Goal: Information Seeking & Learning: Learn about a topic

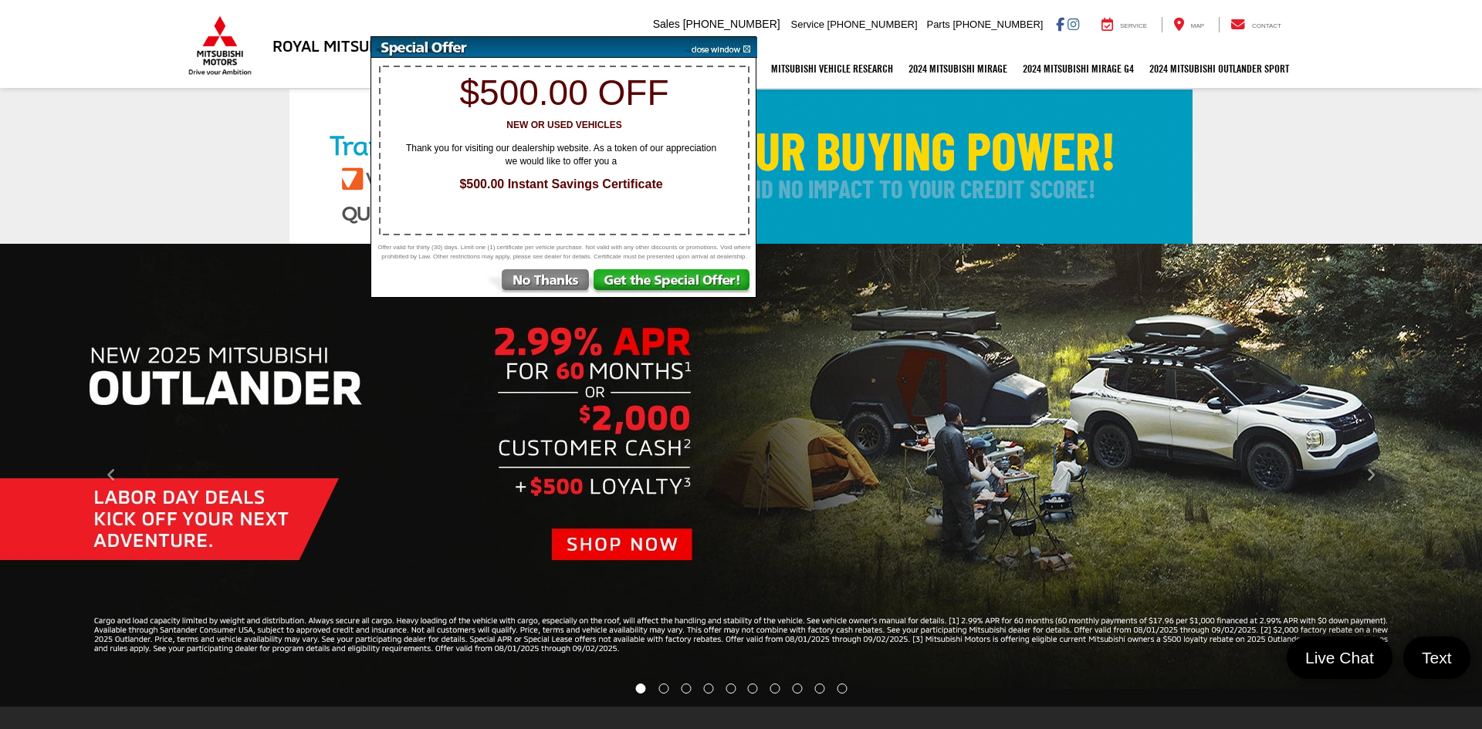
select select "Mitsubishi"
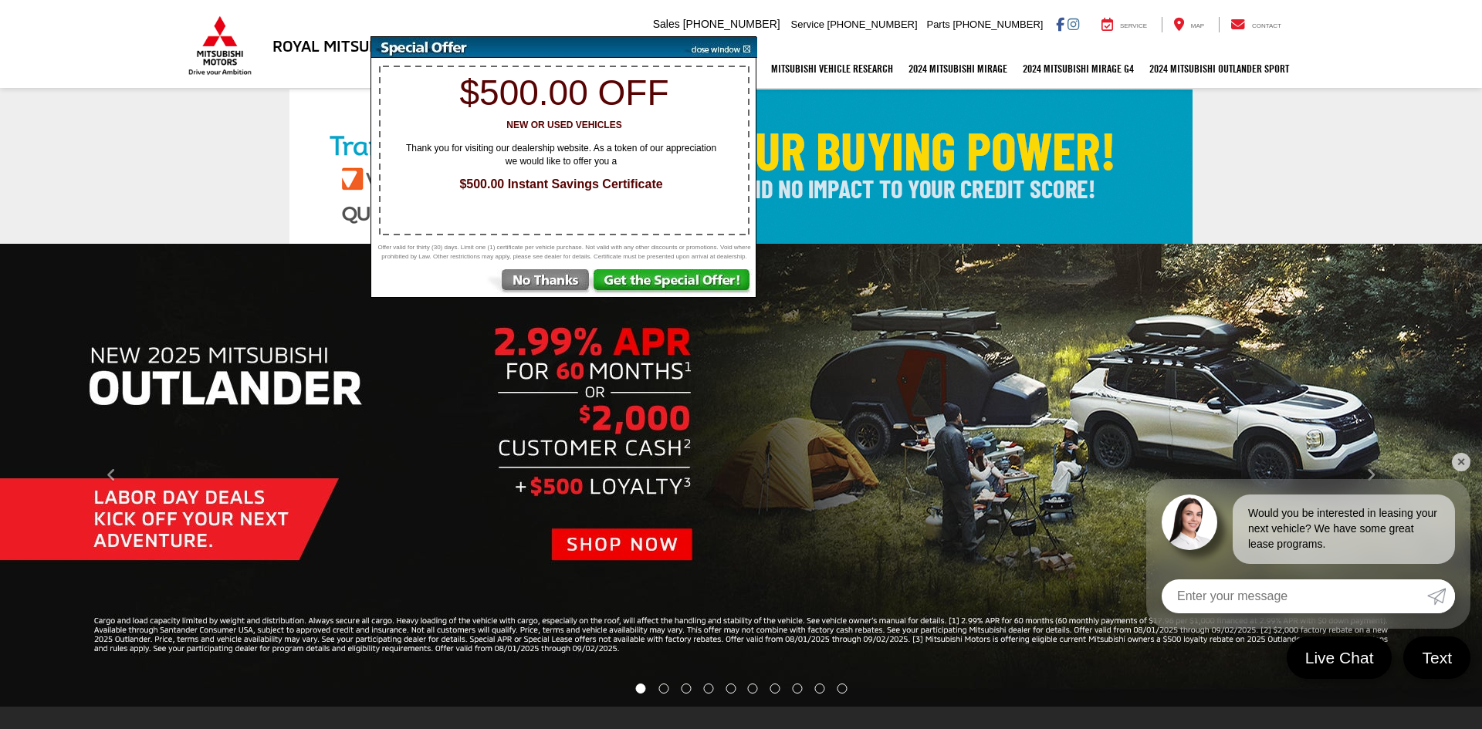
click at [745, 42] on img at bounding box center [718, 47] width 78 height 21
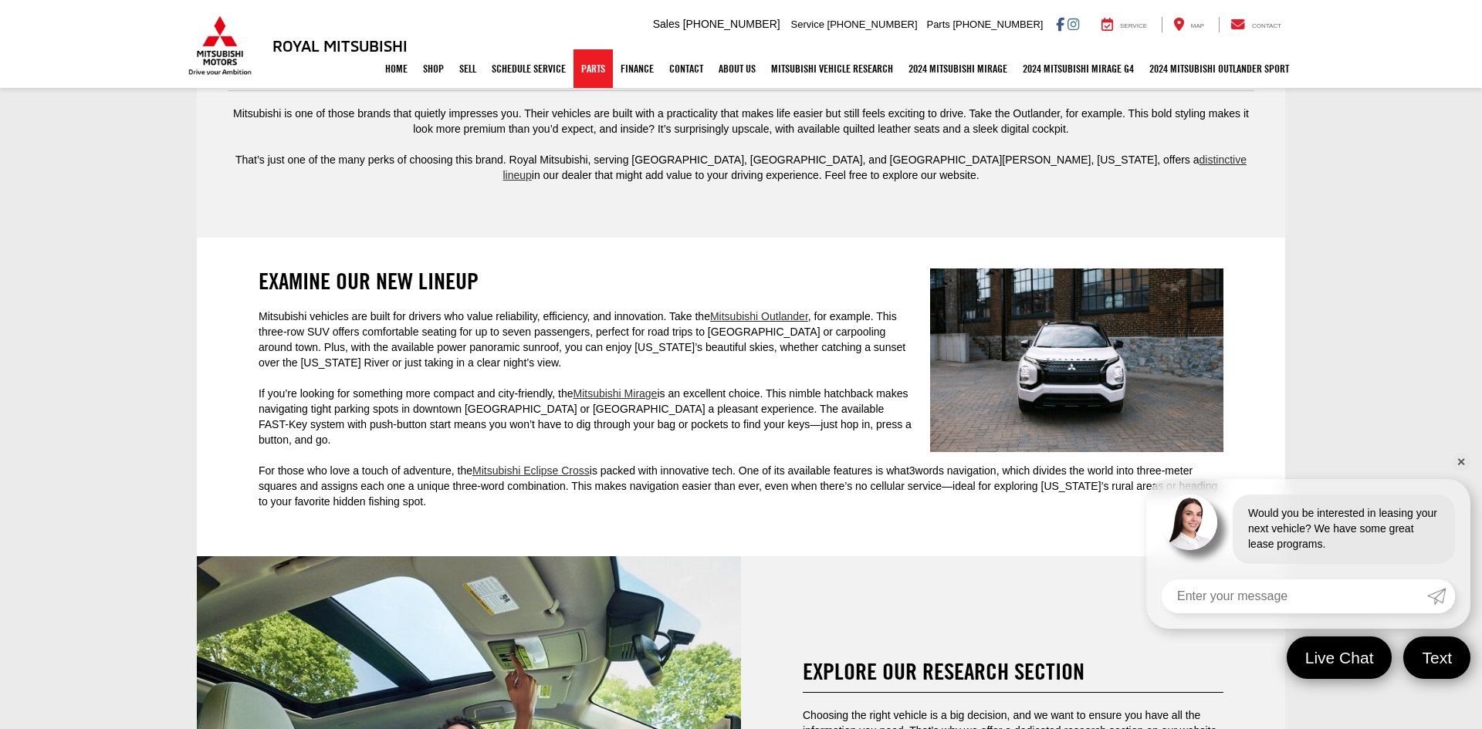
scroll to position [2550, 0]
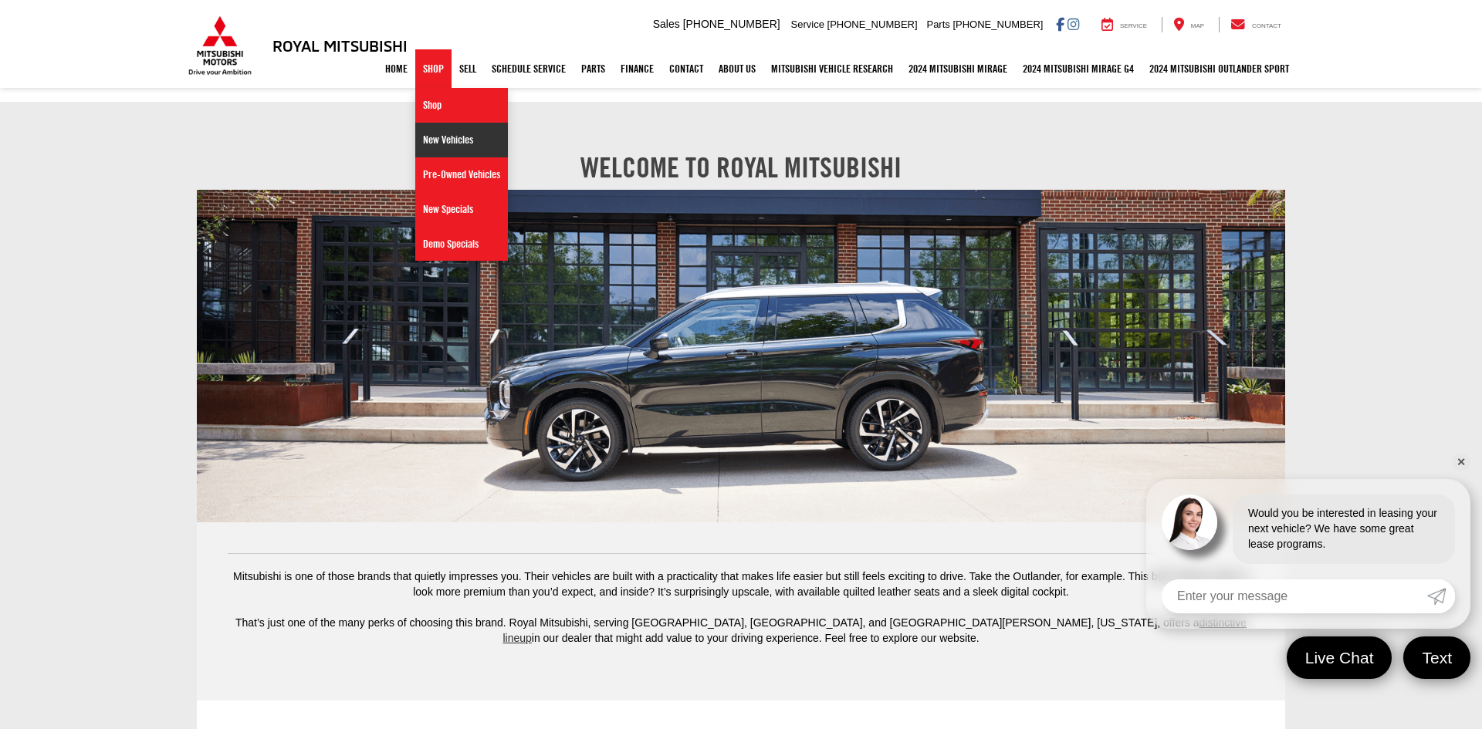
click at [432, 145] on link "New Vehicles" at bounding box center [461, 140] width 93 height 35
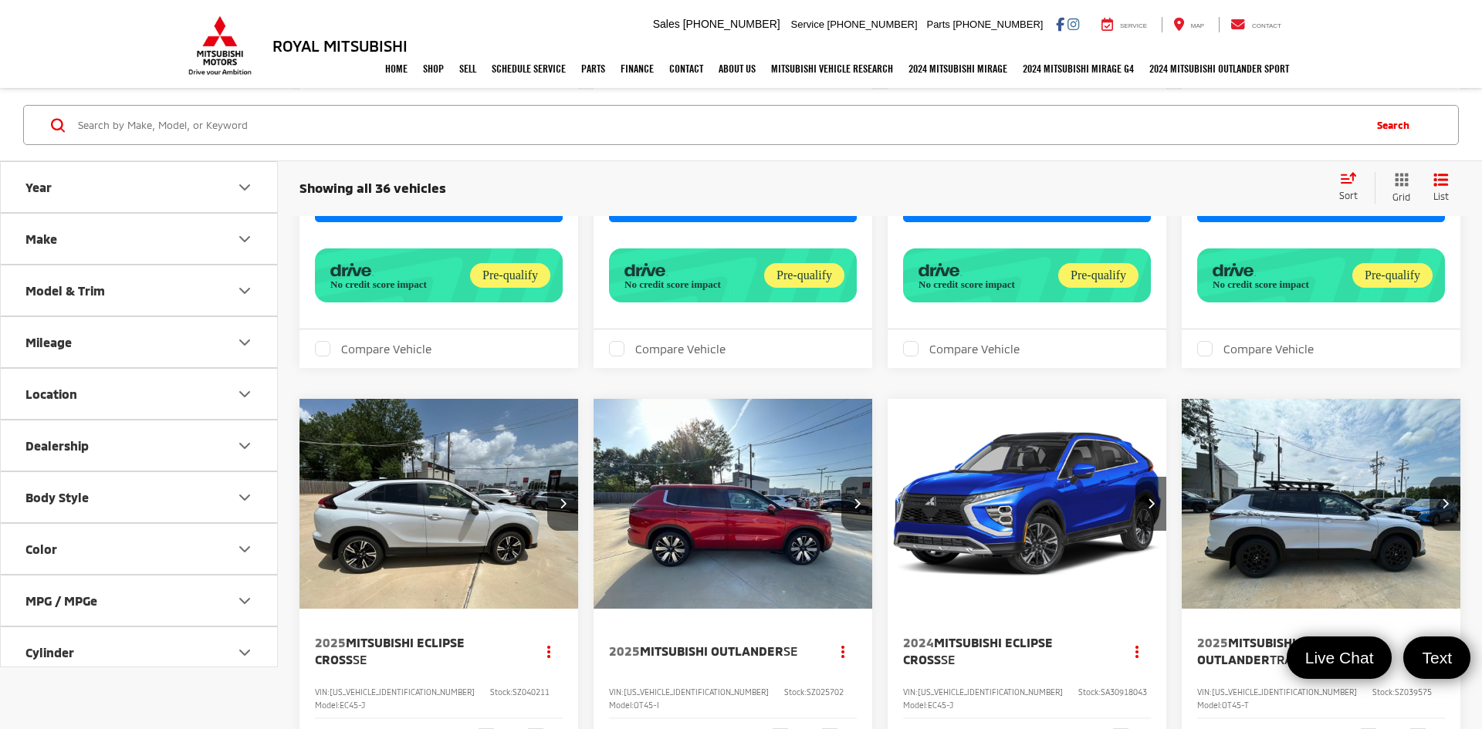
scroll to position [739, 0]
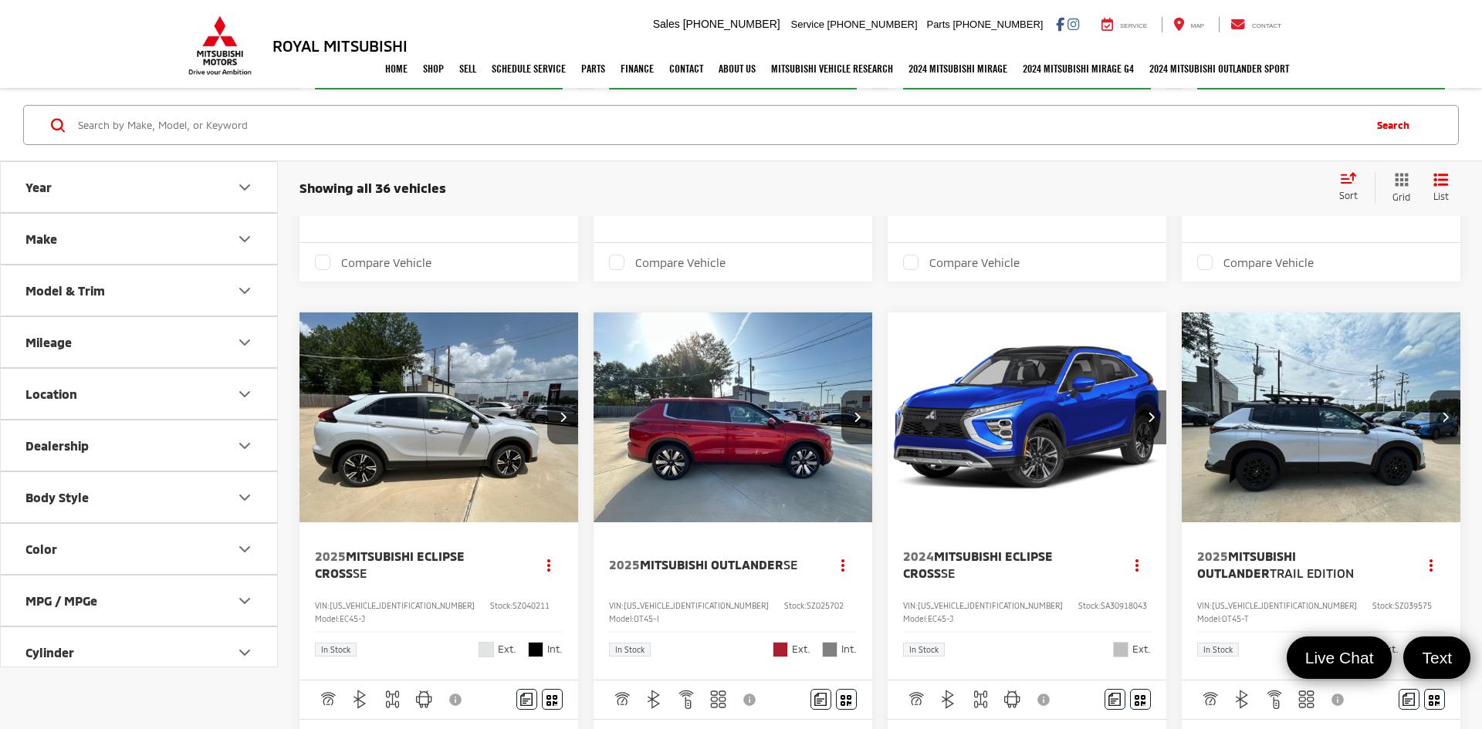
click at [1280, 477] on img "2025 Mitsubishi Outlander Trail Edition 0" at bounding box center [1321, 418] width 281 height 211
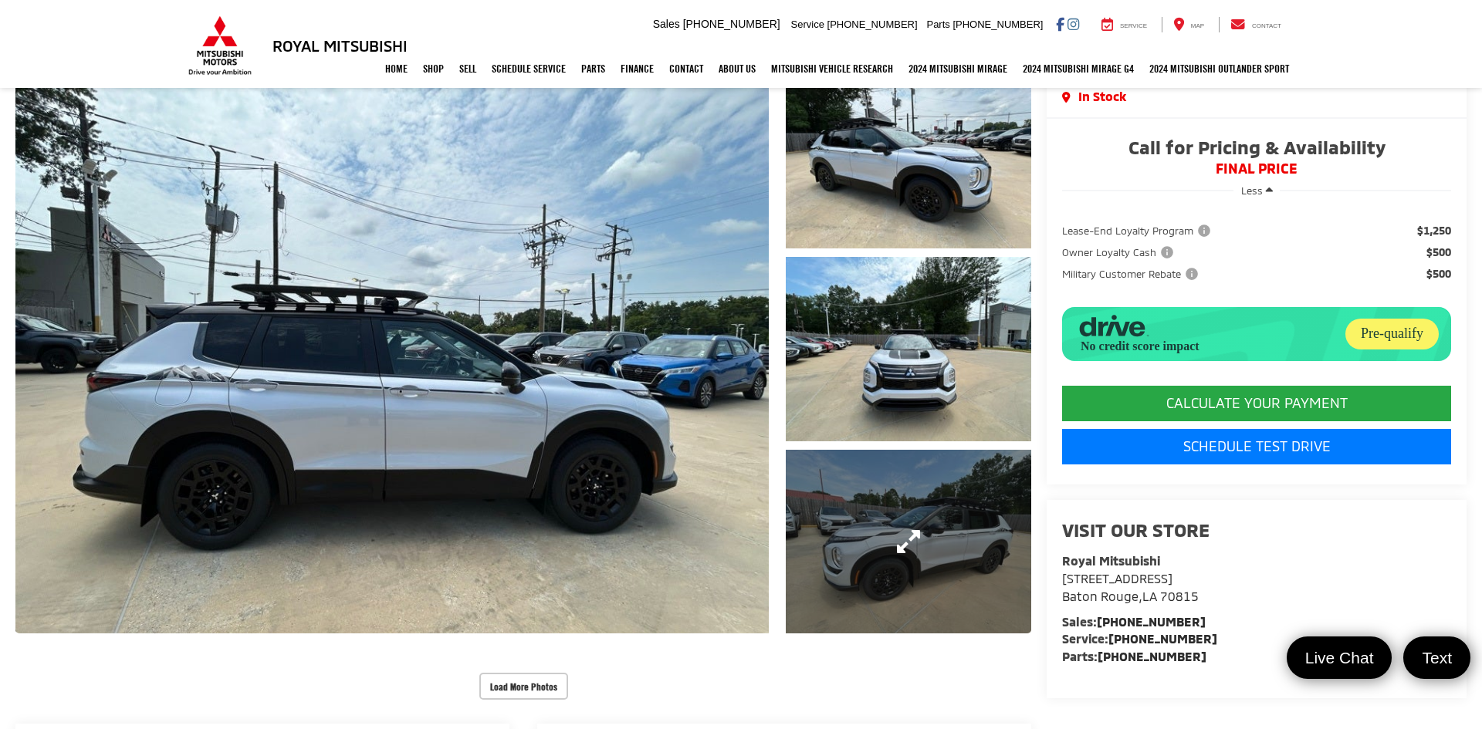
scroll to position [153, 0]
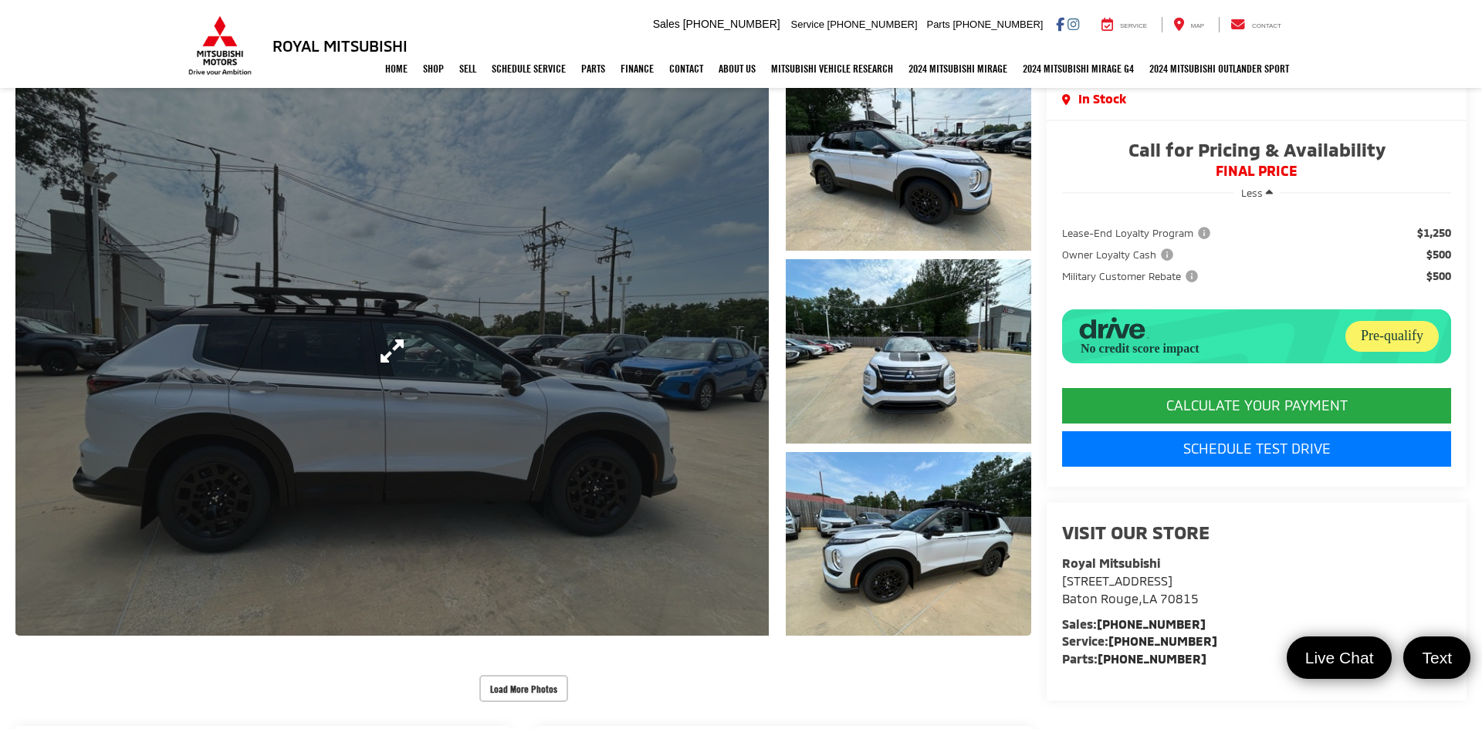
click at [665, 338] on link "Expand Photo 0" at bounding box center [391, 351] width 753 height 570
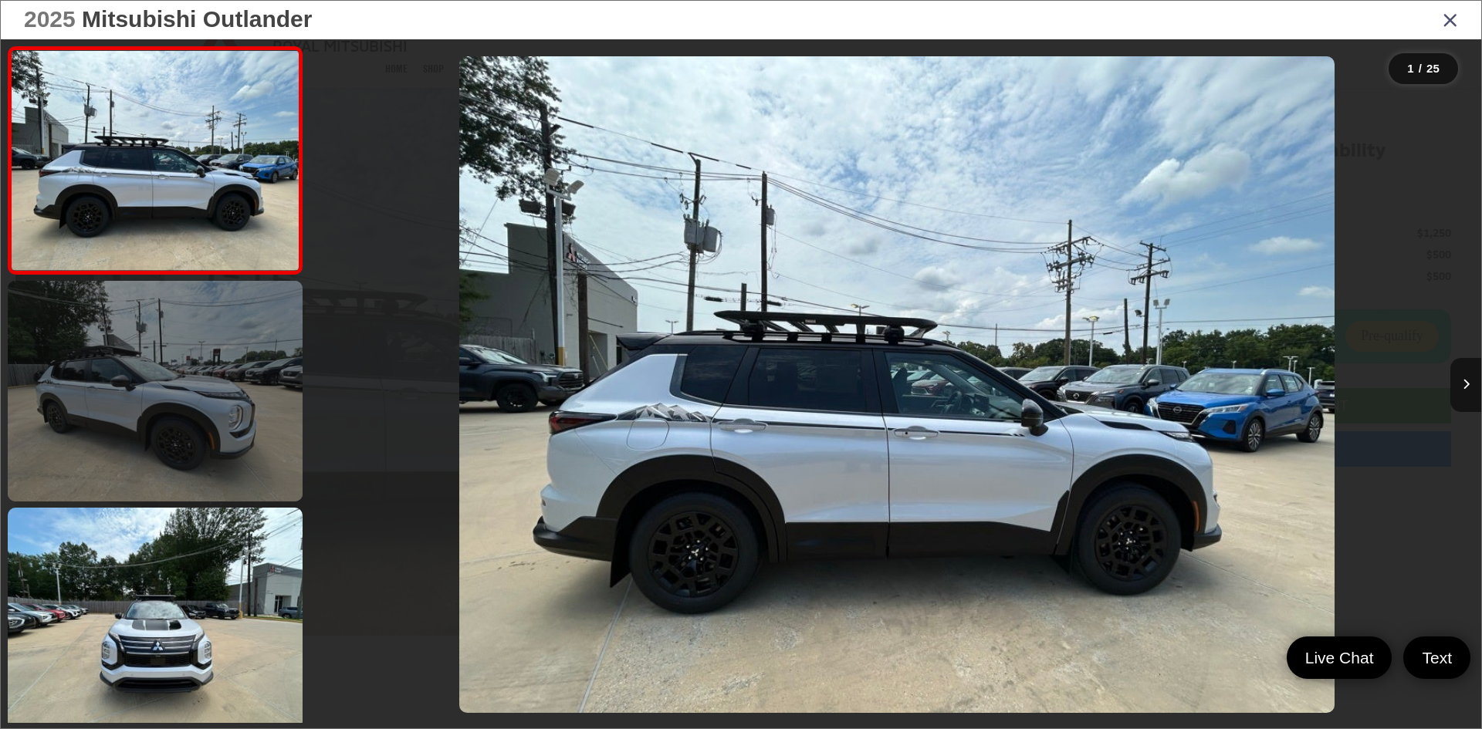
click at [220, 383] on link at bounding box center [155, 391] width 295 height 221
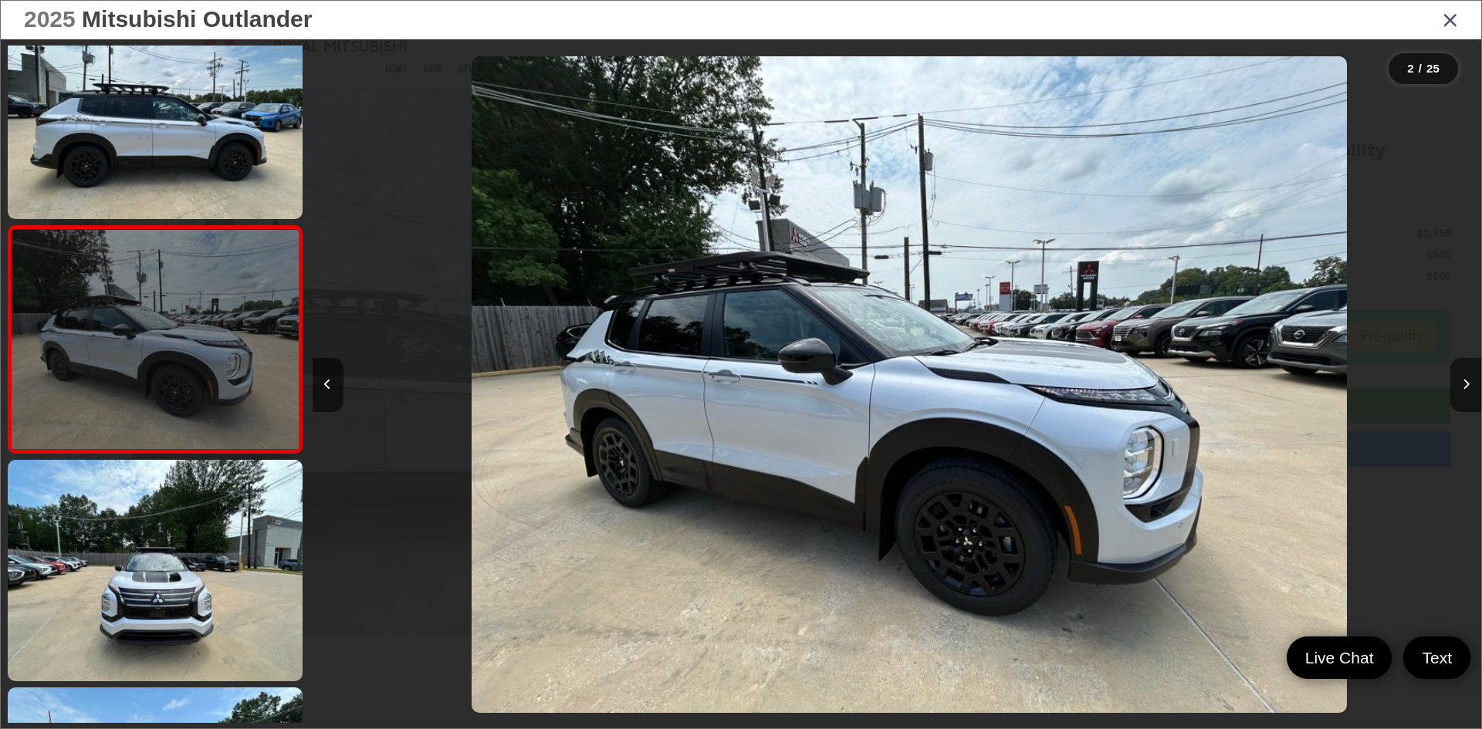
scroll to position [0, 1169]
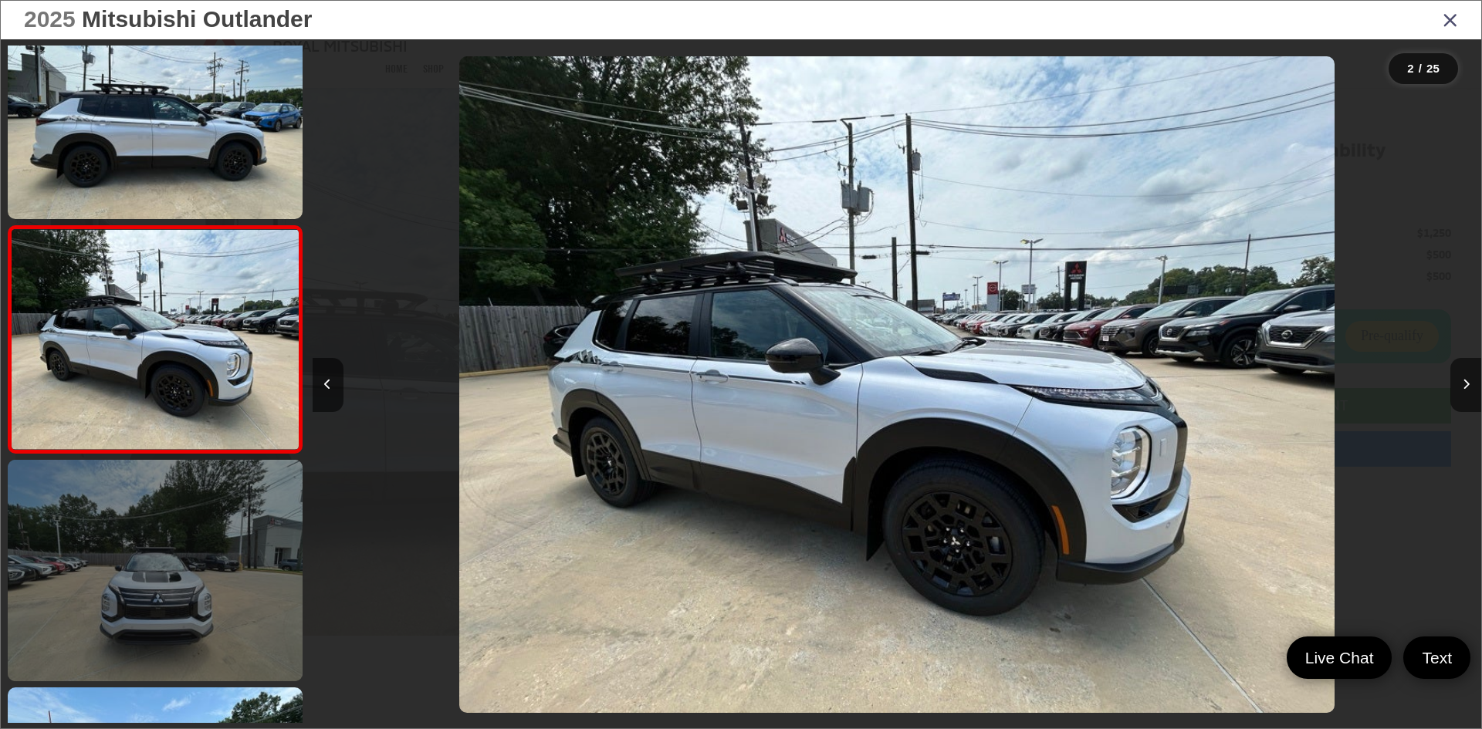
click at [212, 553] on link at bounding box center [155, 570] width 295 height 221
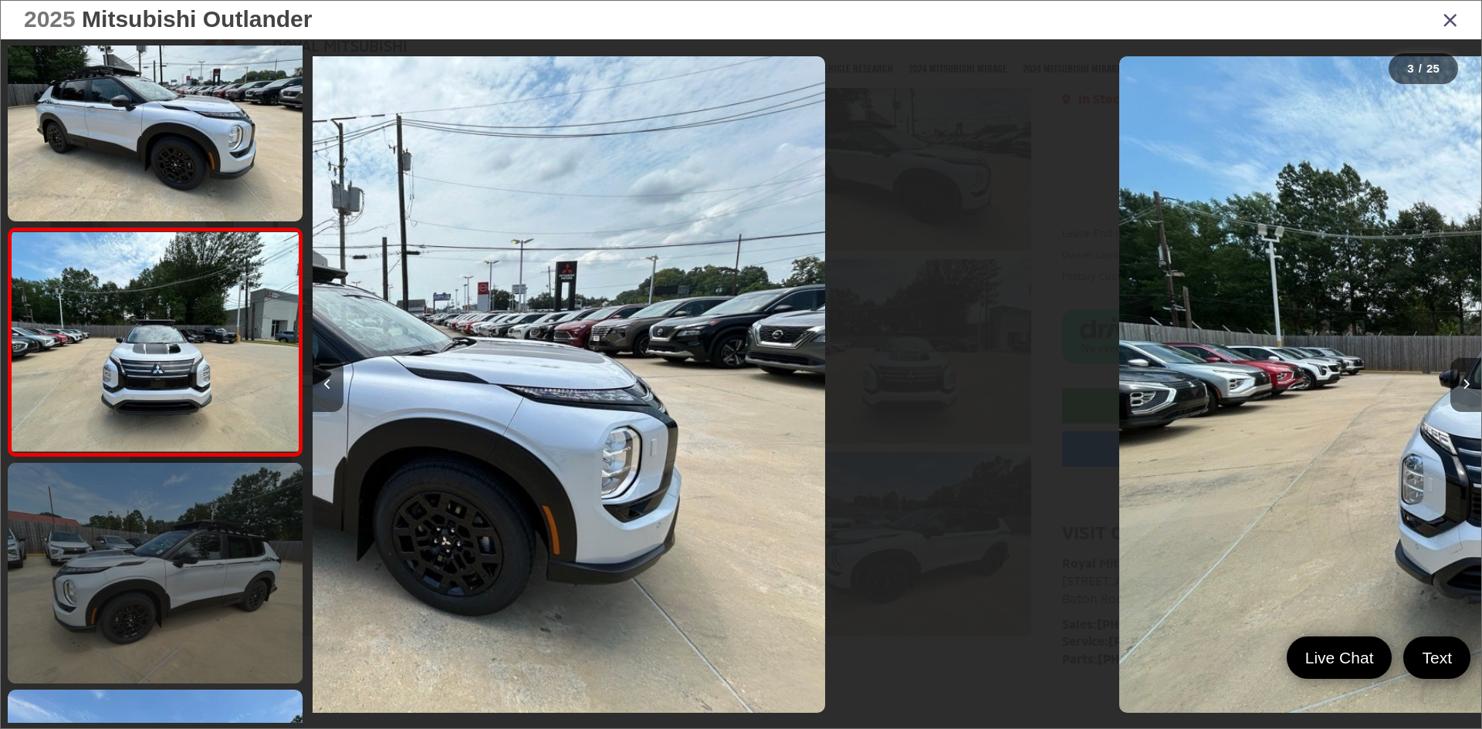
scroll to position [275, 0]
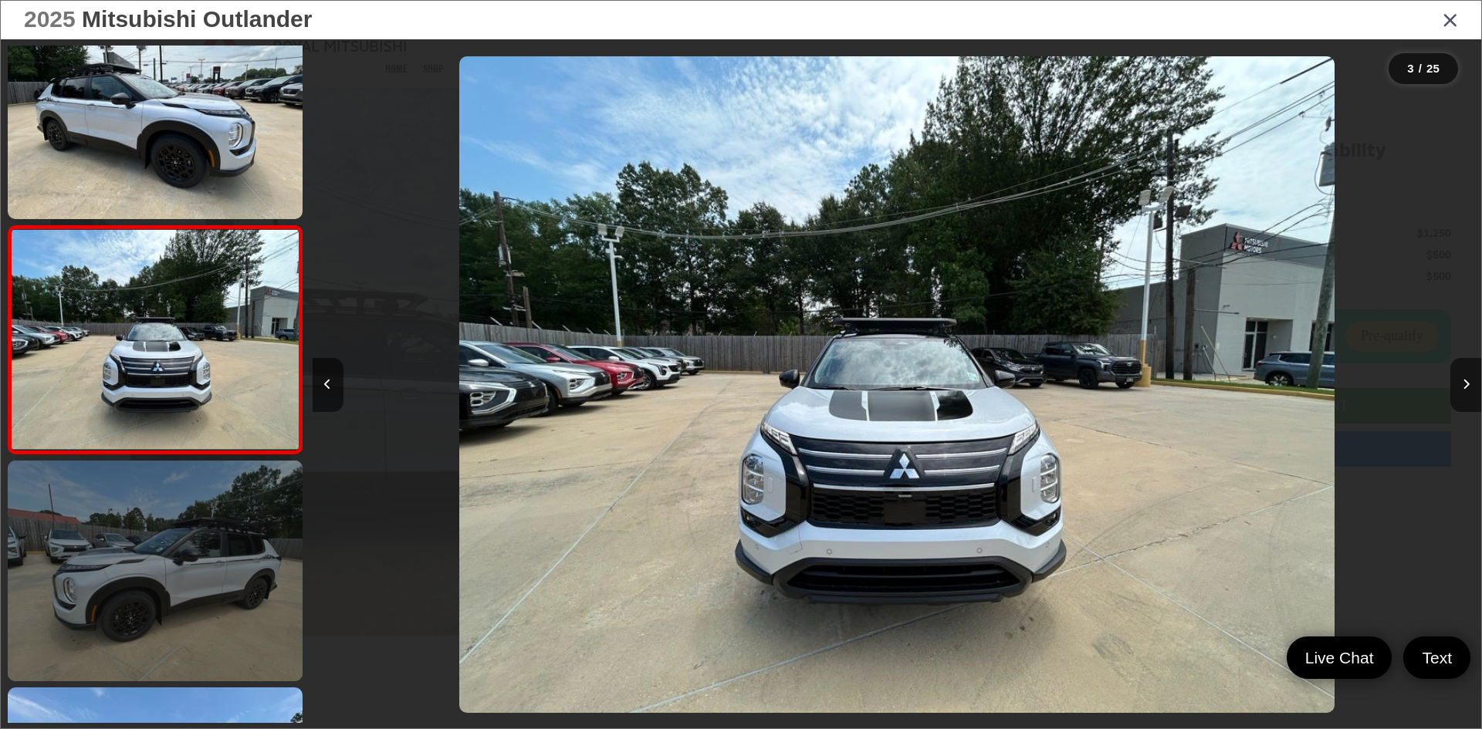
click at [205, 550] on link at bounding box center [155, 571] width 295 height 221
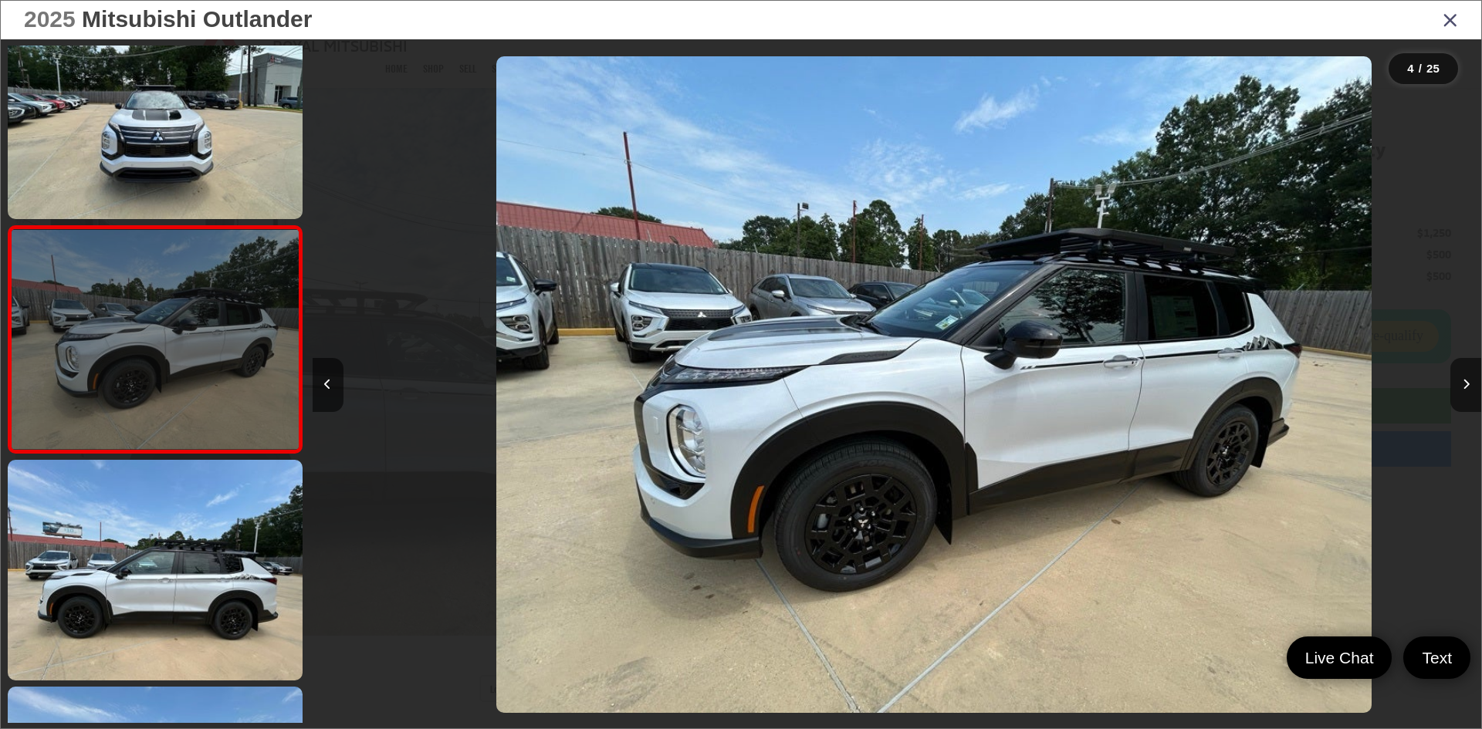
scroll to position [0, 3507]
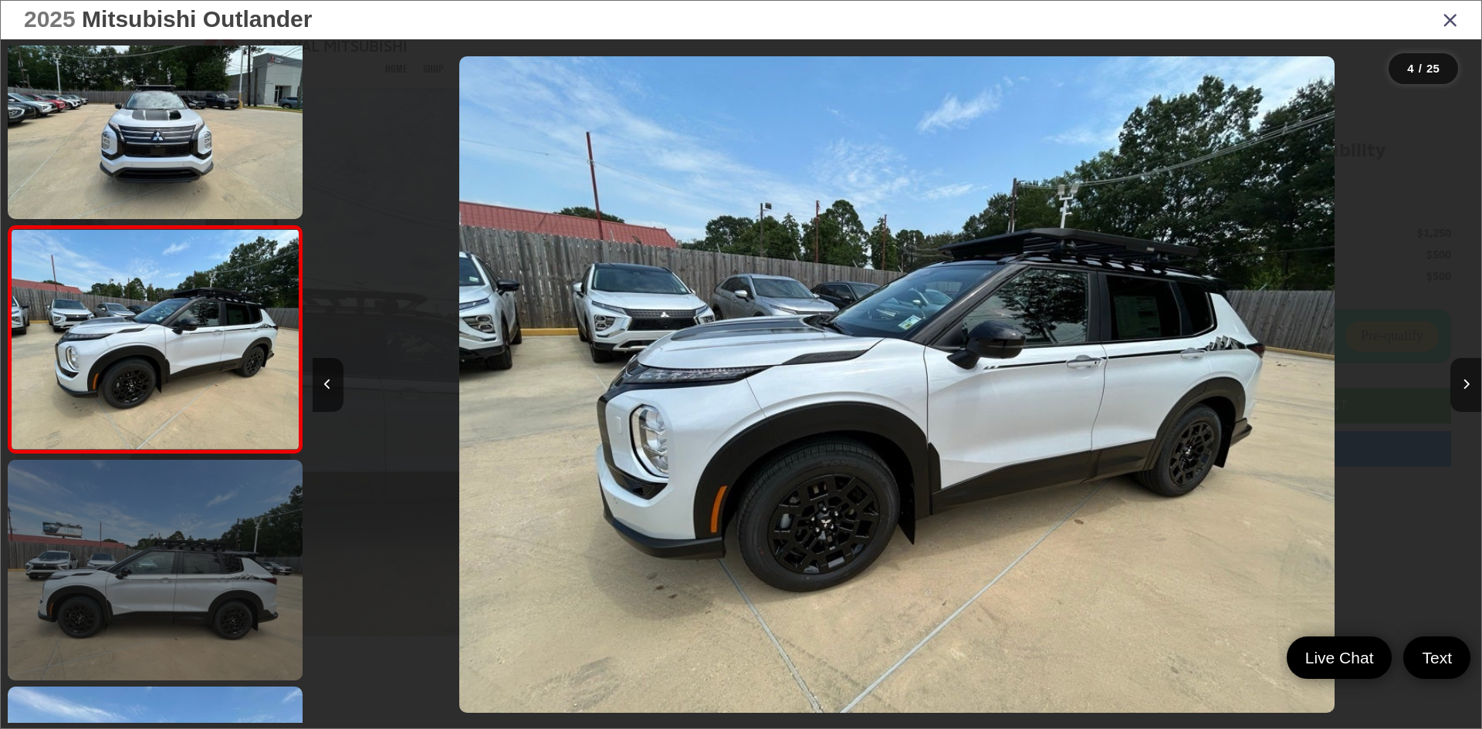
click at [193, 581] on link at bounding box center [155, 570] width 295 height 221
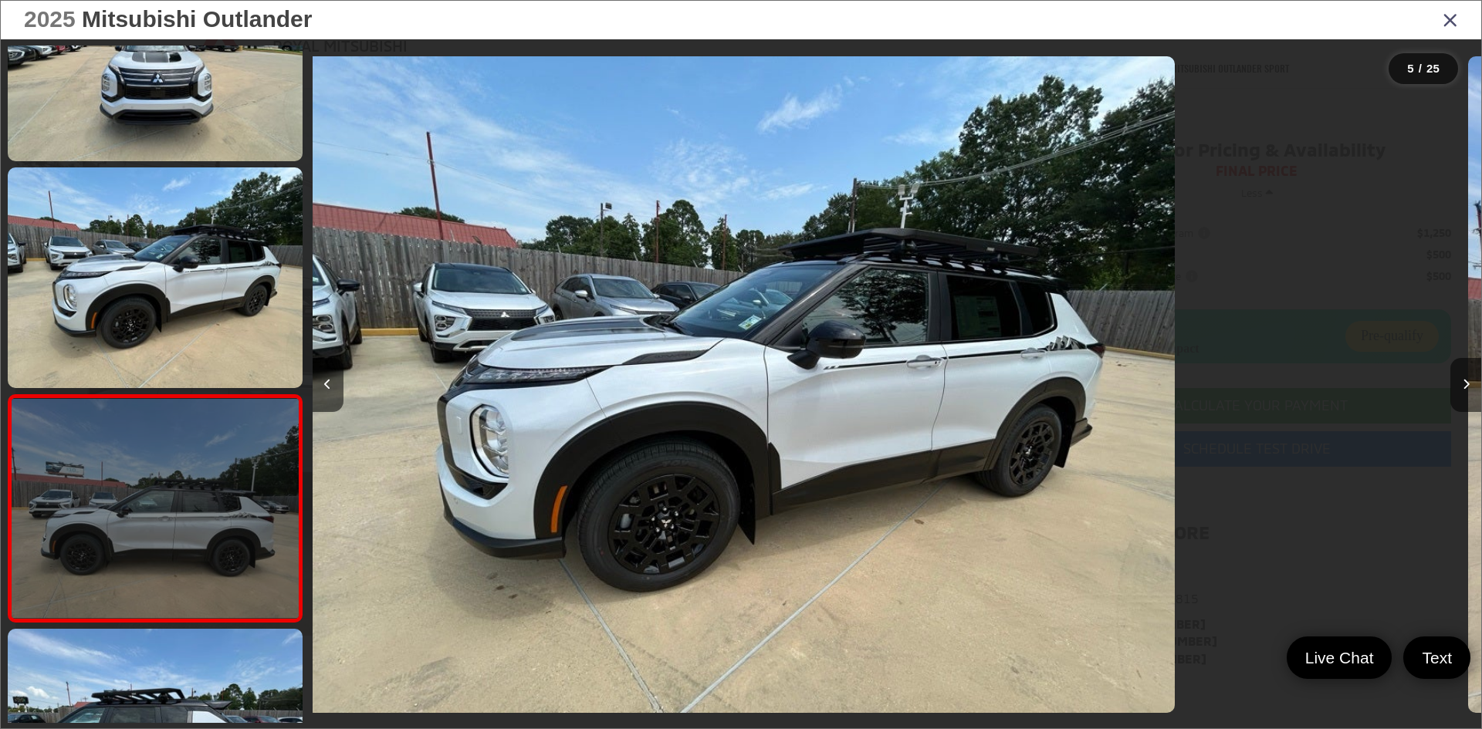
scroll to position [729, 0]
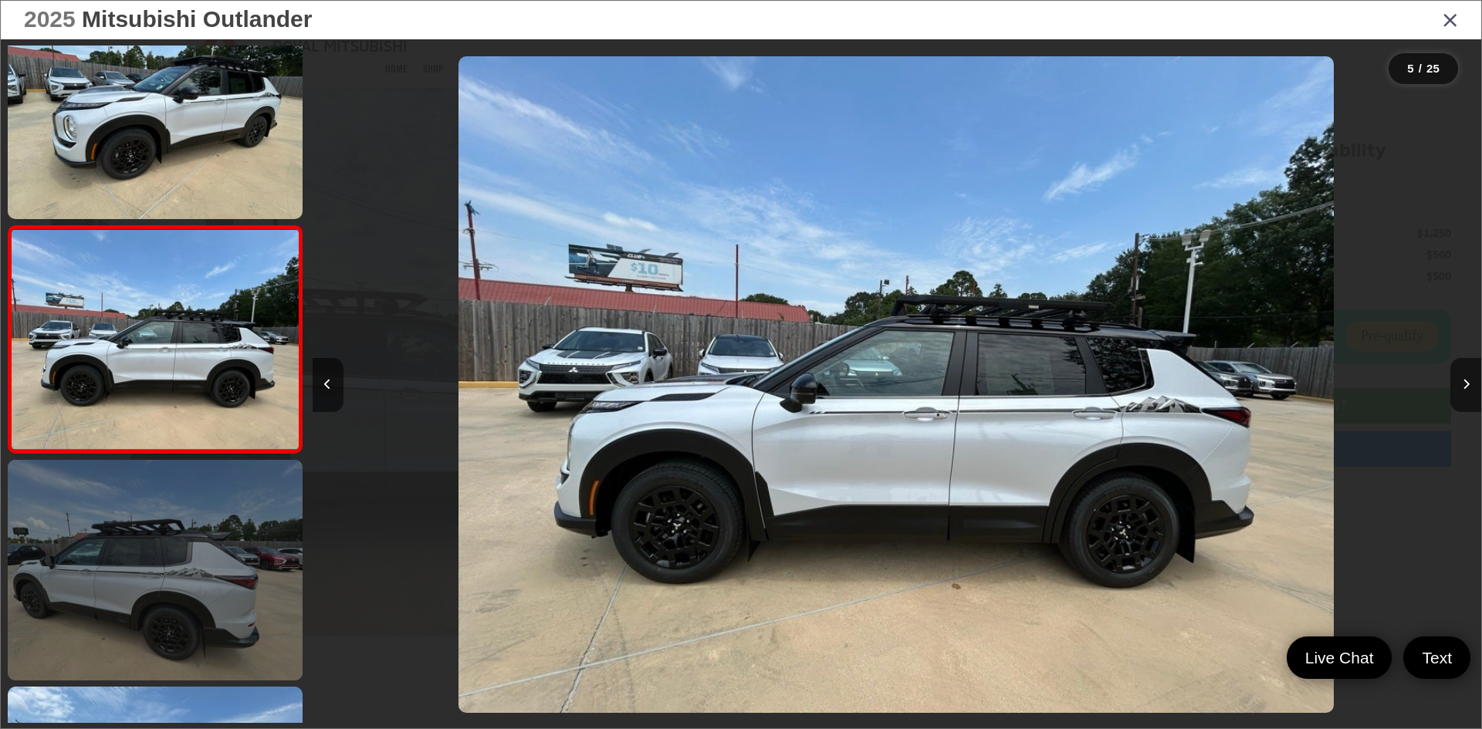
click at [191, 580] on link at bounding box center [155, 570] width 295 height 221
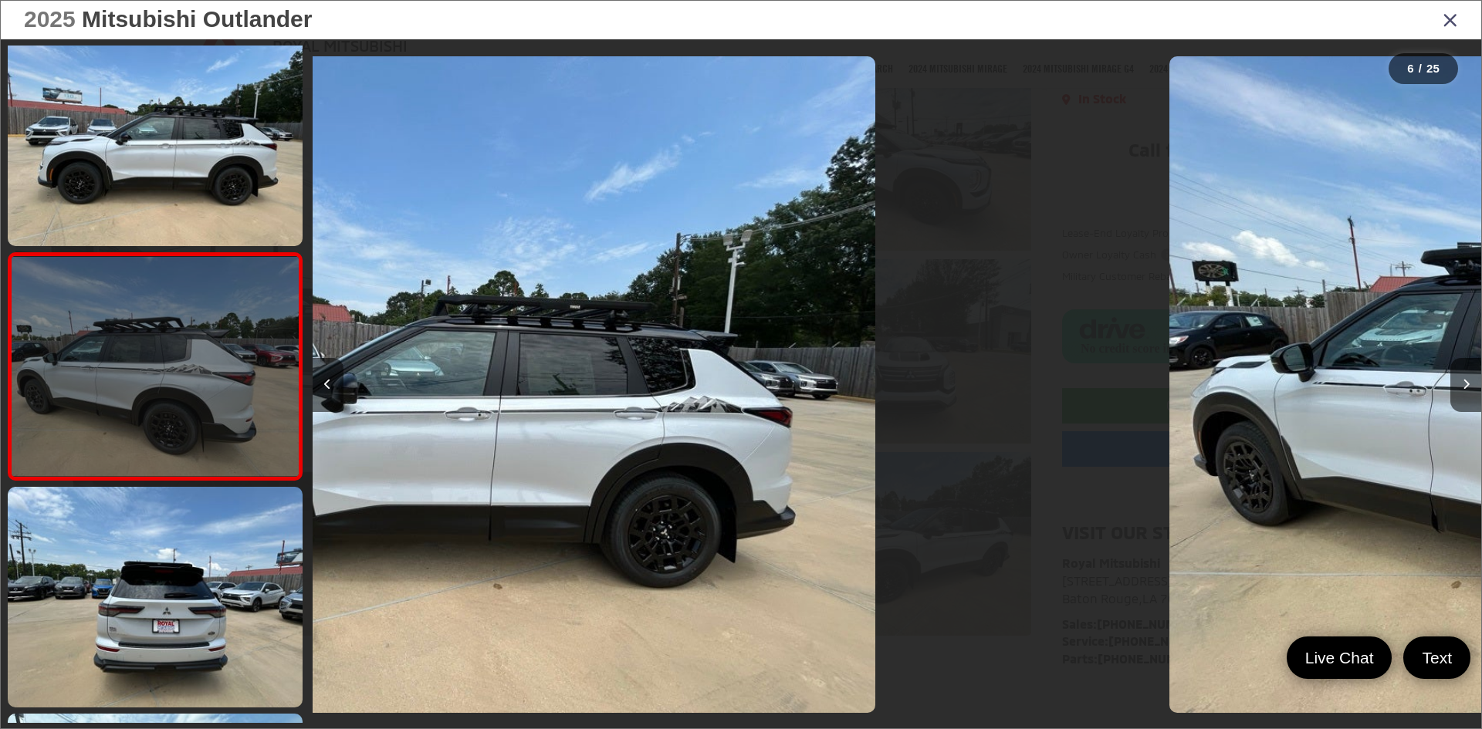
scroll to position [956, 0]
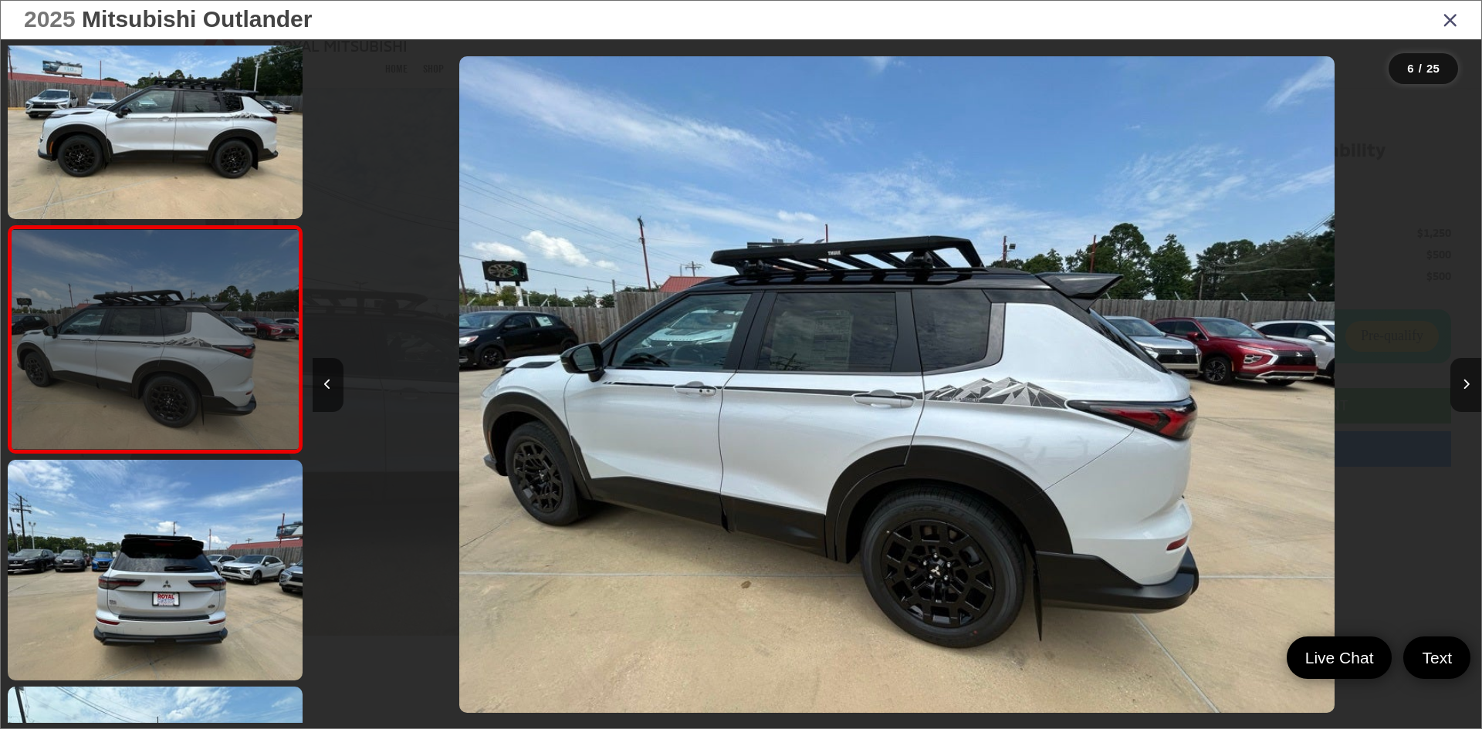
click at [191, 580] on link at bounding box center [155, 570] width 295 height 221
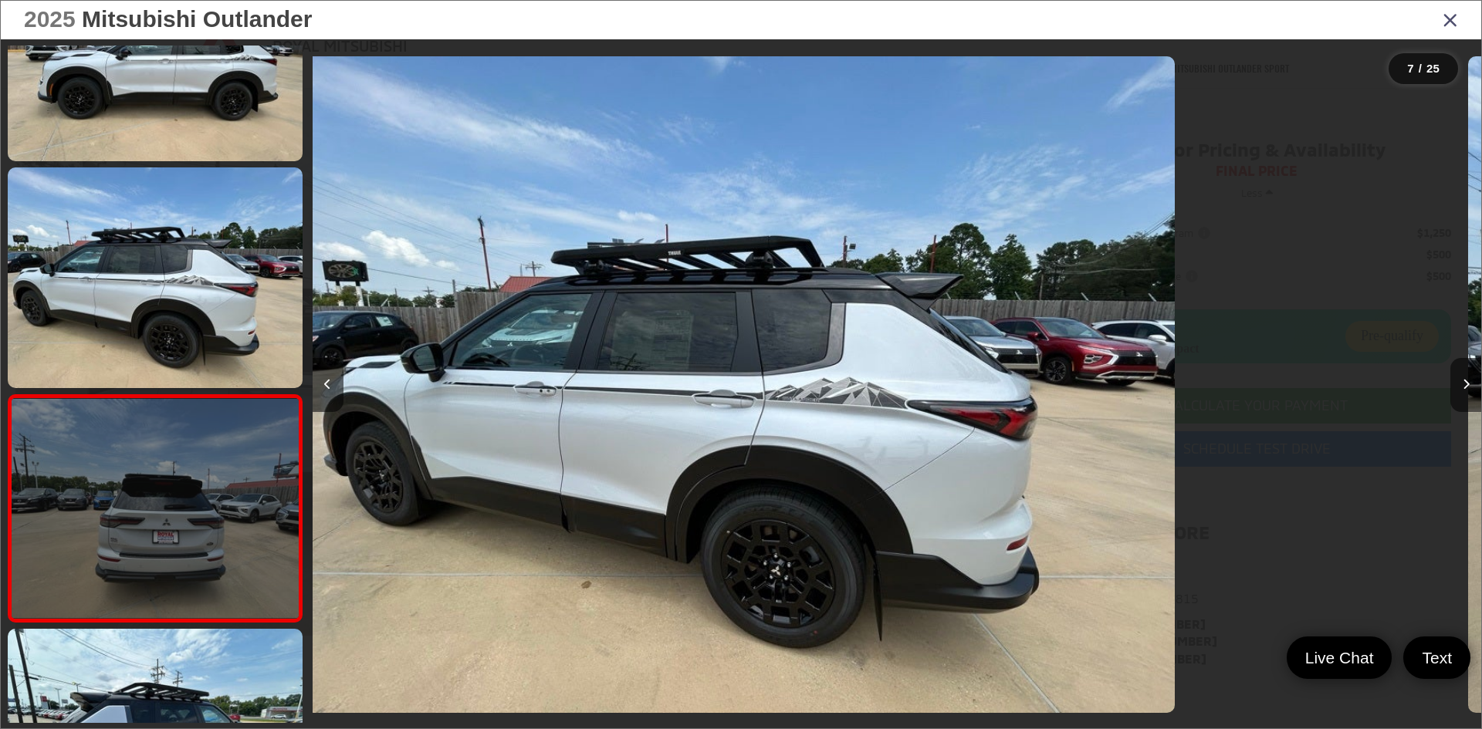
scroll to position [1183, 0]
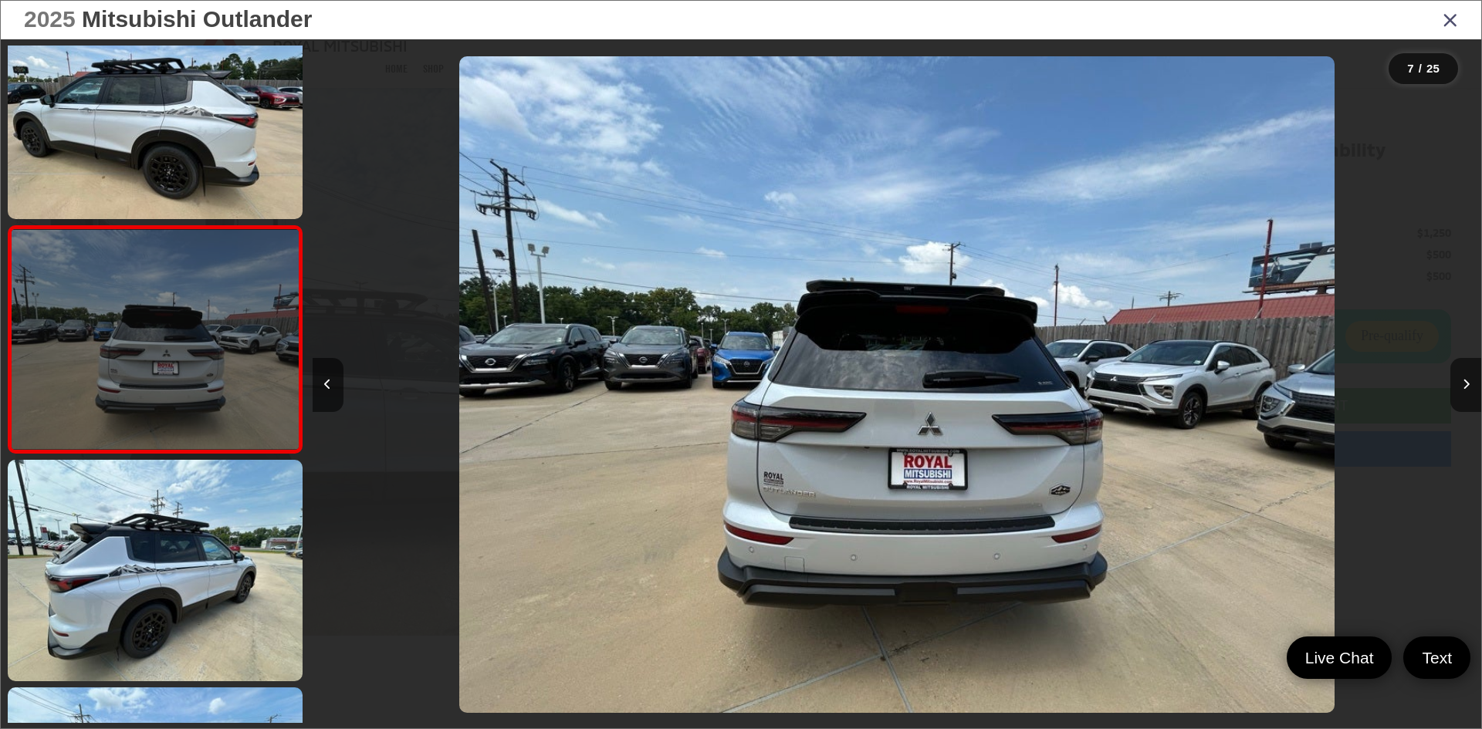
click at [190, 580] on link at bounding box center [155, 570] width 295 height 221
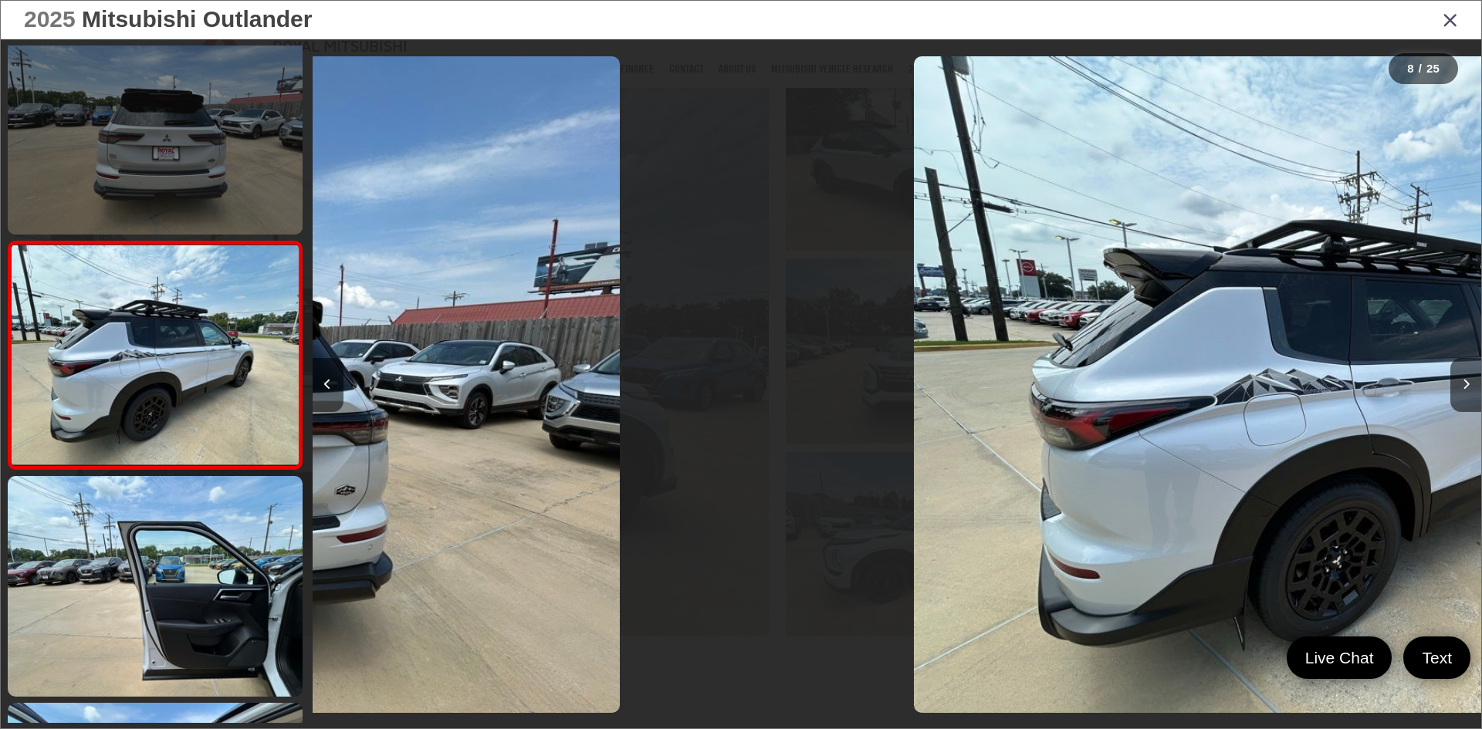
scroll to position [1410, 0]
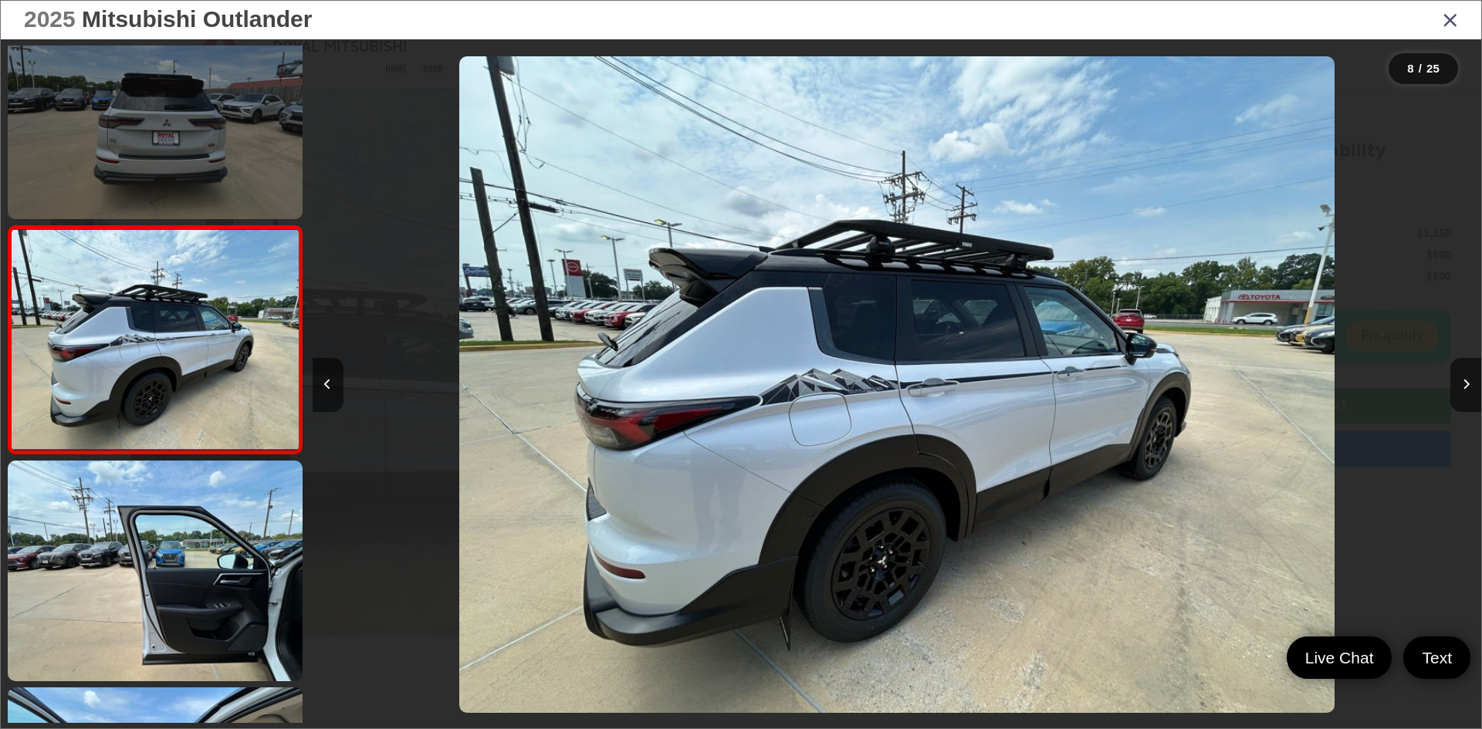
click at [190, 580] on link at bounding box center [155, 571] width 295 height 221
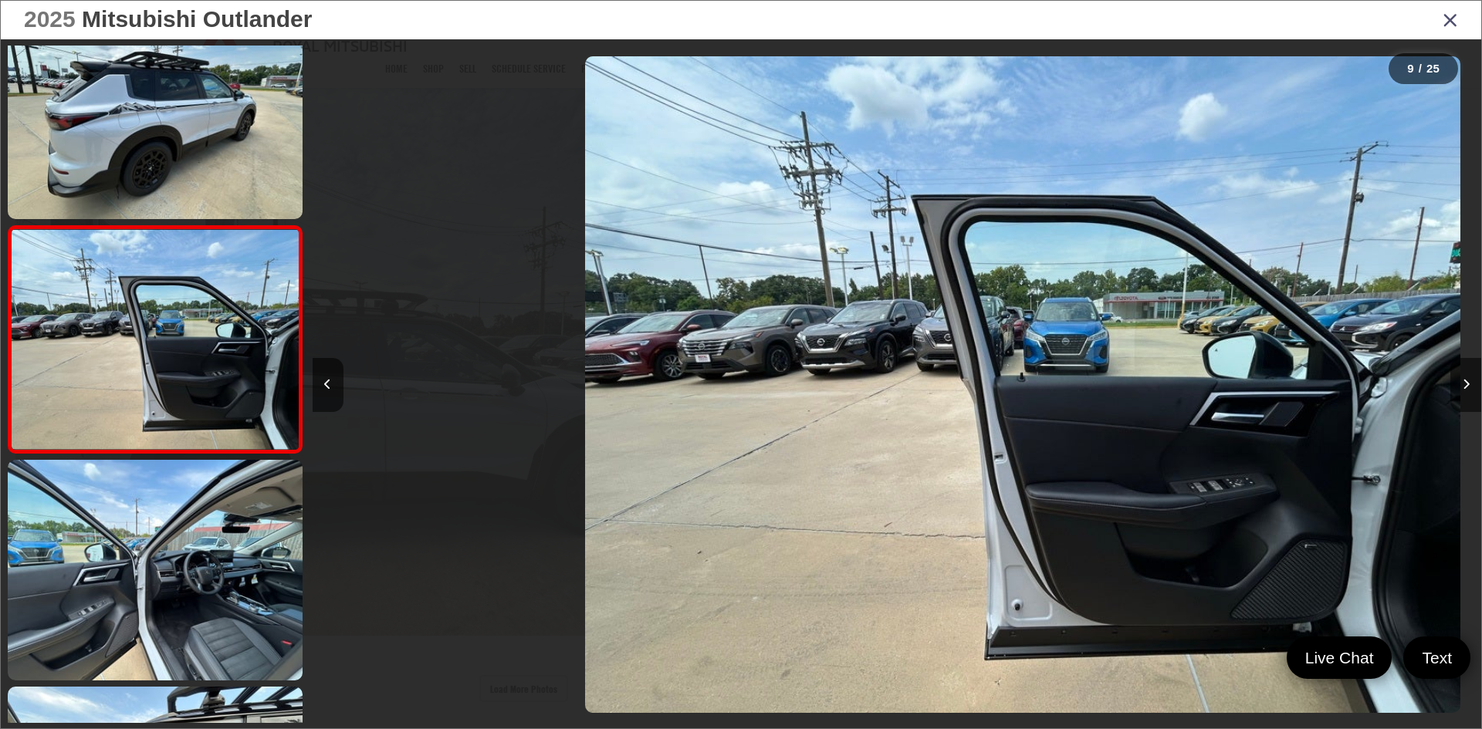
scroll to position [0, 0]
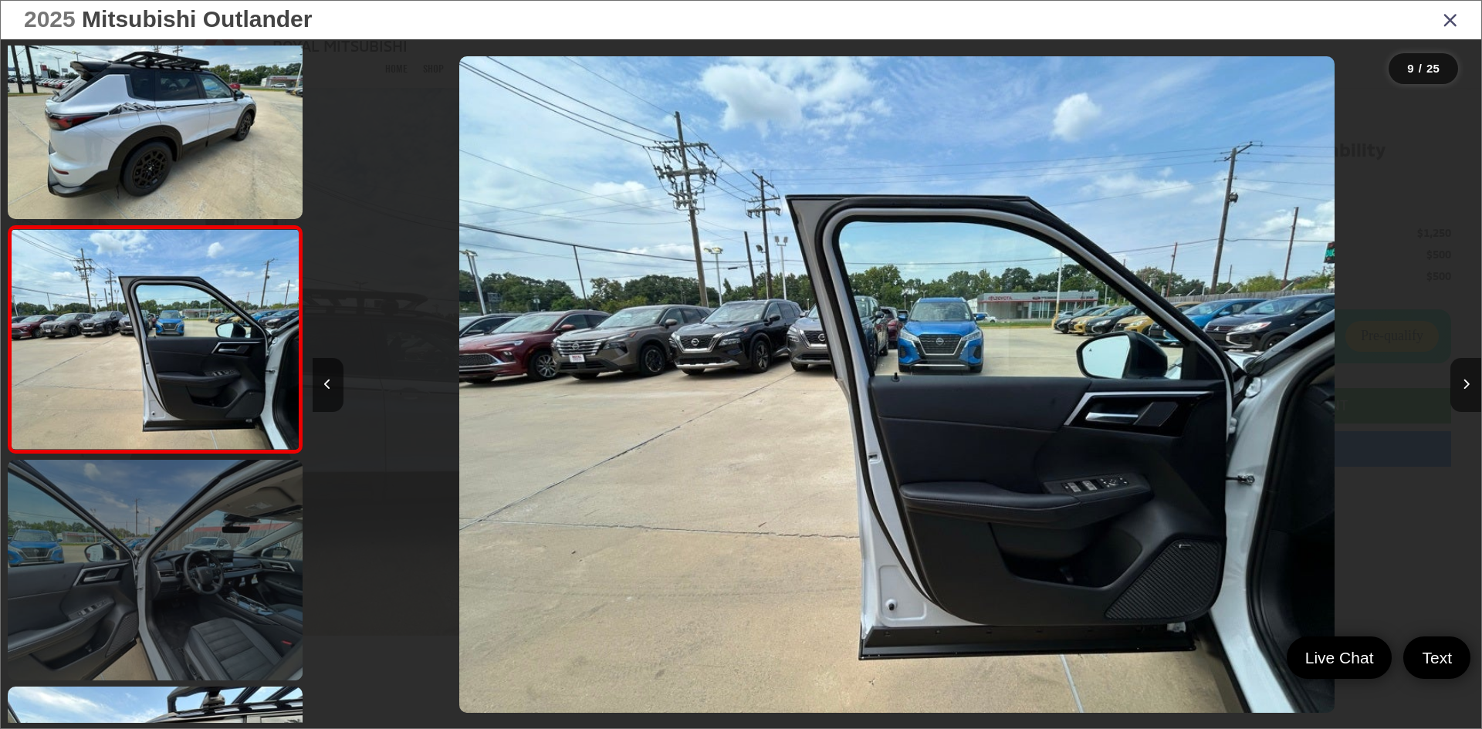
click at [199, 582] on link at bounding box center [155, 570] width 295 height 221
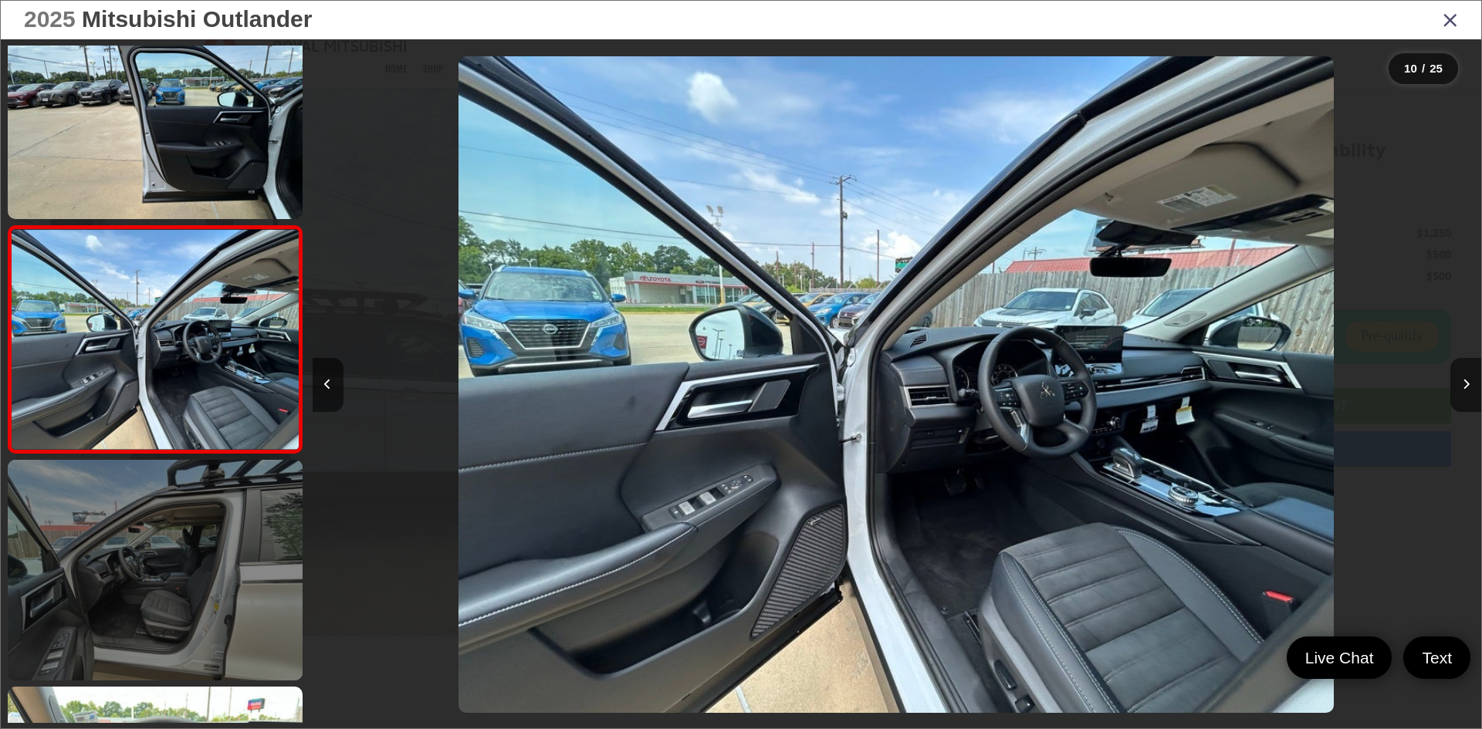
click at [248, 582] on link at bounding box center [155, 570] width 295 height 221
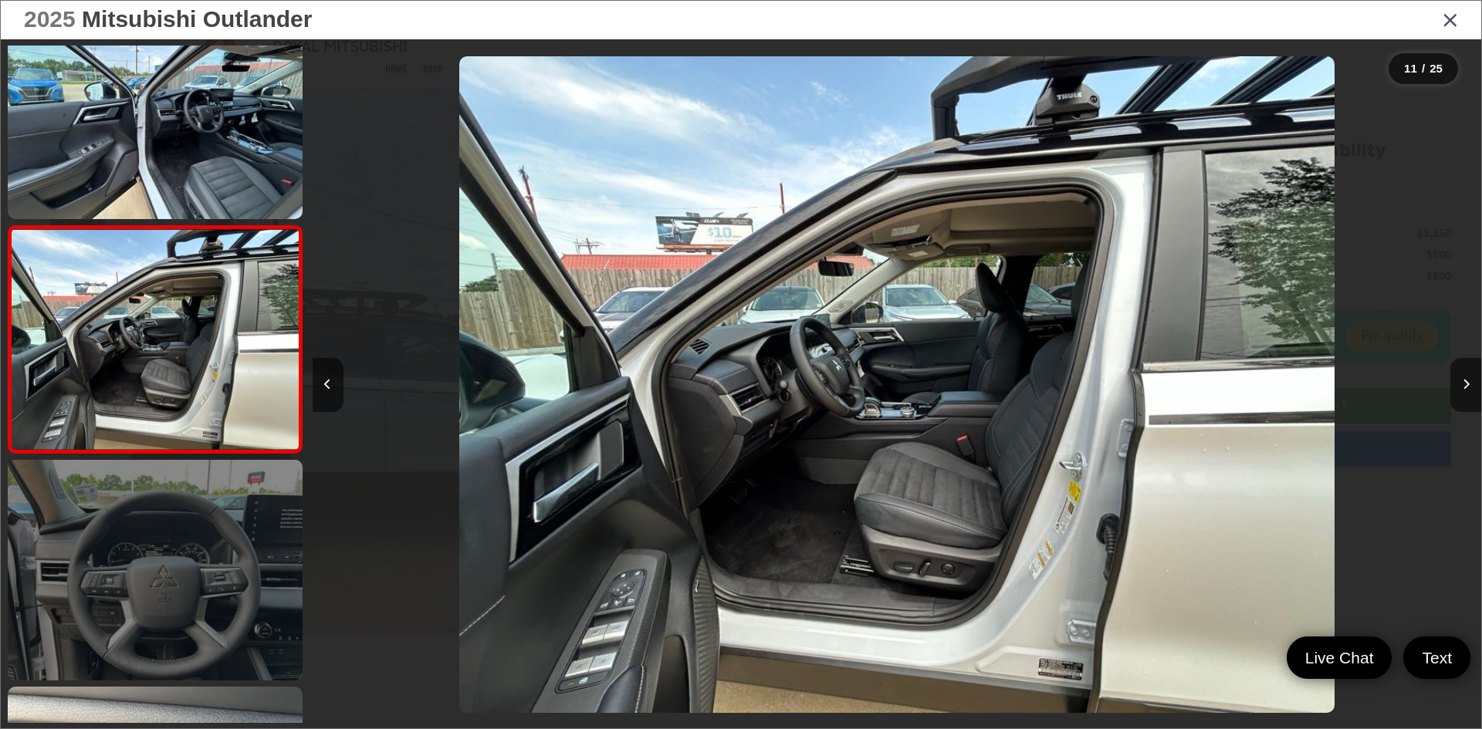
click at [246, 557] on link at bounding box center [155, 570] width 295 height 221
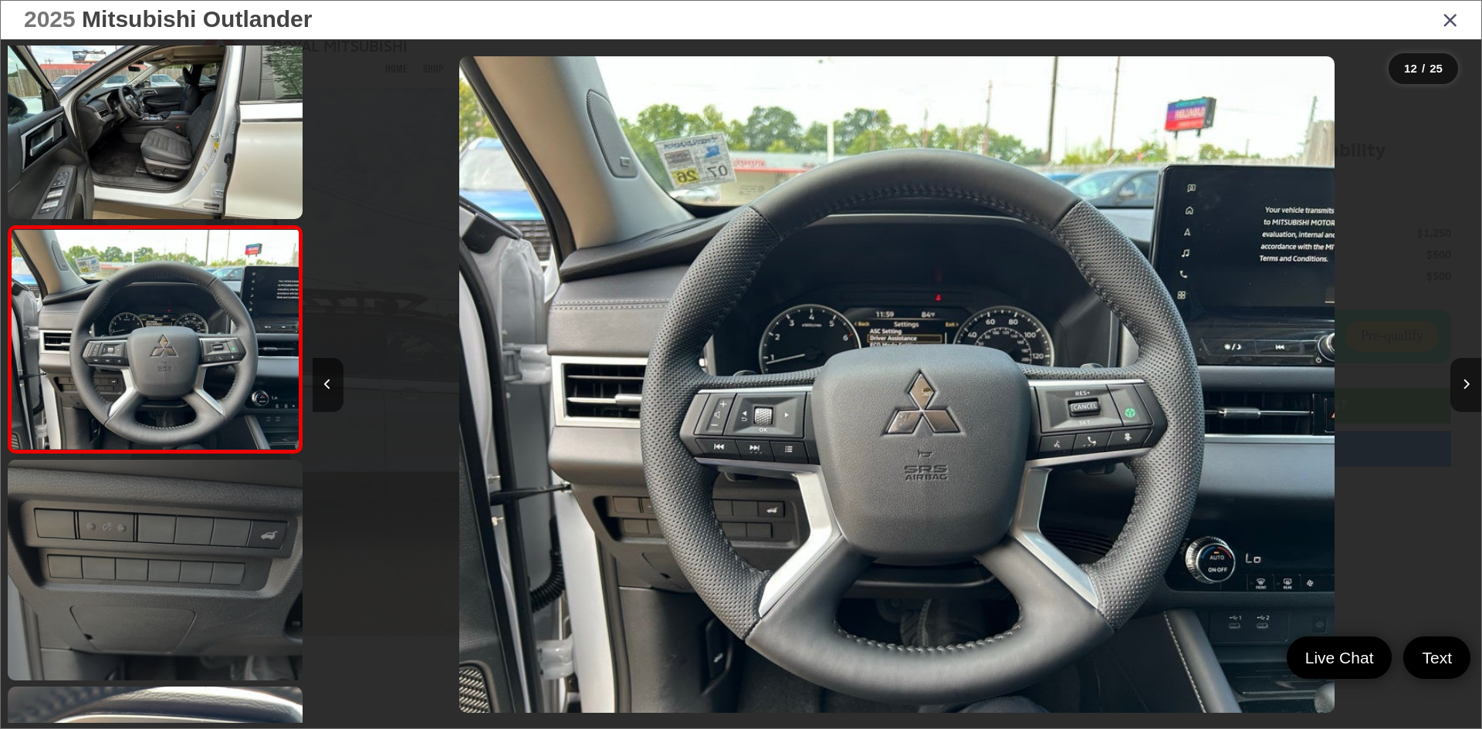
click at [195, 590] on link at bounding box center [155, 570] width 295 height 221
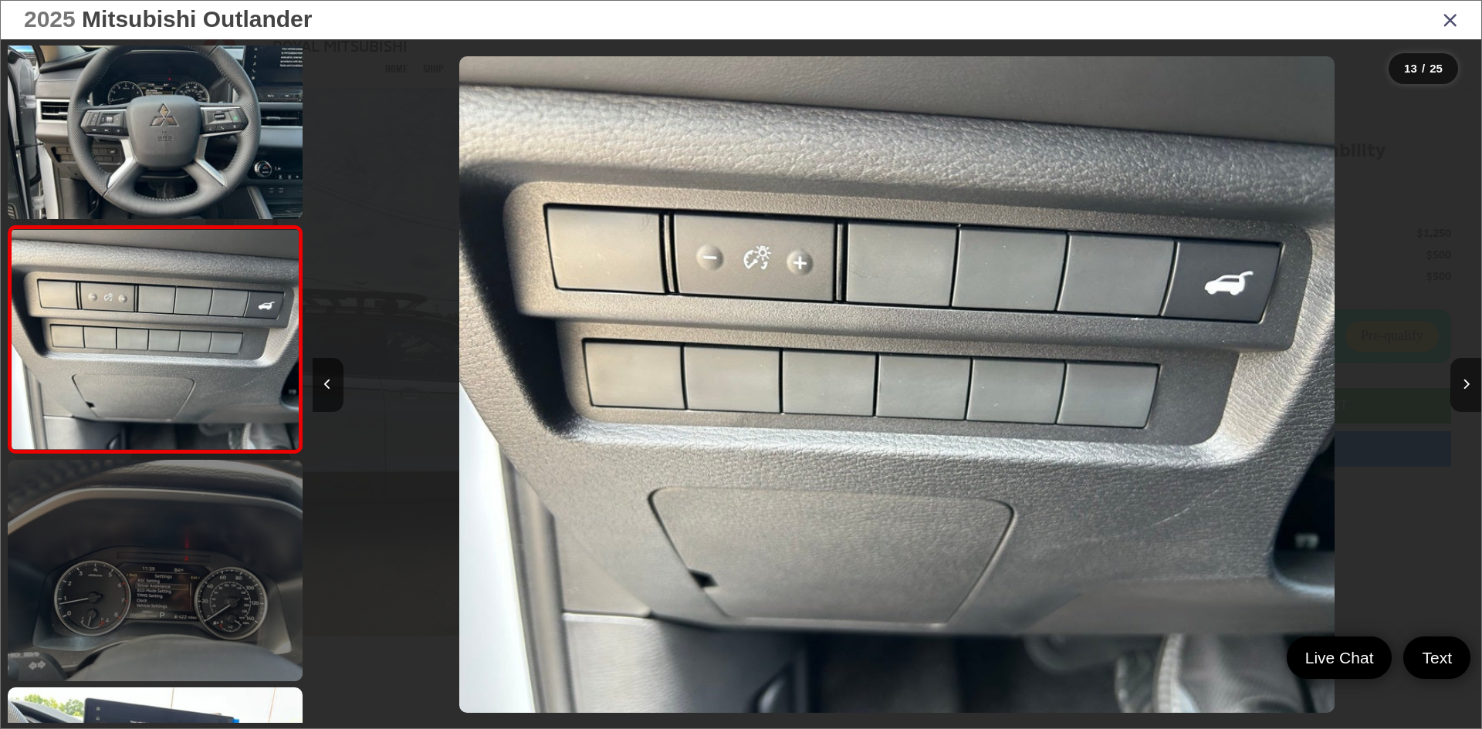
click at [189, 597] on link at bounding box center [155, 570] width 295 height 221
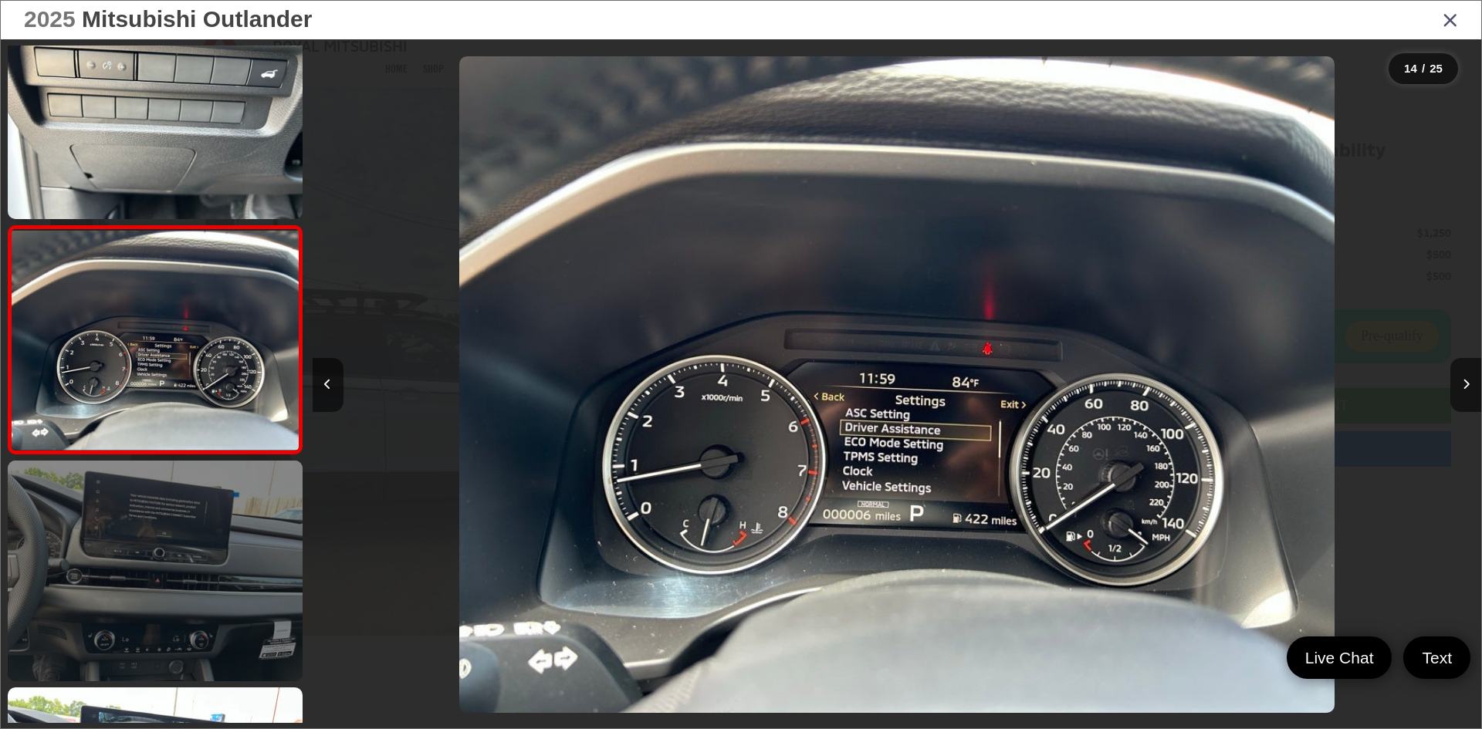
click at [188, 599] on link at bounding box center [155, 571] width 295 height 221
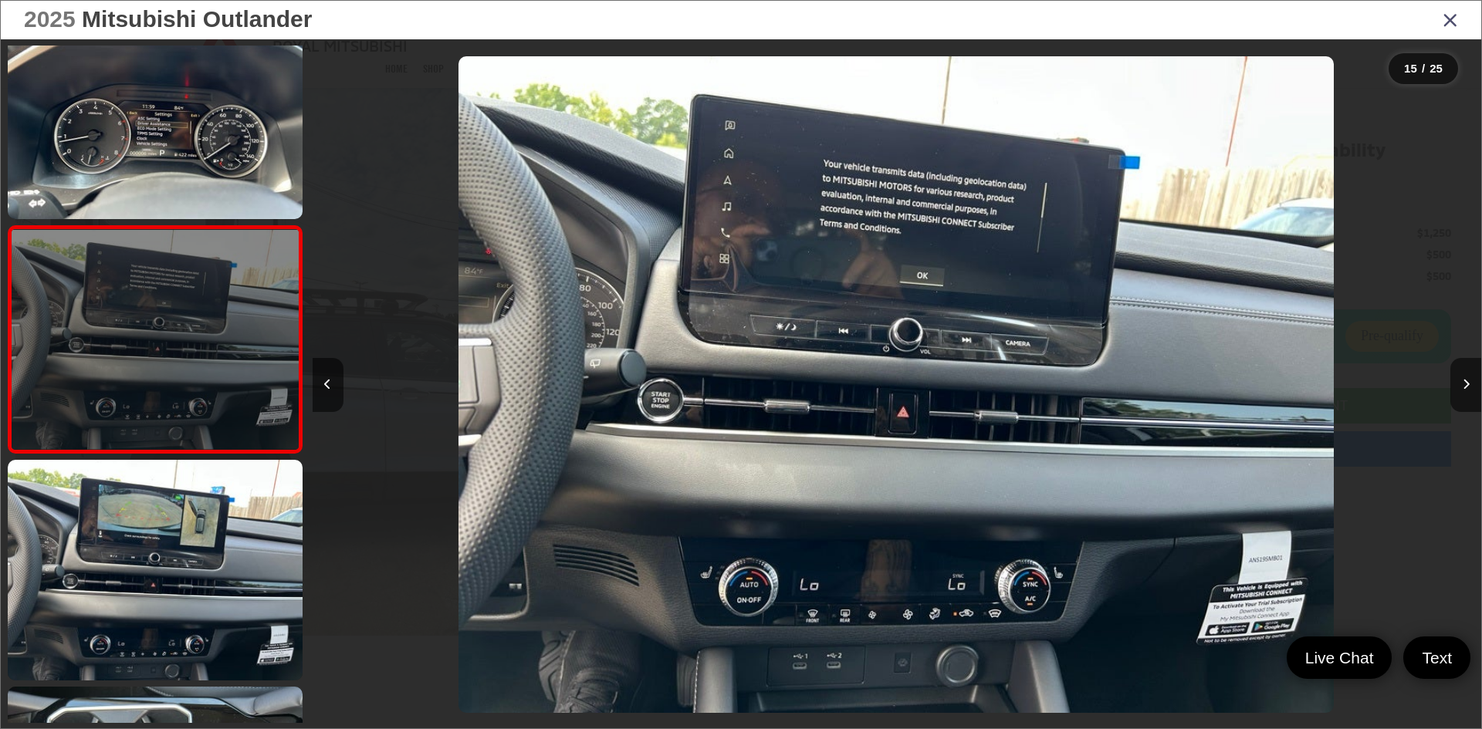
click at [188, 599] on link at bounding box center [155, 570] width 295 height 221
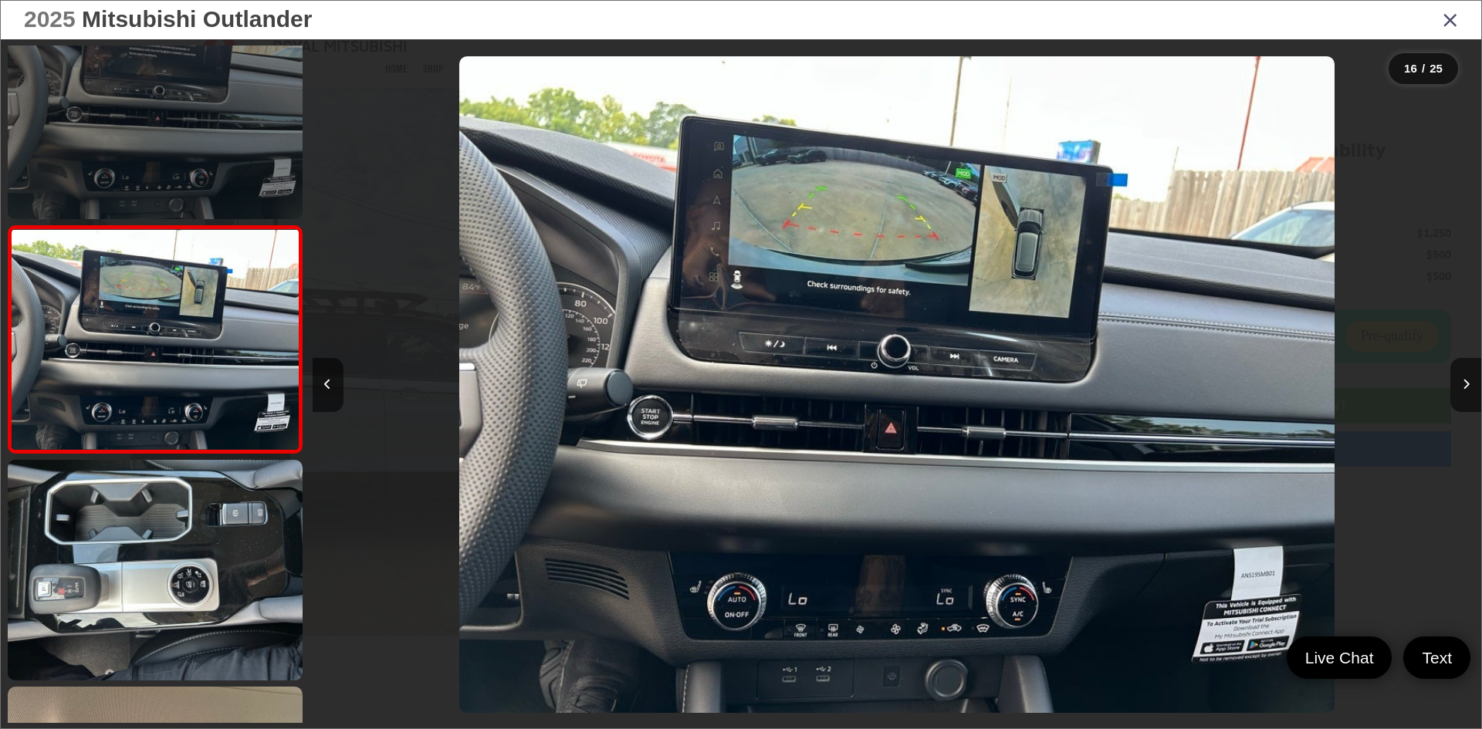
click at [188, 599] on link at bounding box center [155, 570] width 295 height 221
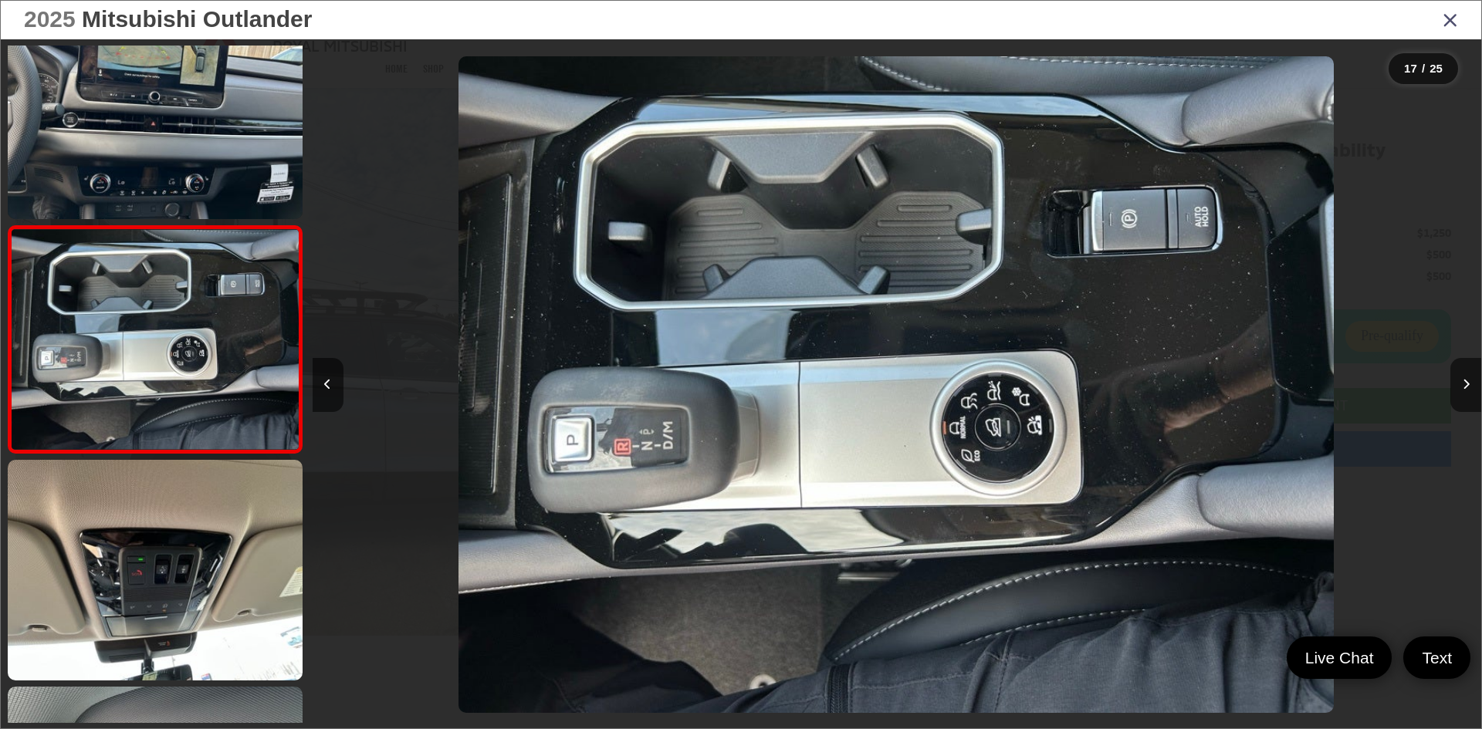
click at [188, 599] on link at bounding box center [155, 570] width 295 height 221
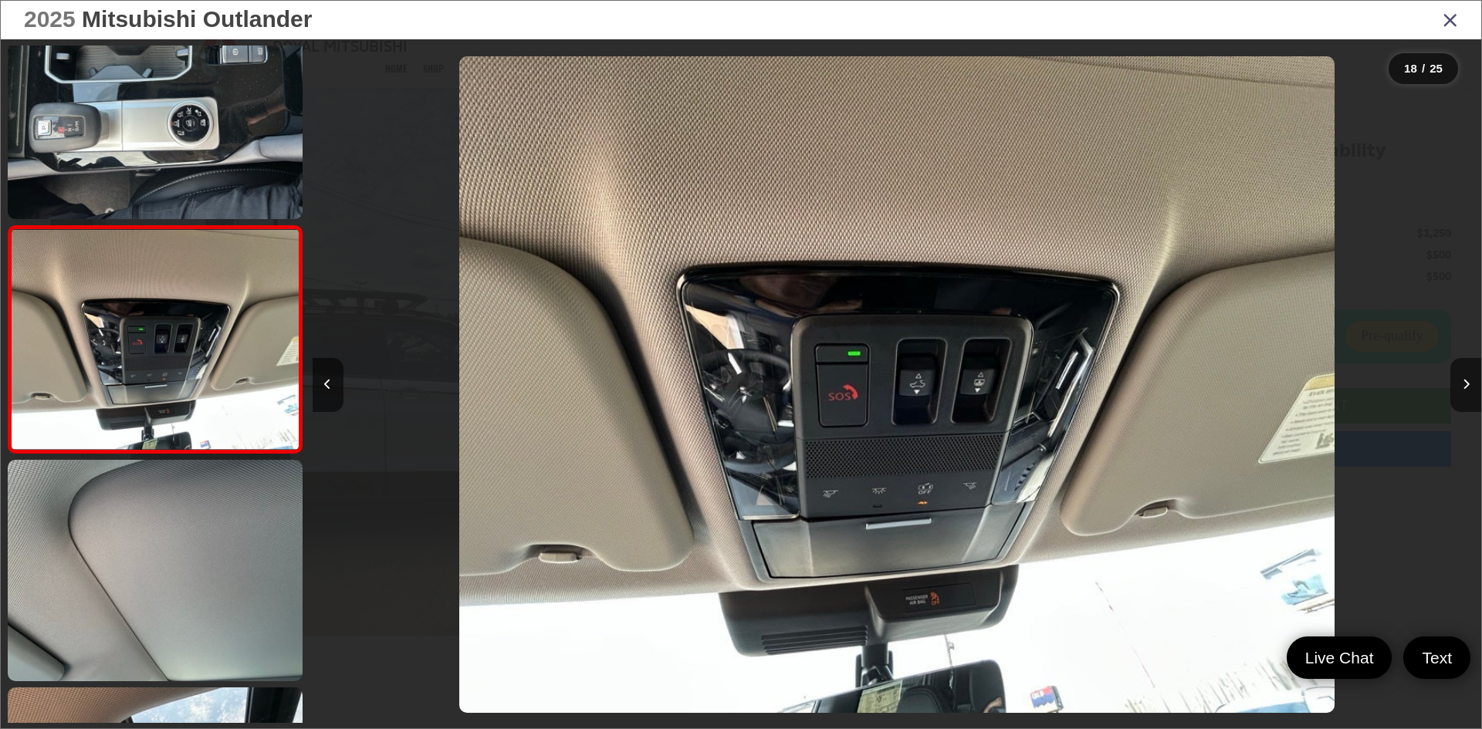
click at [188, 599] on link at bounding box center [155, 570] width 295 height 221
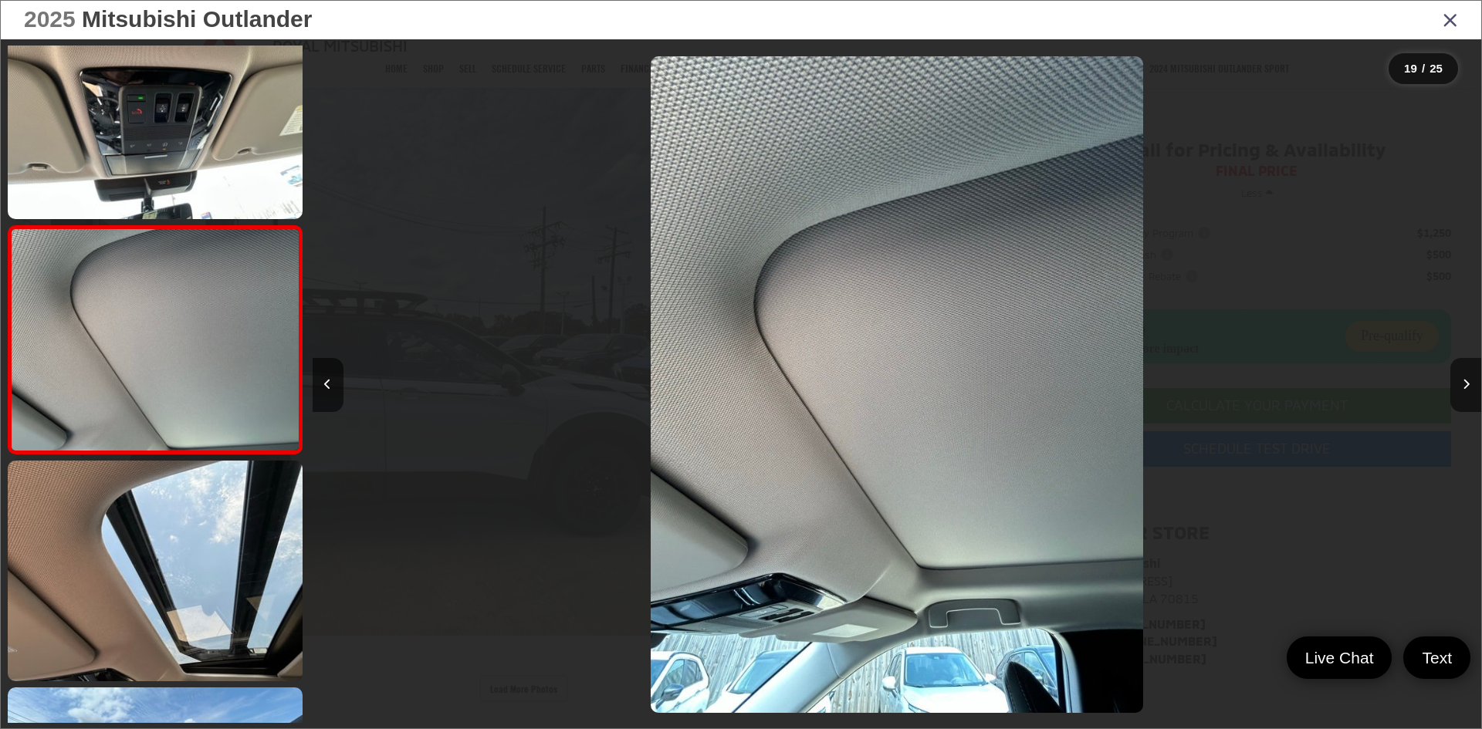
click at [188, 599] on link at bounding box center [155, 571] width 295 height 221
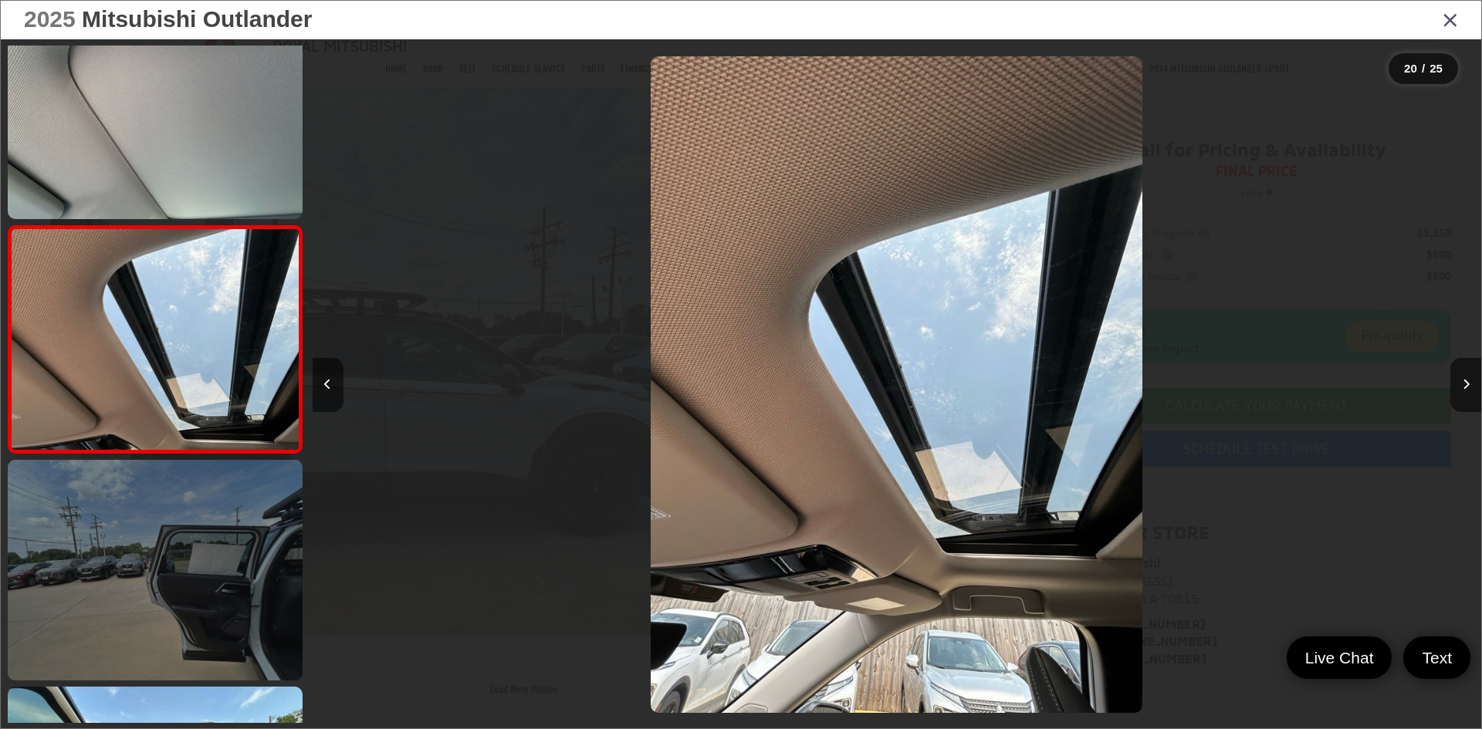
click at [186, 595] on link at bounding box center [155, 570] width 295 height 221
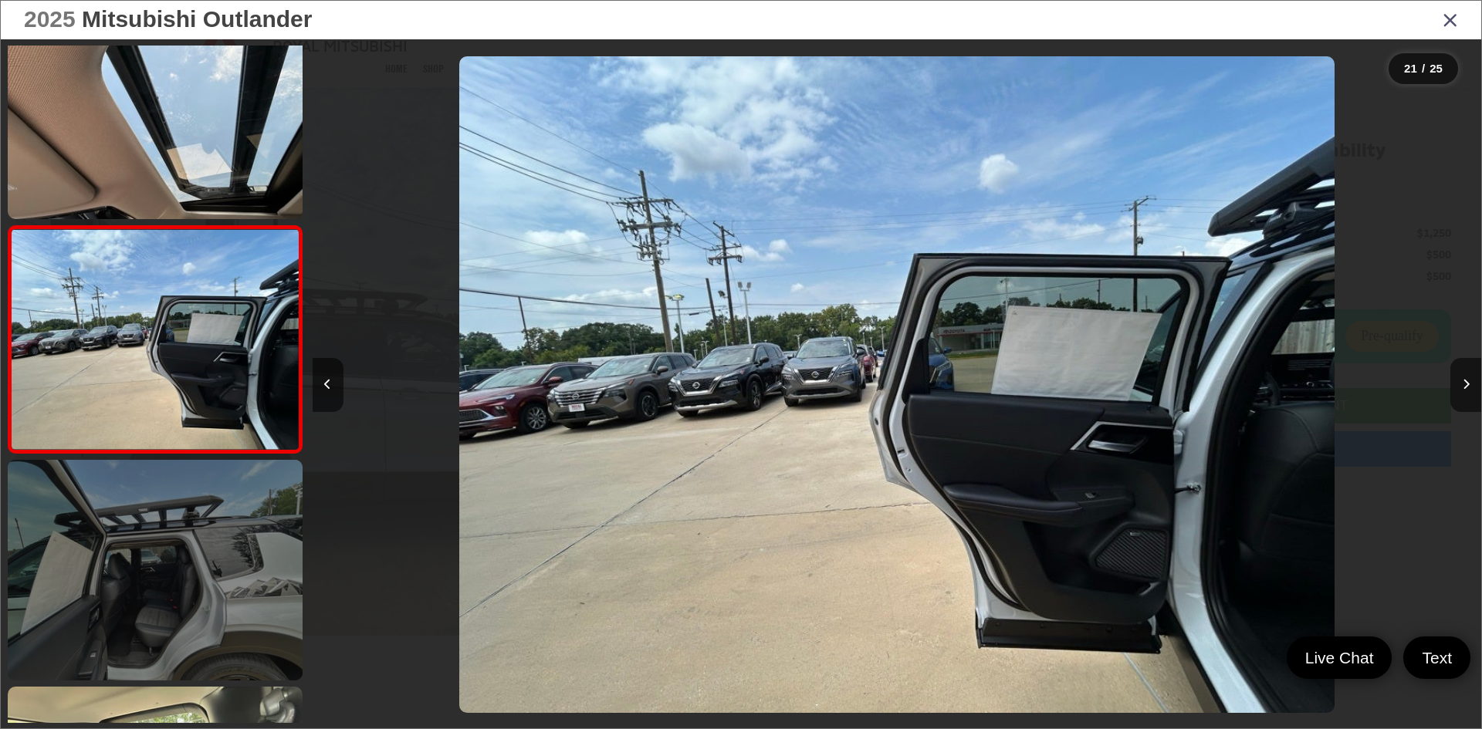
click at [181, 593] on link at bounding box center [155, 570] width 295 height 221
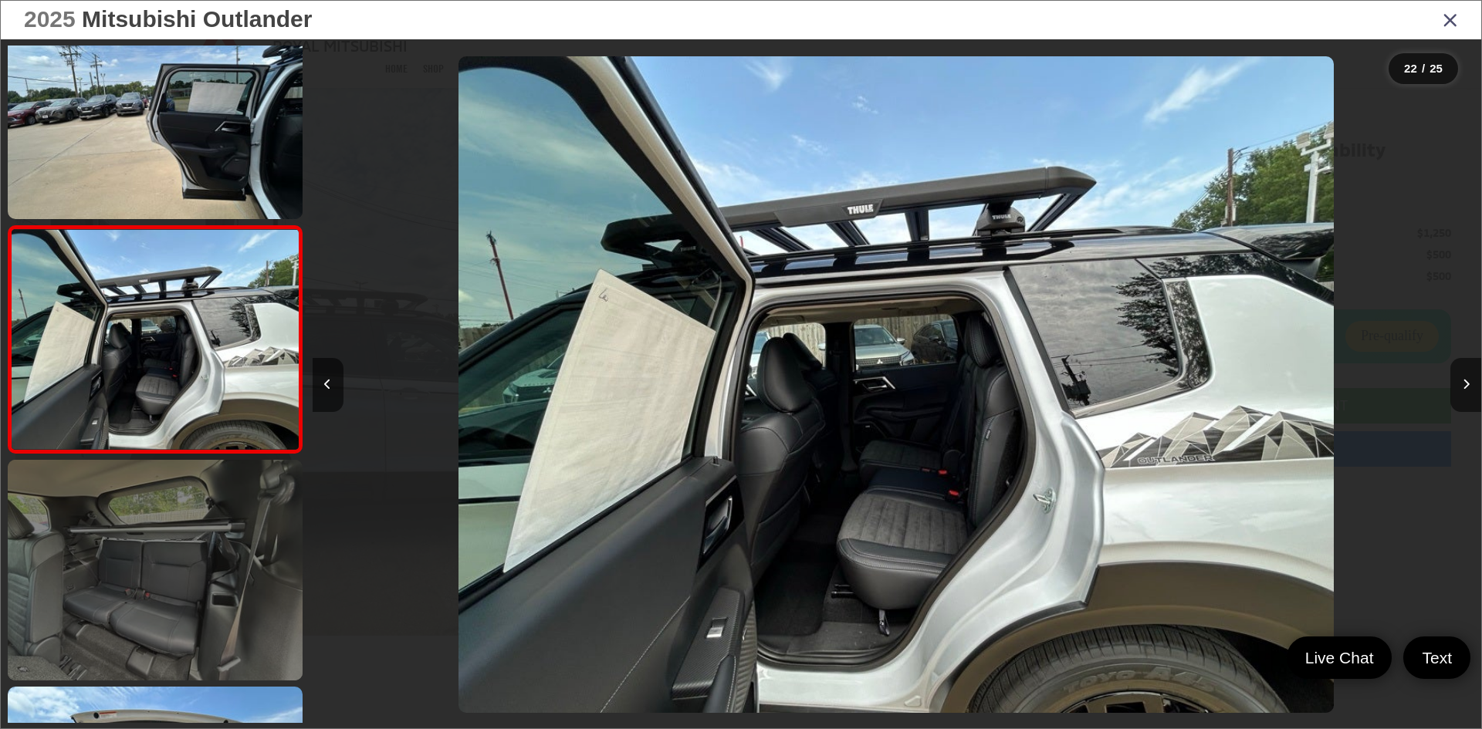
click at [164, 593] on link at bounding box center [155, 570] width 295 height 221
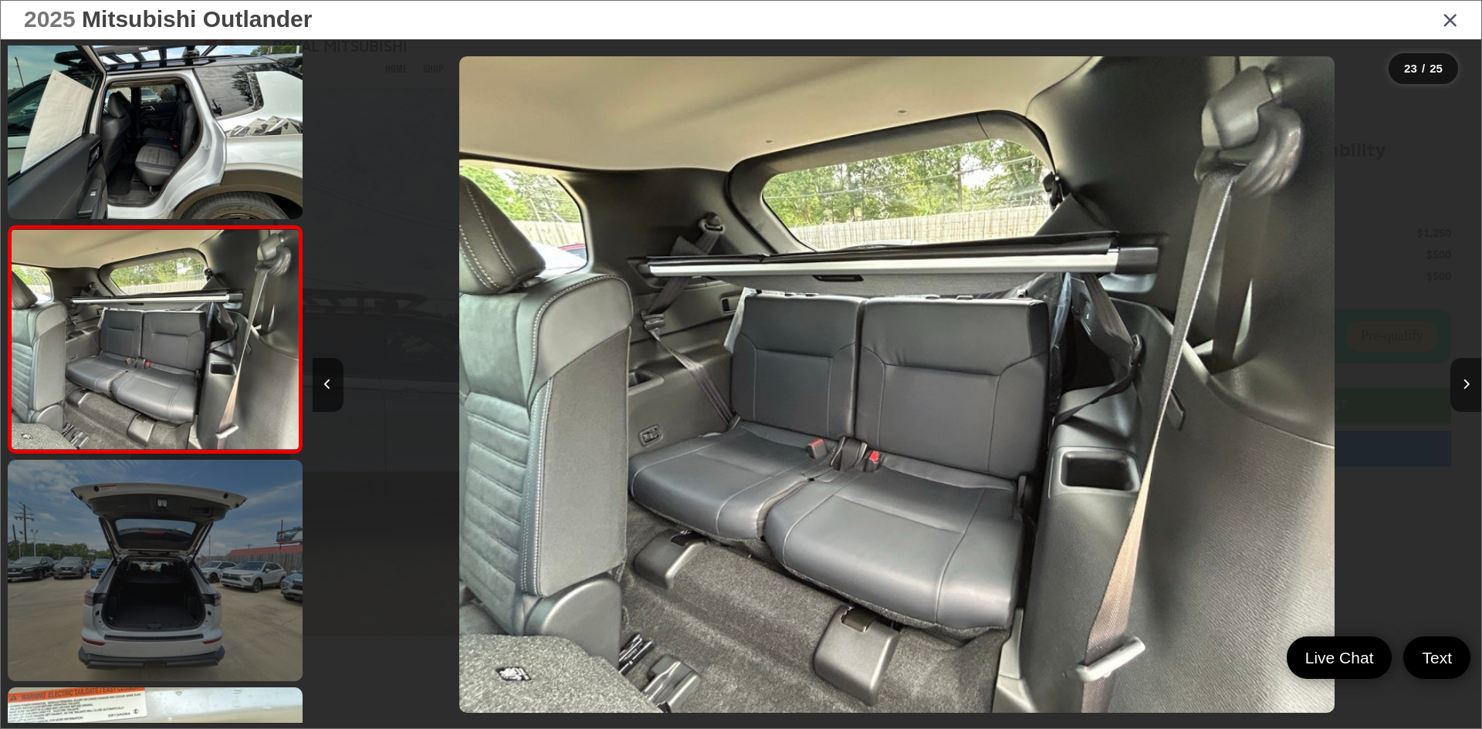
drag, startPoint x: 166, startPoint y: 540, endPoint x: 174, endPoint y: 548, distance: 12.0
click at [167, 540] on link at bounding box center [155, 570] width 295 height 221
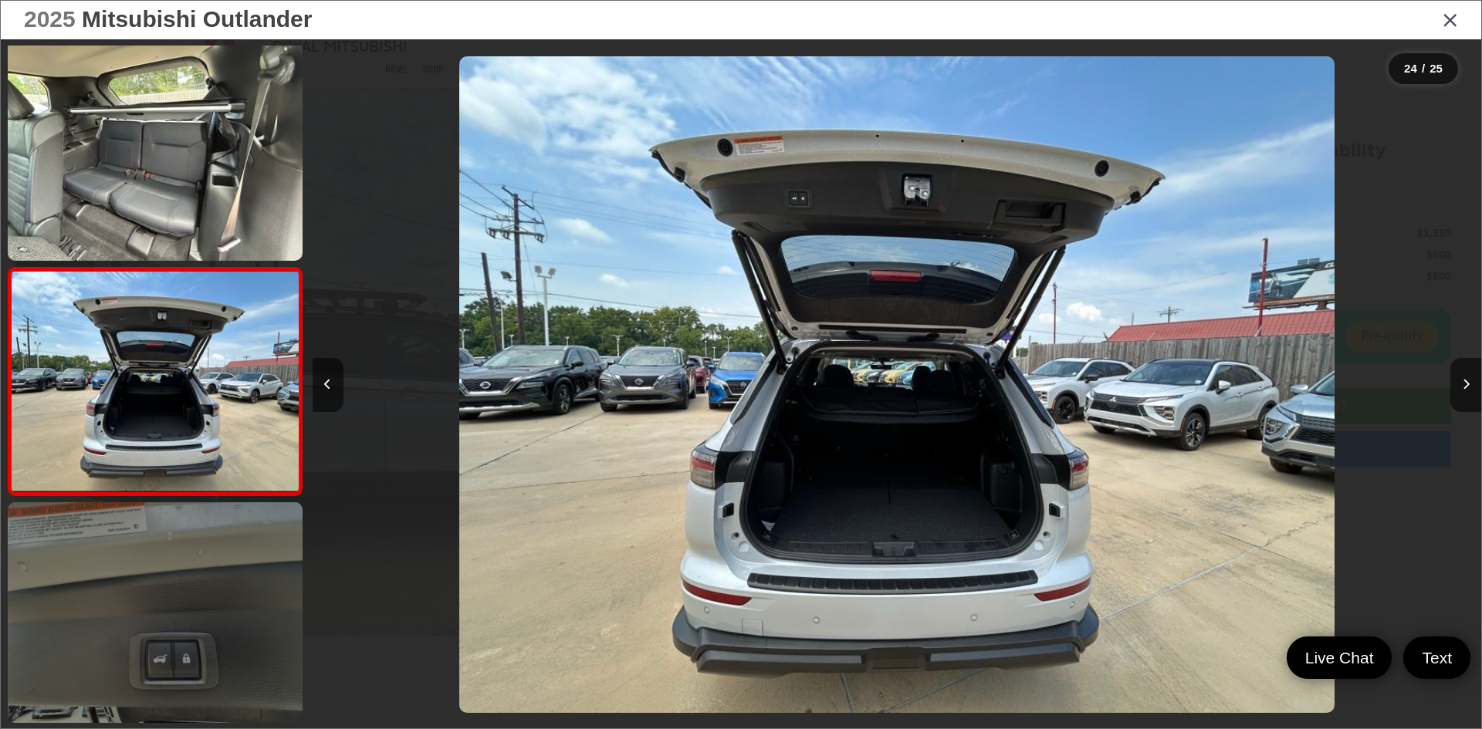
click at [208, 646] on link at bounding box center [155, 613] width 295 height 221
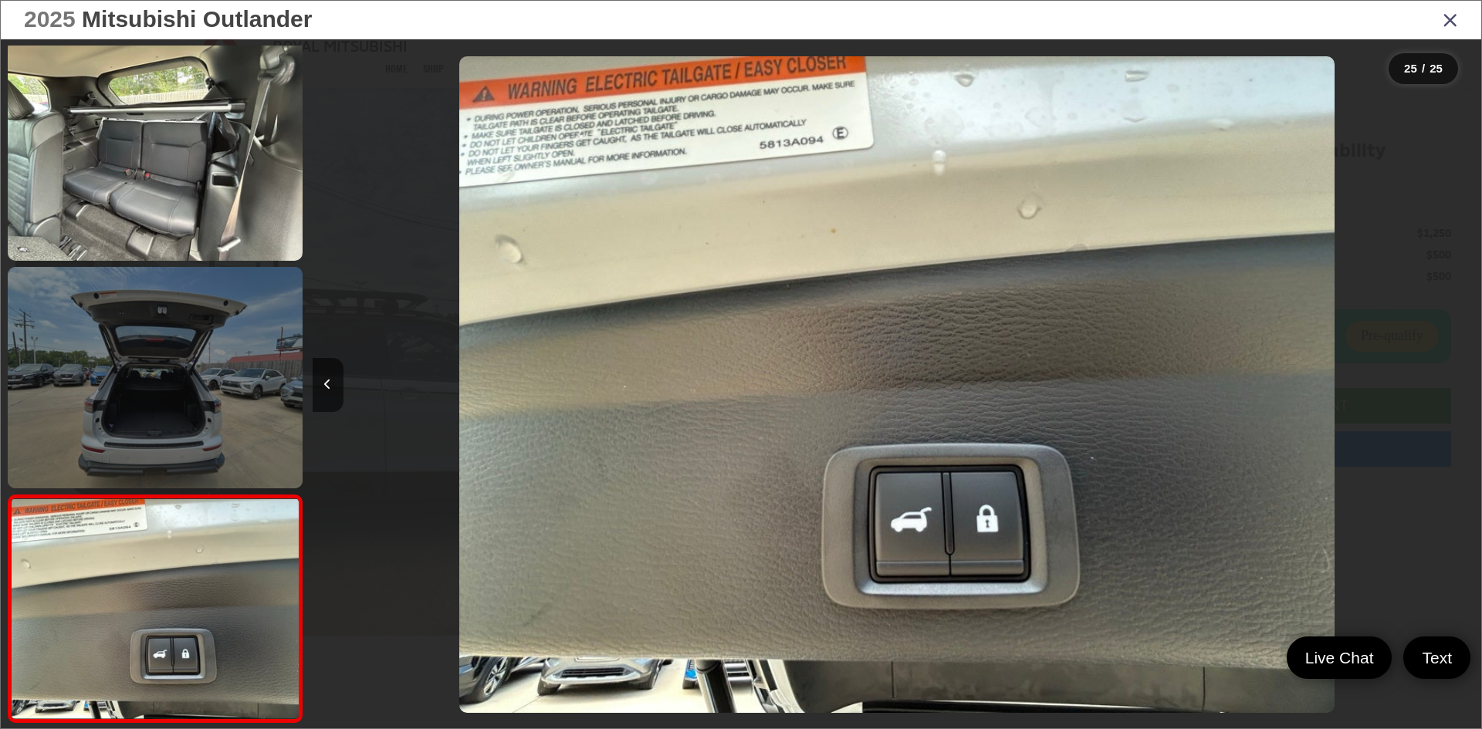
click at [164, 331] on link at bounding box center [155, 377] width 295 height 221
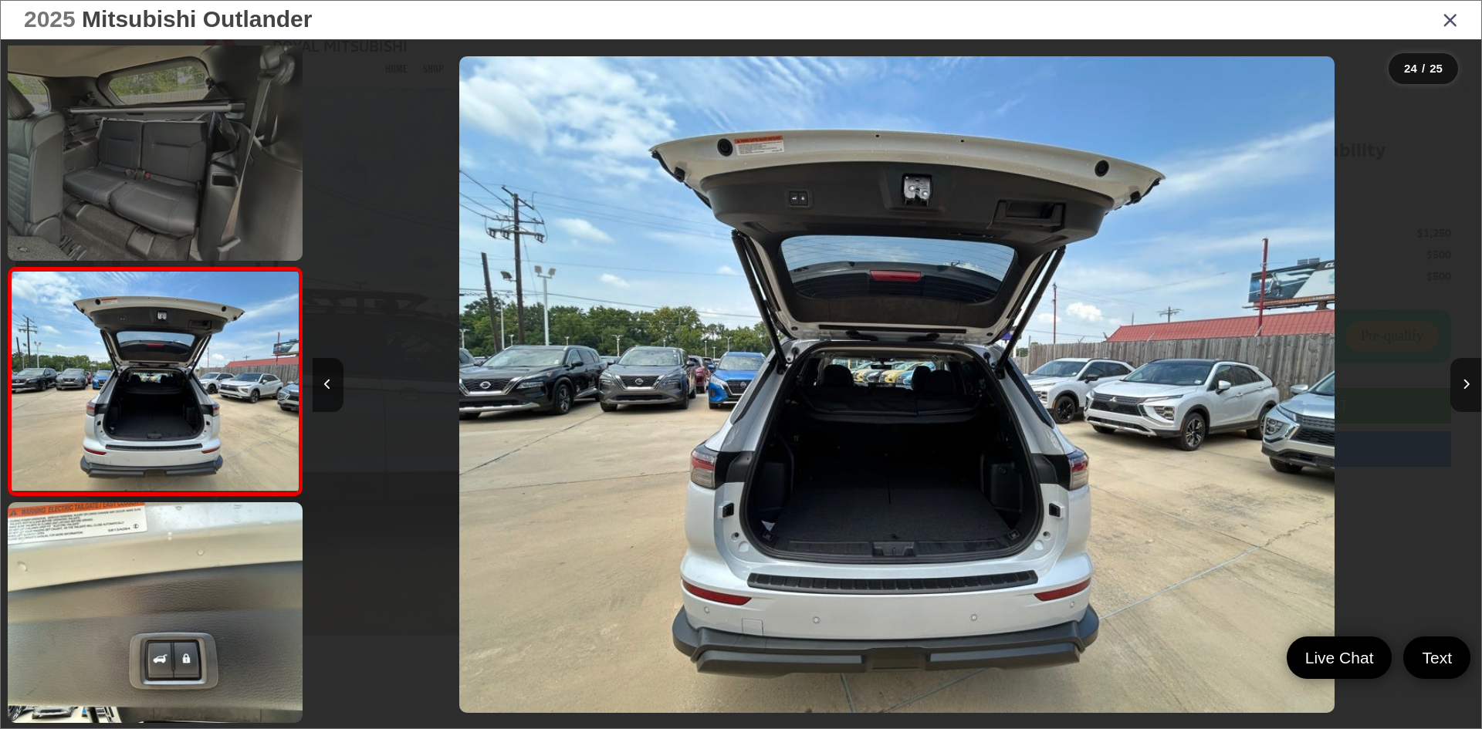
click at [181, 219] on link at bounding box center [155, 150] width 295 height 221
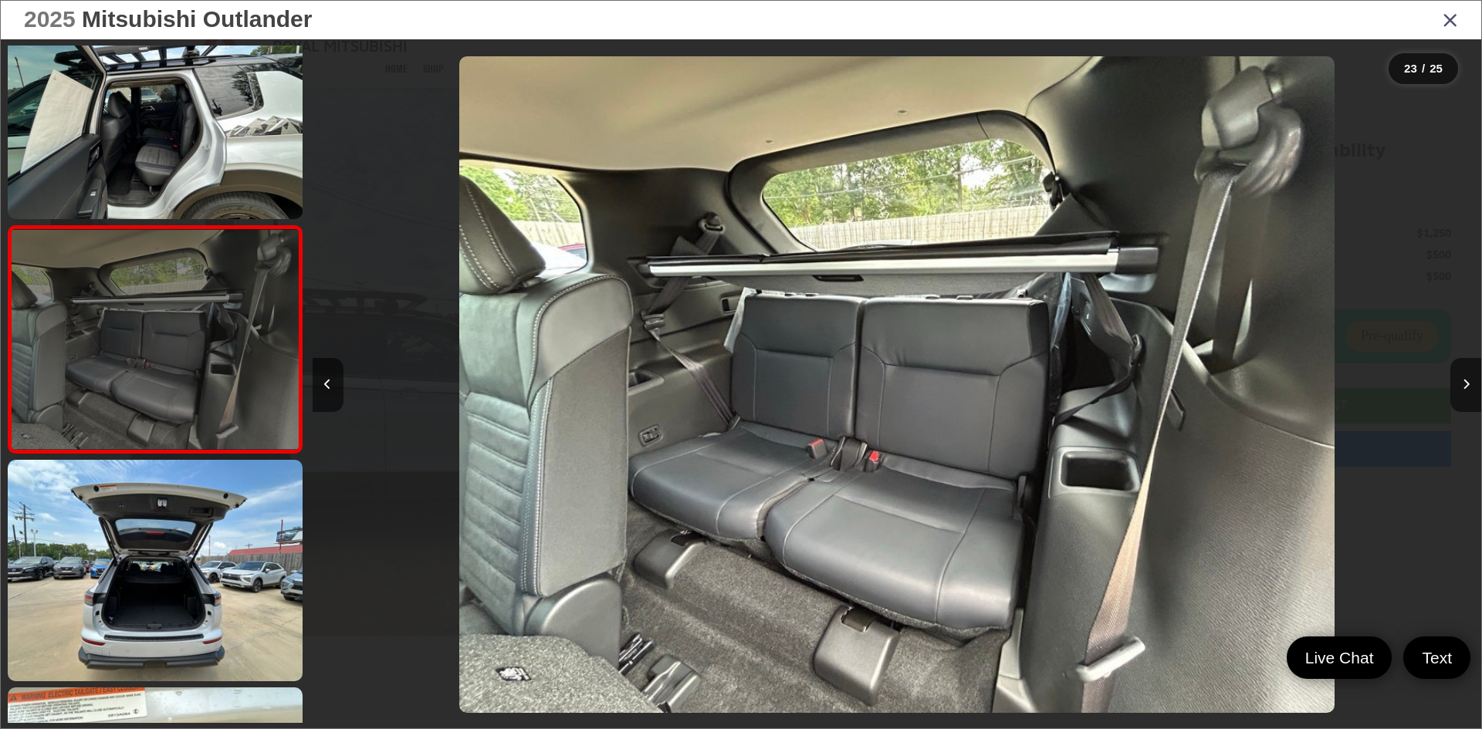
click at [205, 401] on link at bounding box center [155, 339] width 295 height 228
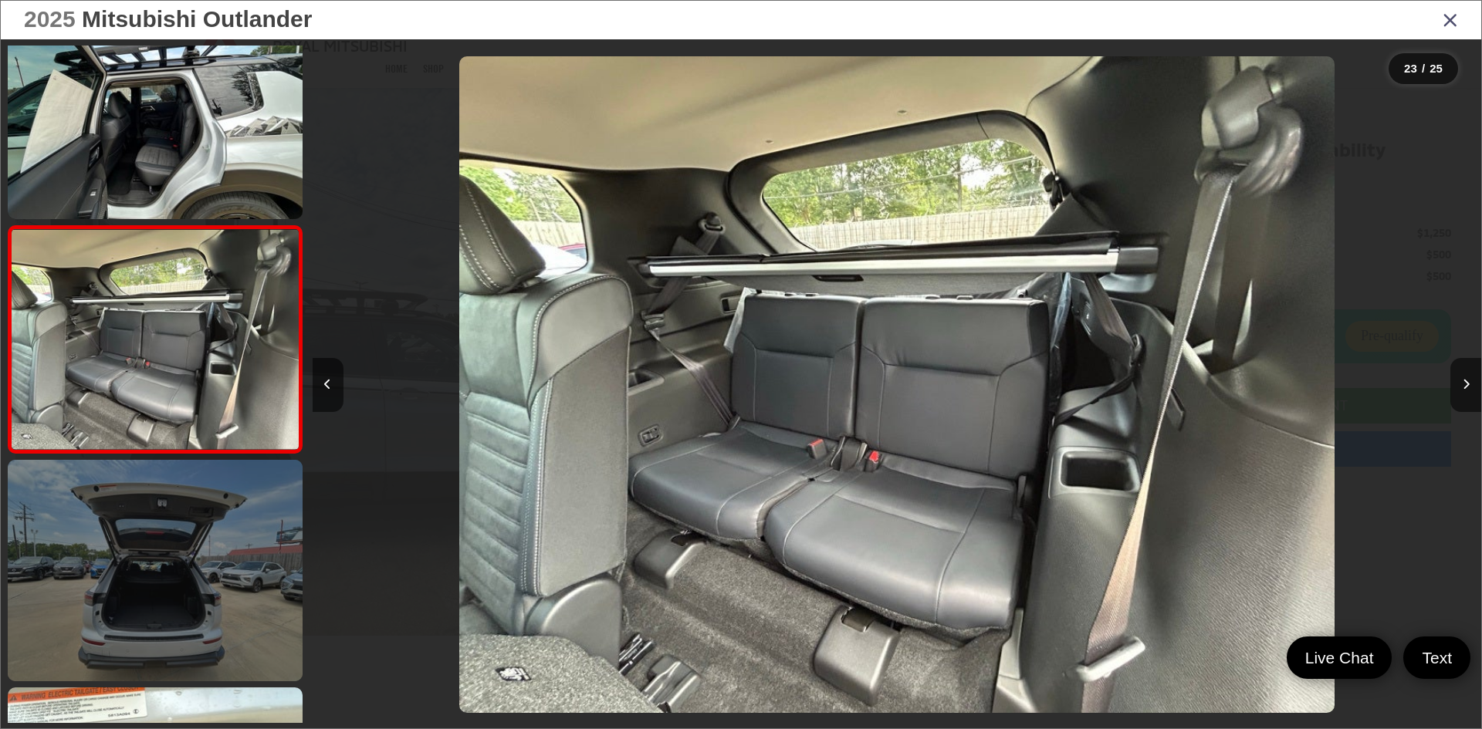
click at [216, 523] on link at bounding box center [155, 570] width 295 height 221
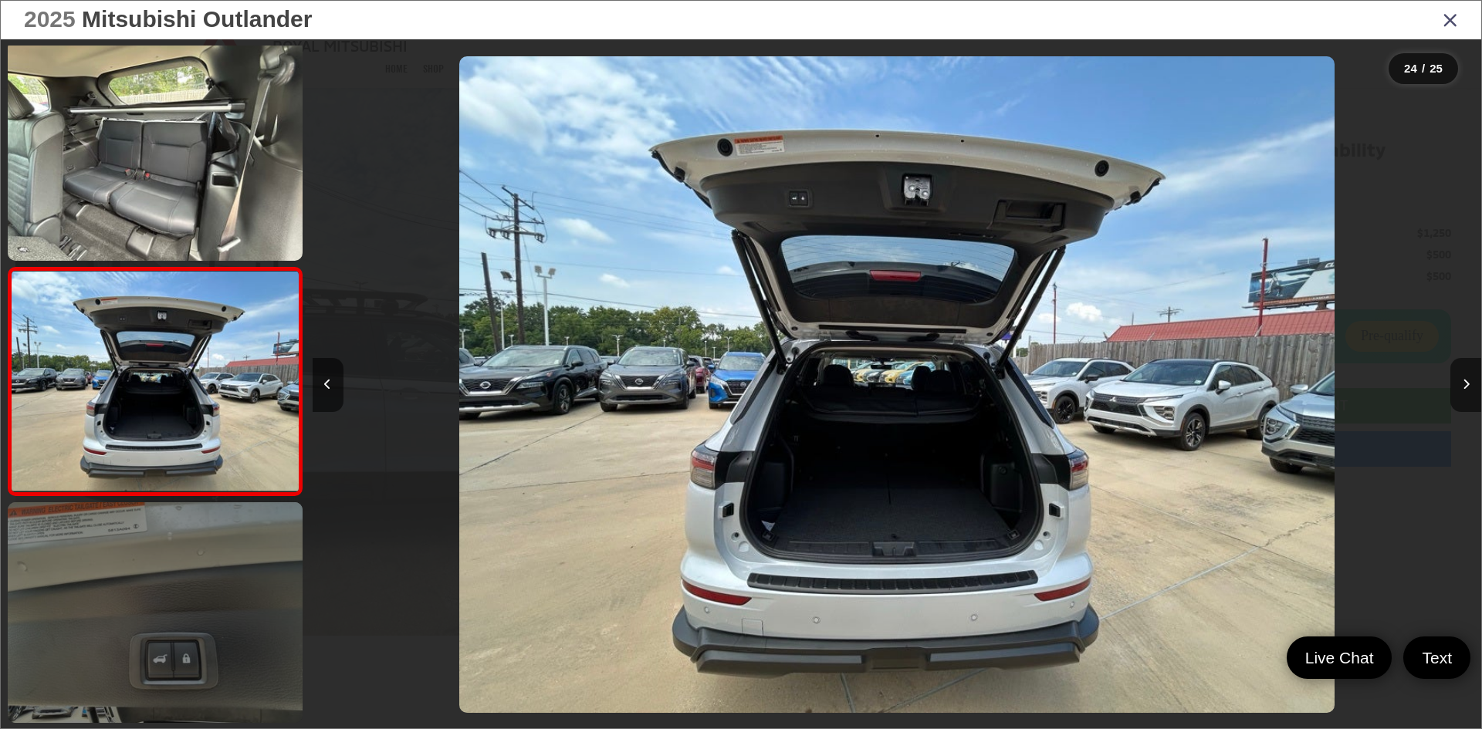
click at [233, 621] on link at bounding box center [155, 613] width 295 height 221
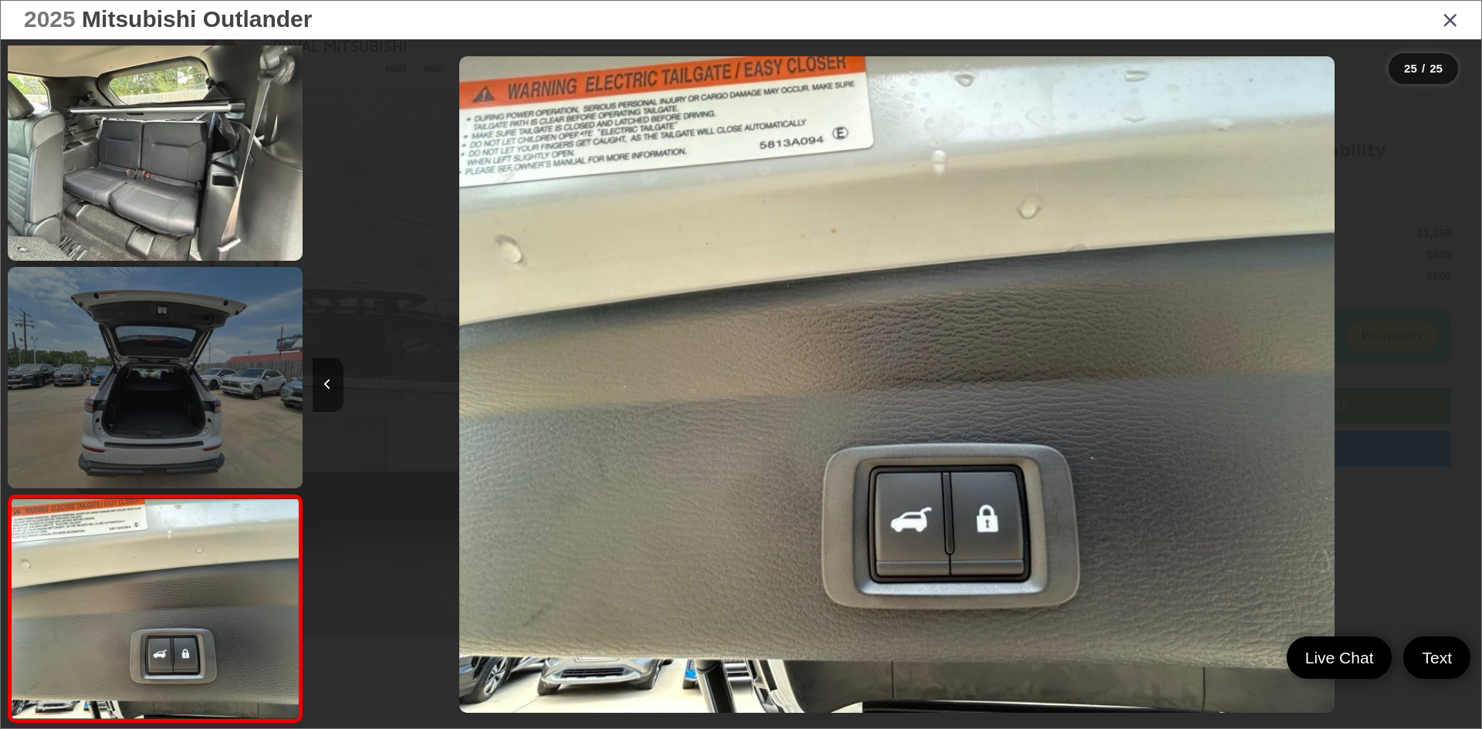
click at [212, 385] on link at bounding box center [155, 377] width 295 height 221
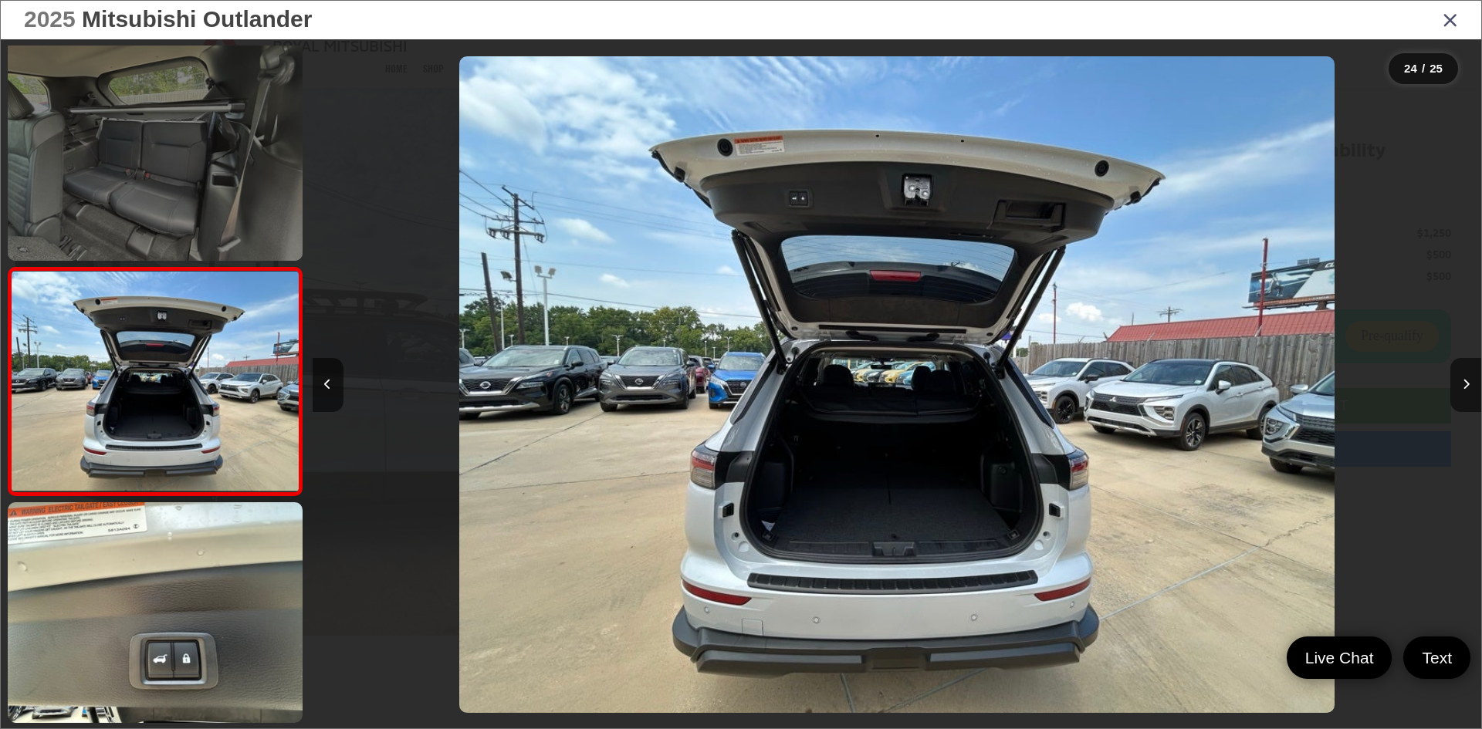
click at [201, 209] on link at bounding box center [155, 150] width 295 height 221
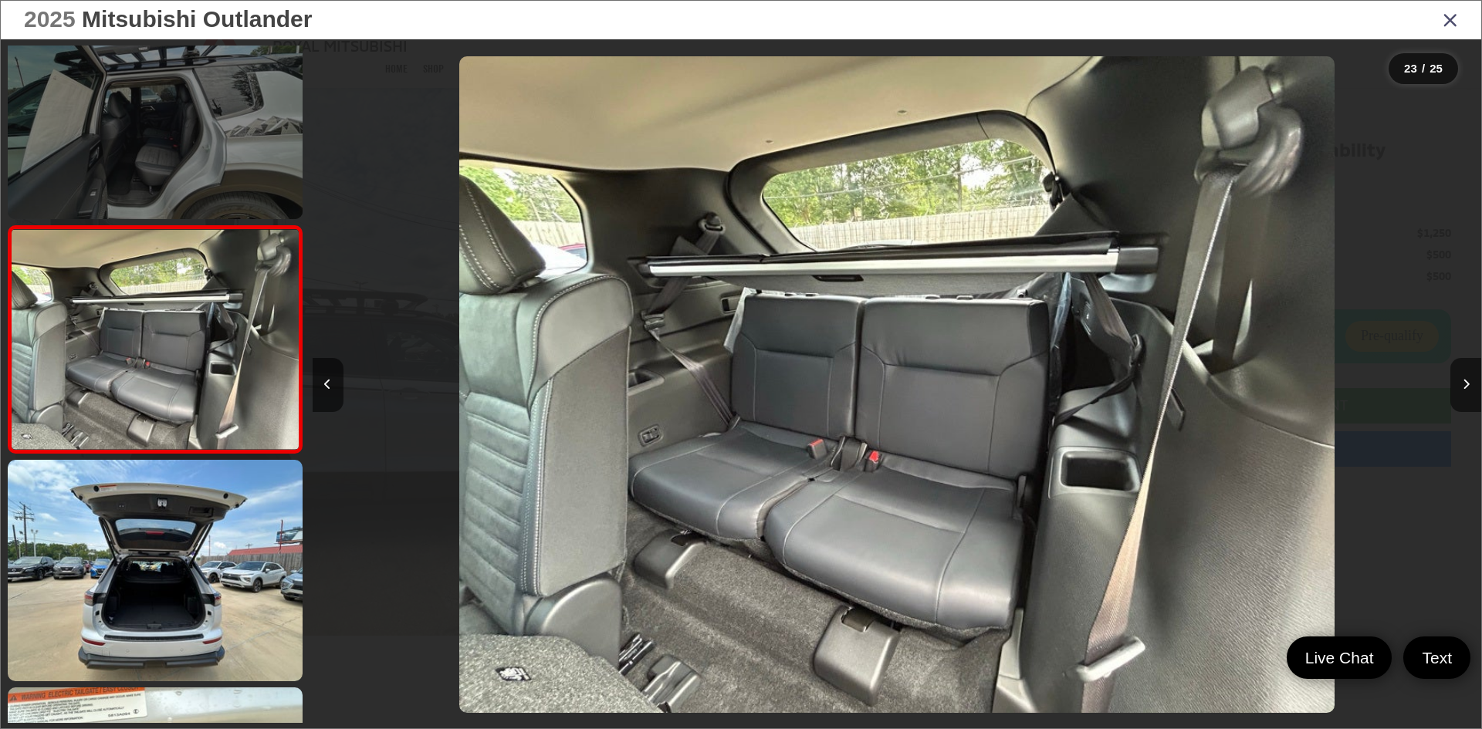
click at [217, 147] on link at bounding box center [155, 108] width 295 height 221
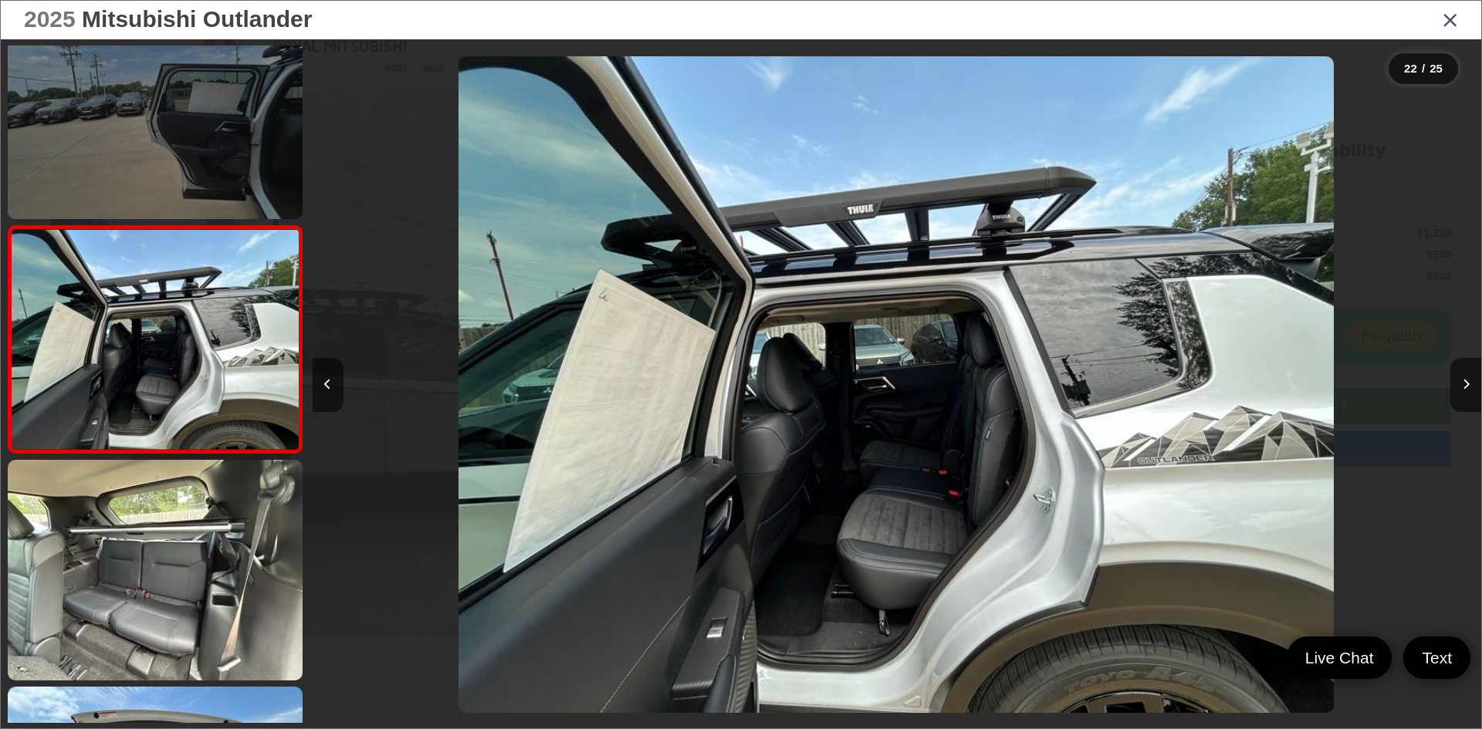
click at [151, 128] on link at bounding box center [155, 108] width 295 height 221
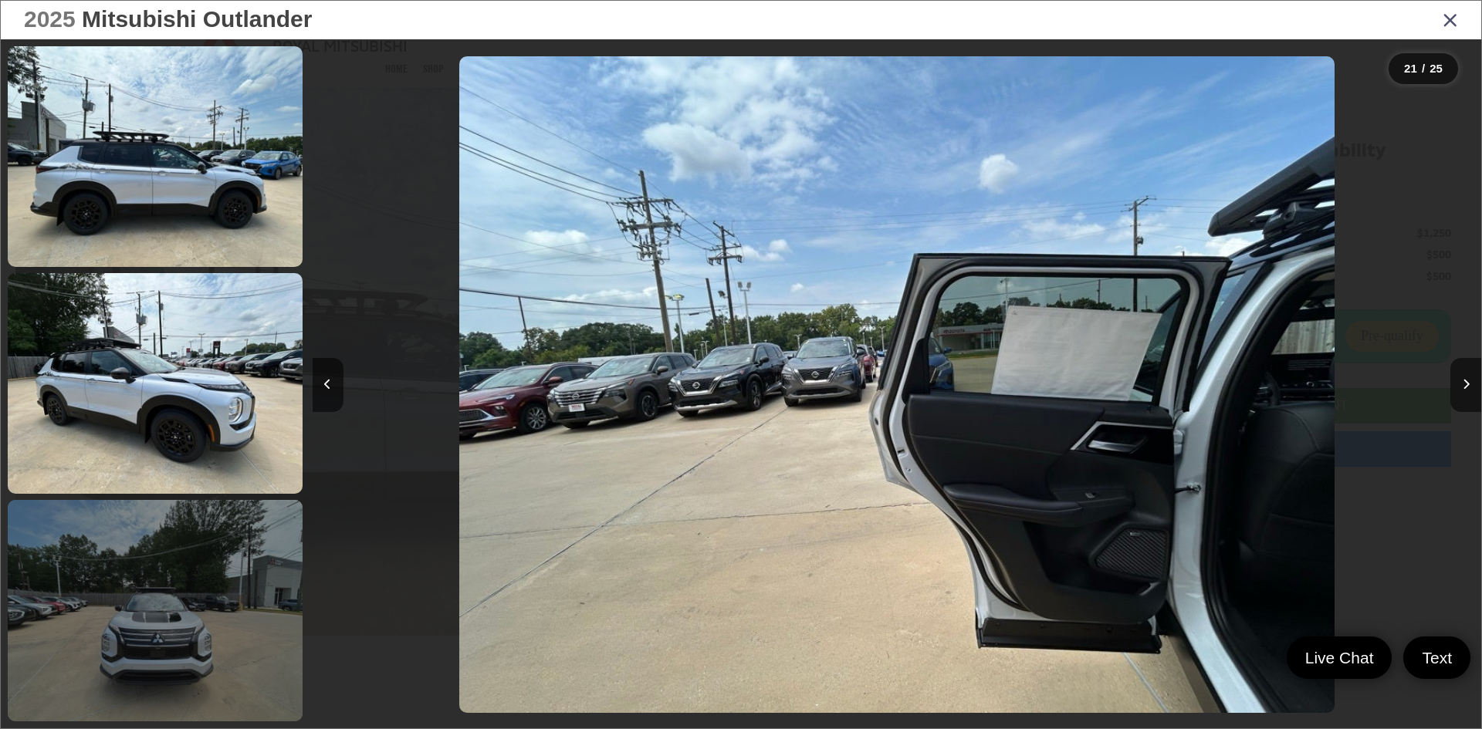
click at [220, 546] on link at bounding box center [155, 610] width 295 height 221
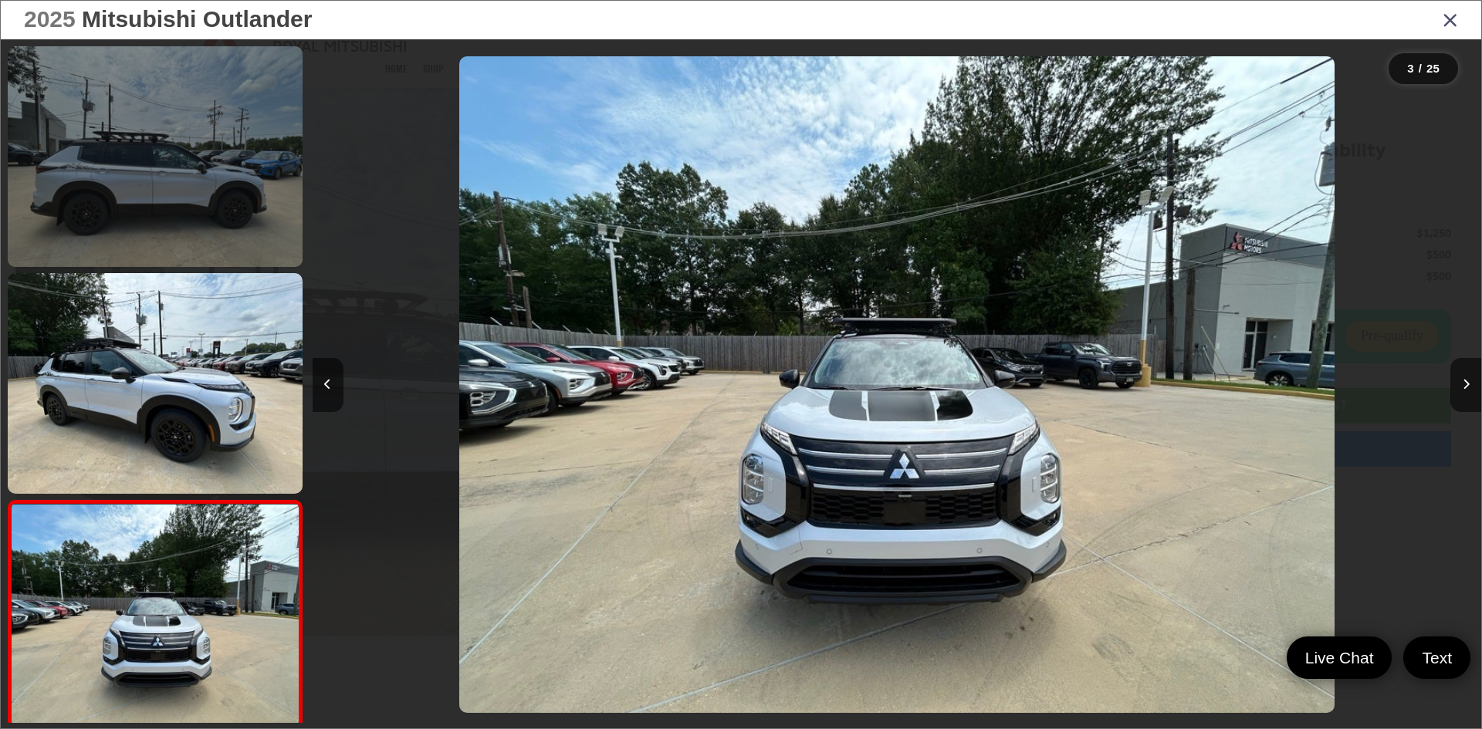
click at [107, 220] on link at bounding box center [155, 156] width 295 height 221
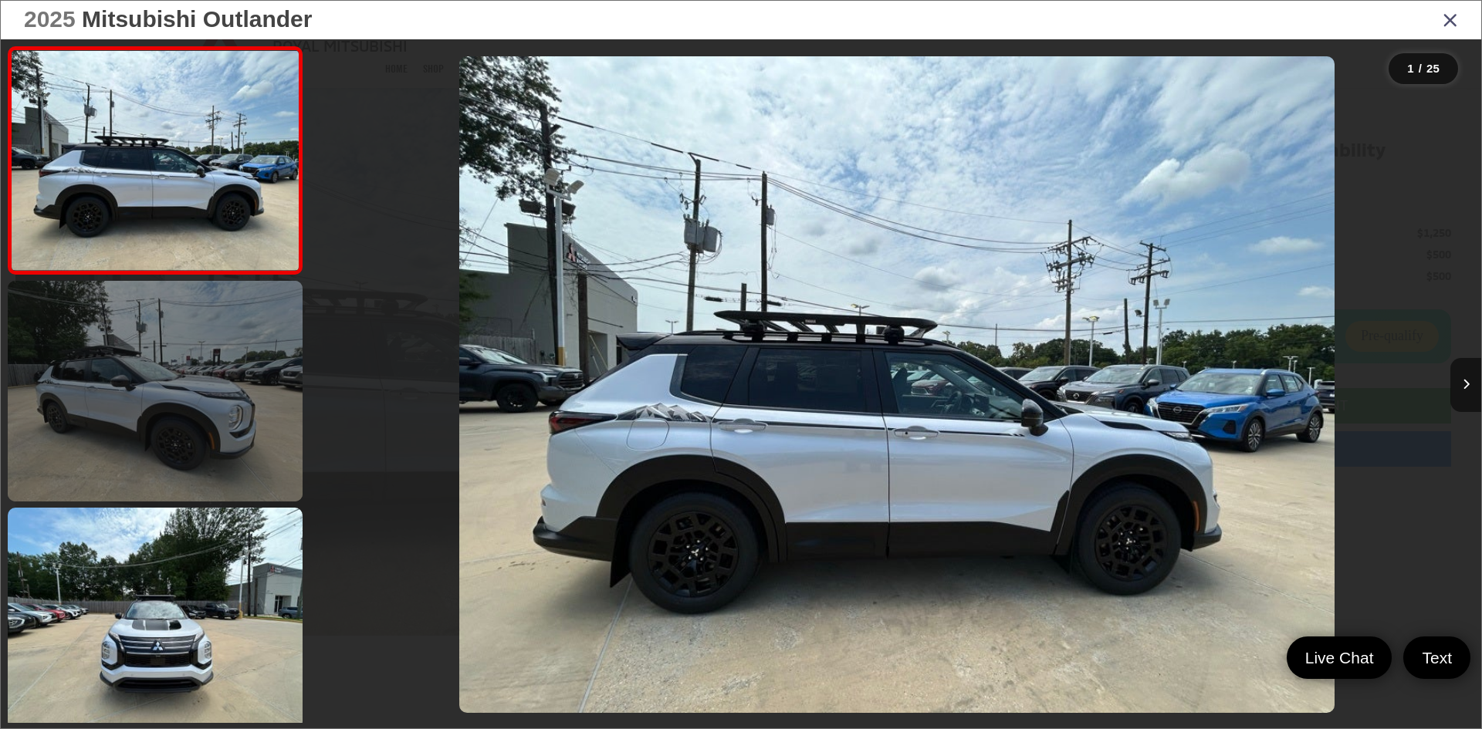
click at [105, 406] on link at bounding box center [155, 391] width 295 height 221
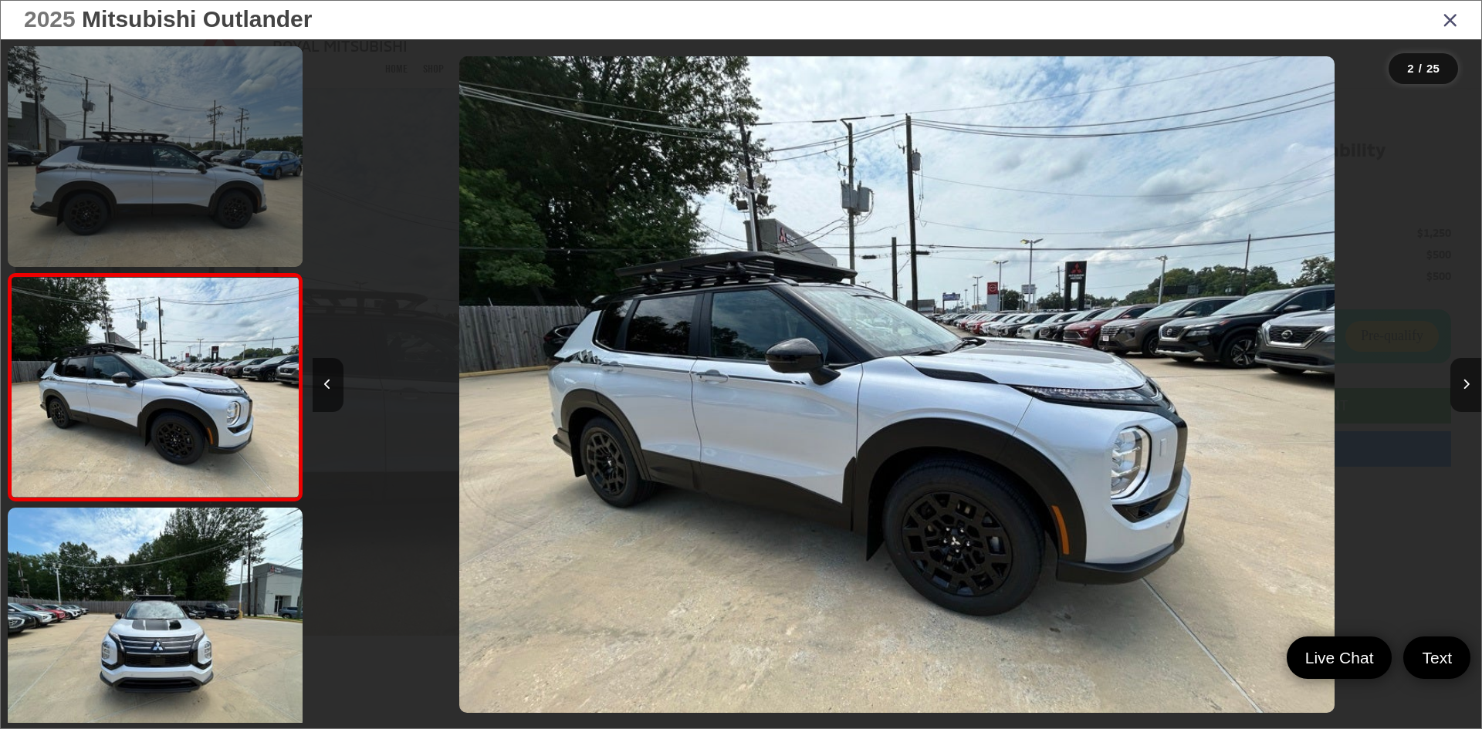
click at [209, 163] on link at bounding box center [155, 156] width 295 height 221
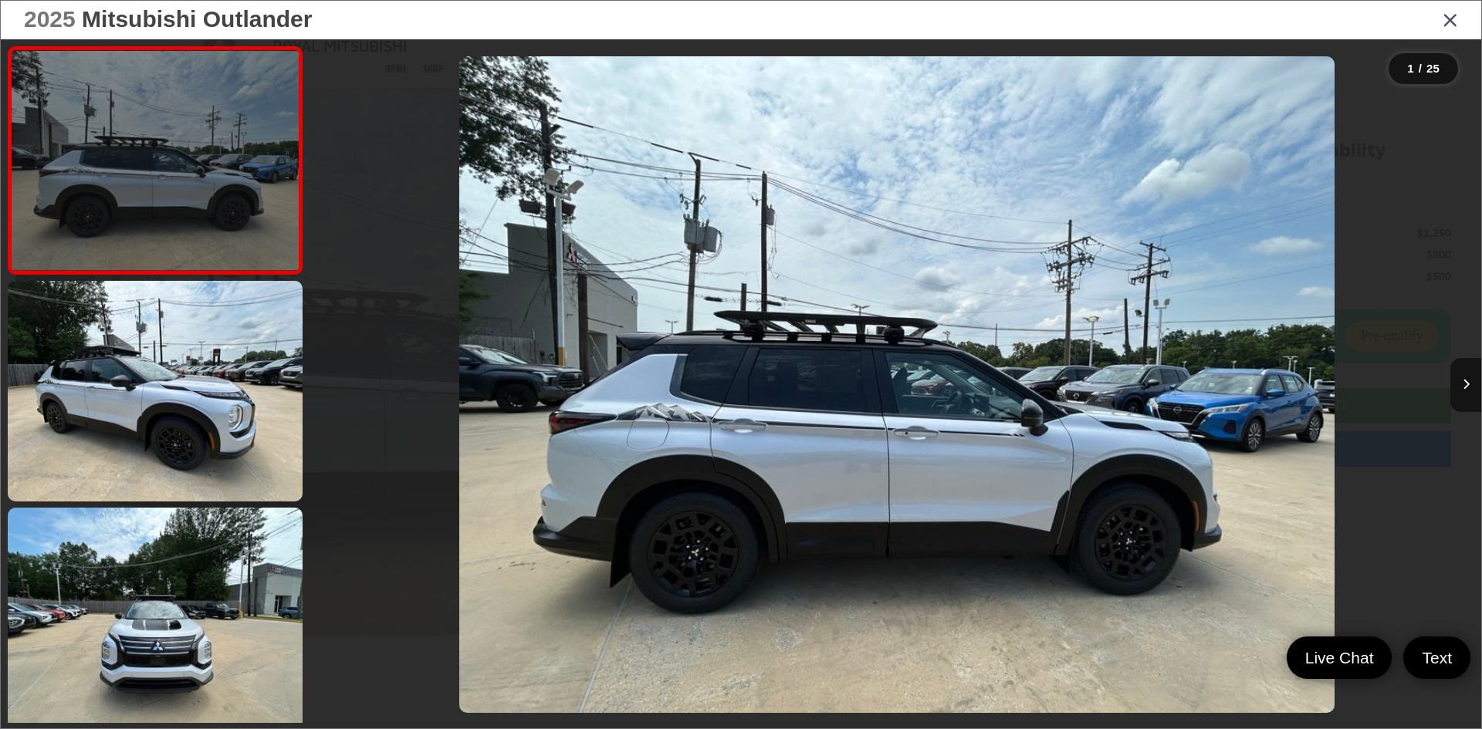
click at [209, 161] on link at bounding box center [155, 160] width 295 height 228
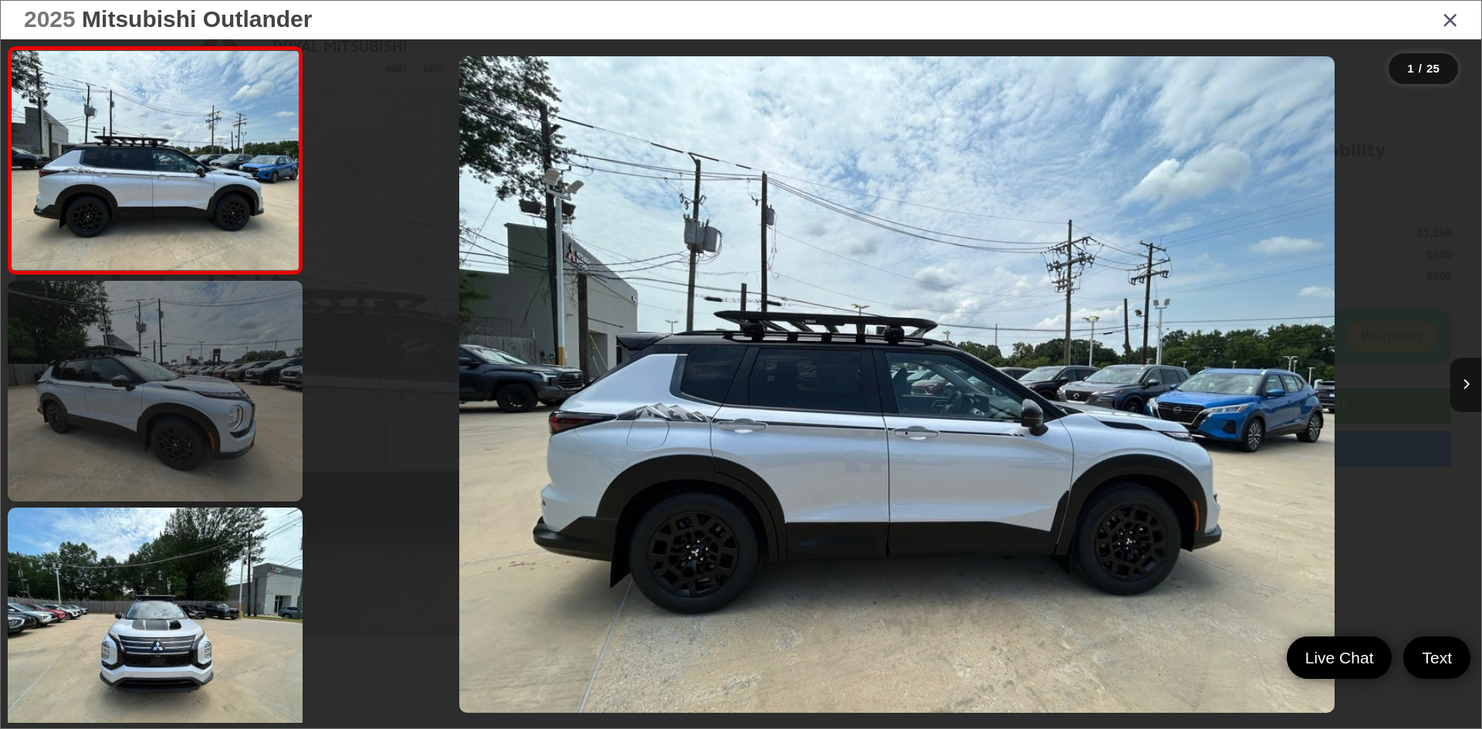
click at [168, 363] on link at bounding box center [155, 391] width 295 height 221
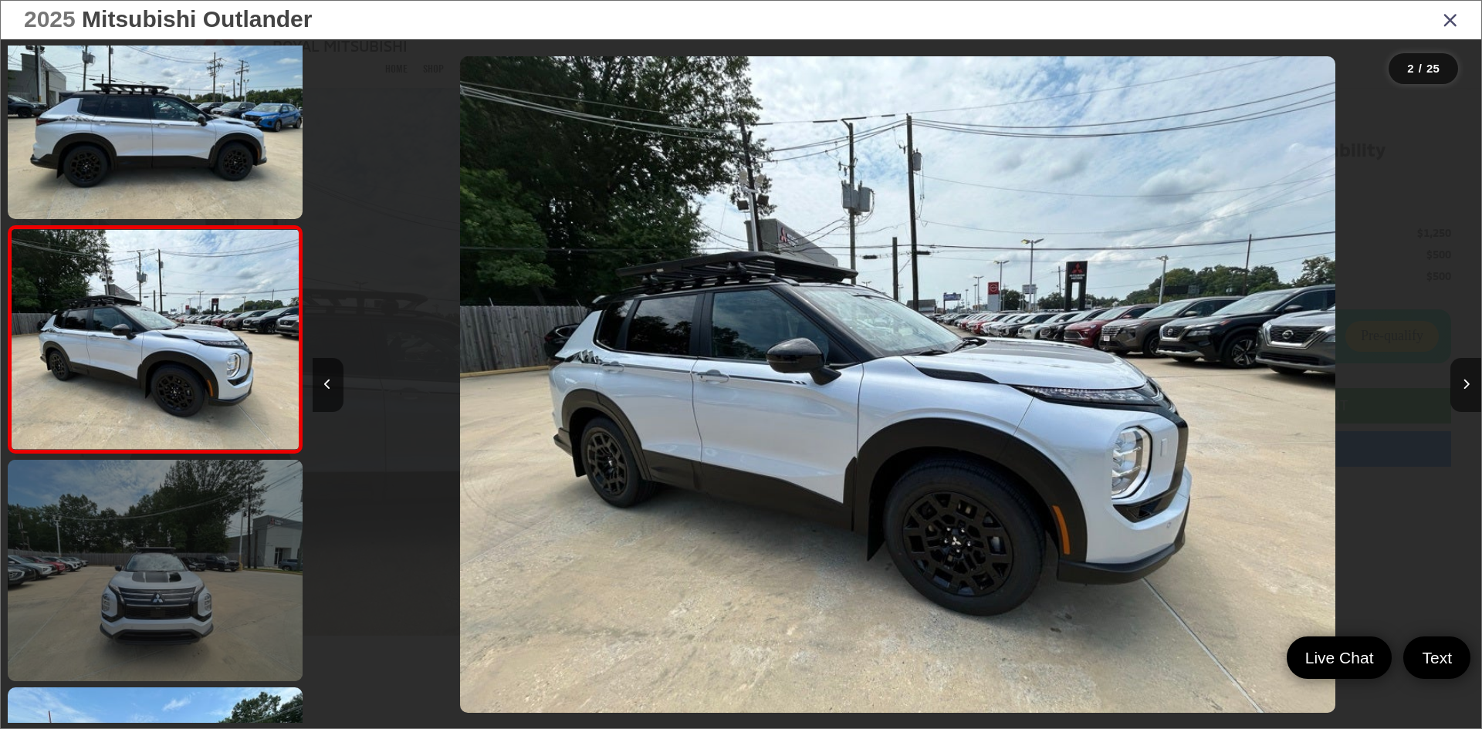
scroll to position [0, 1169]
click at [141, 589] on link at bounding box center [155, 570] width 295 height 221
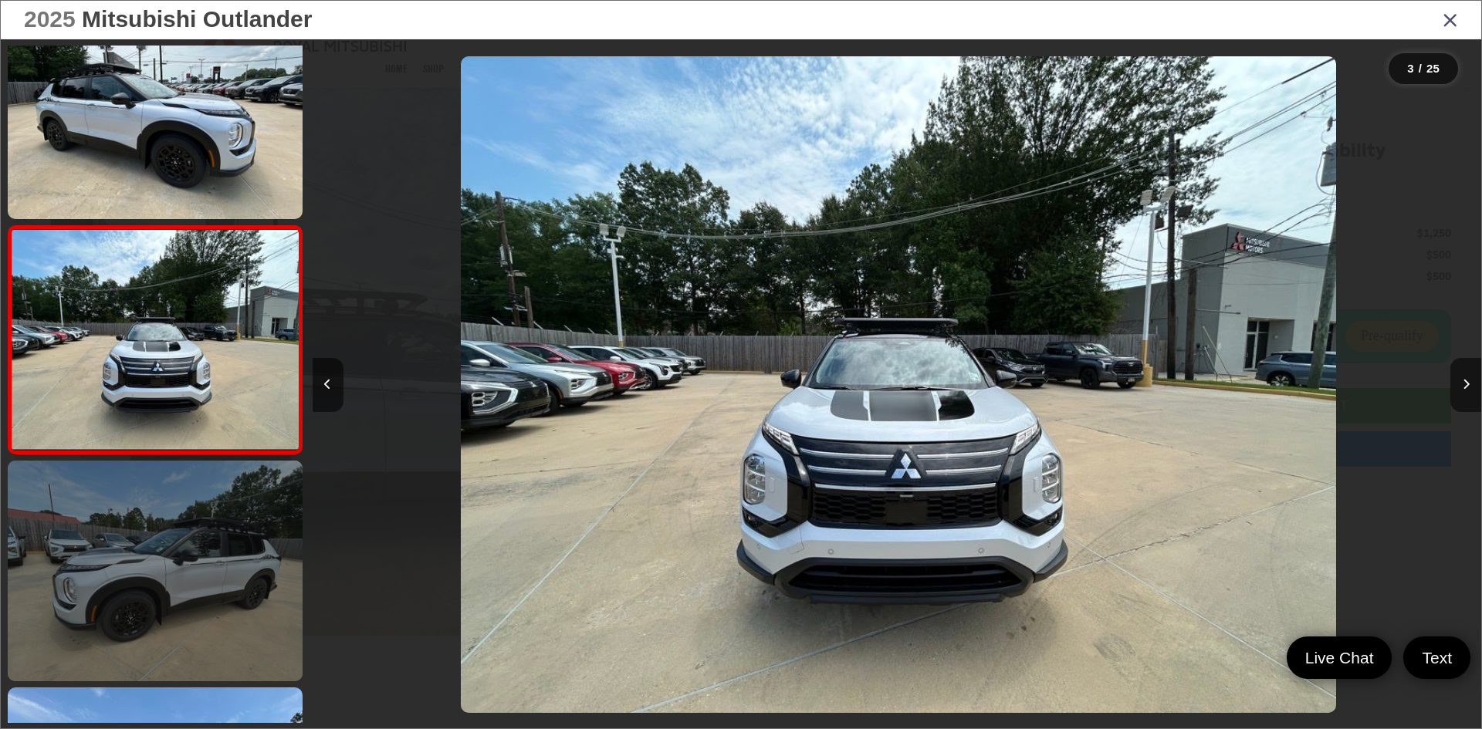
scroll to position [0, 2338]
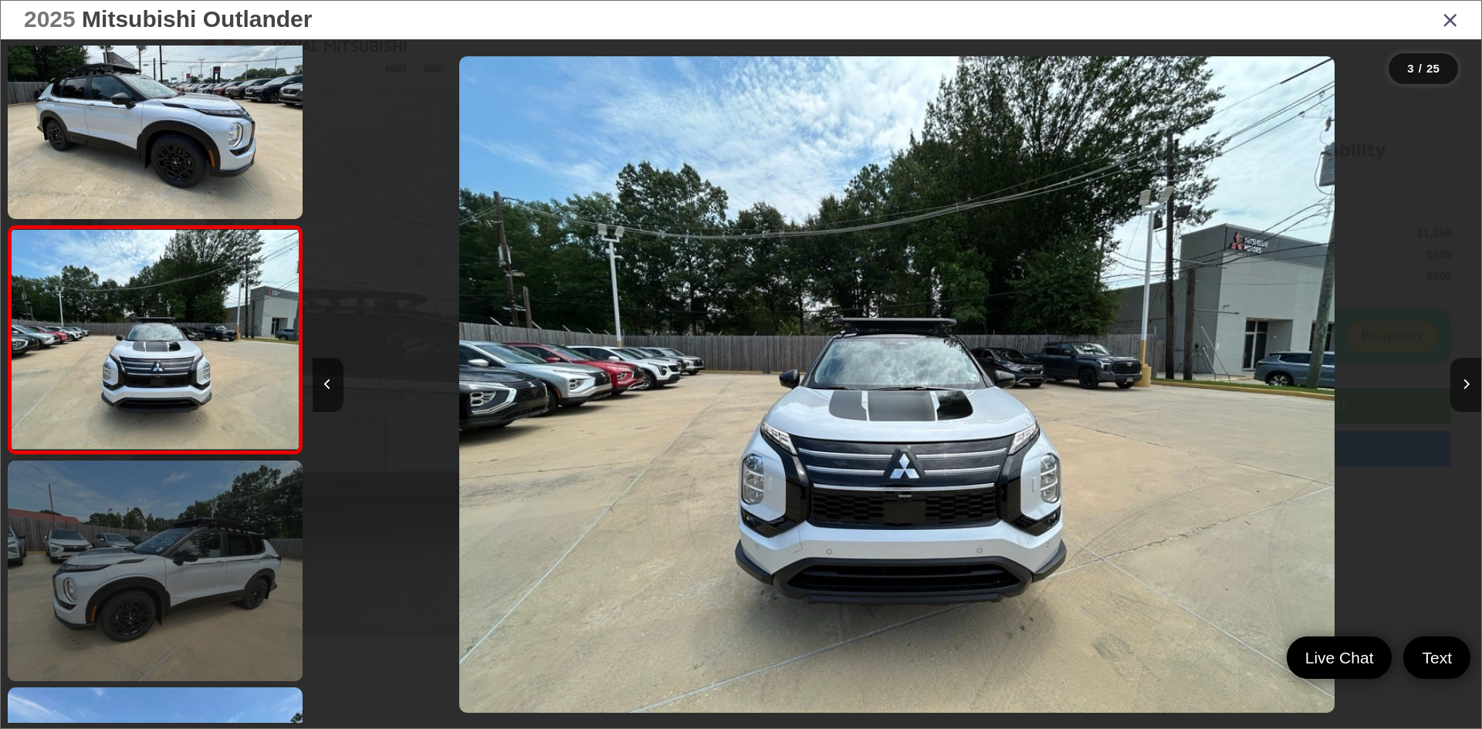
click at [124, 585] on link at bounding box center [155, 571] width 295 height 221
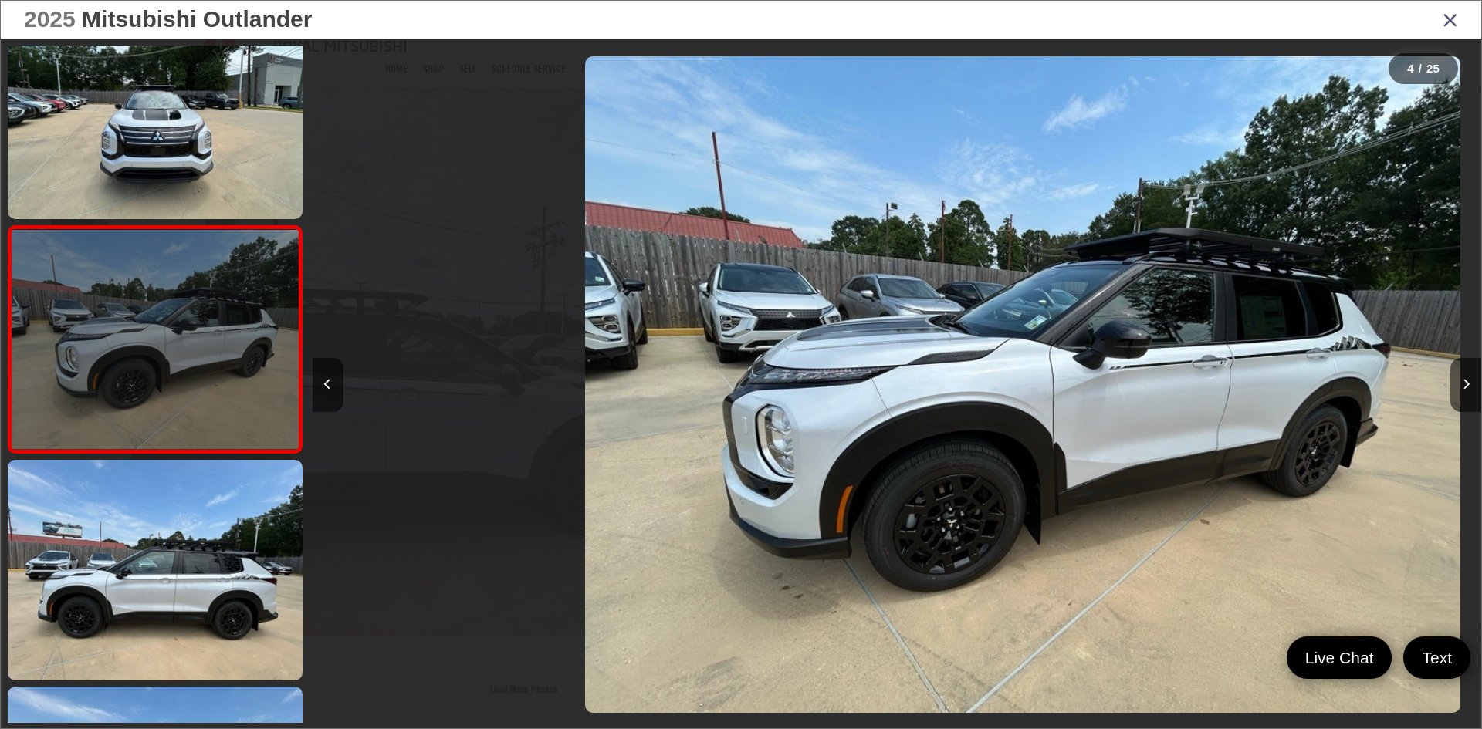
scroll to position [0, 3507]
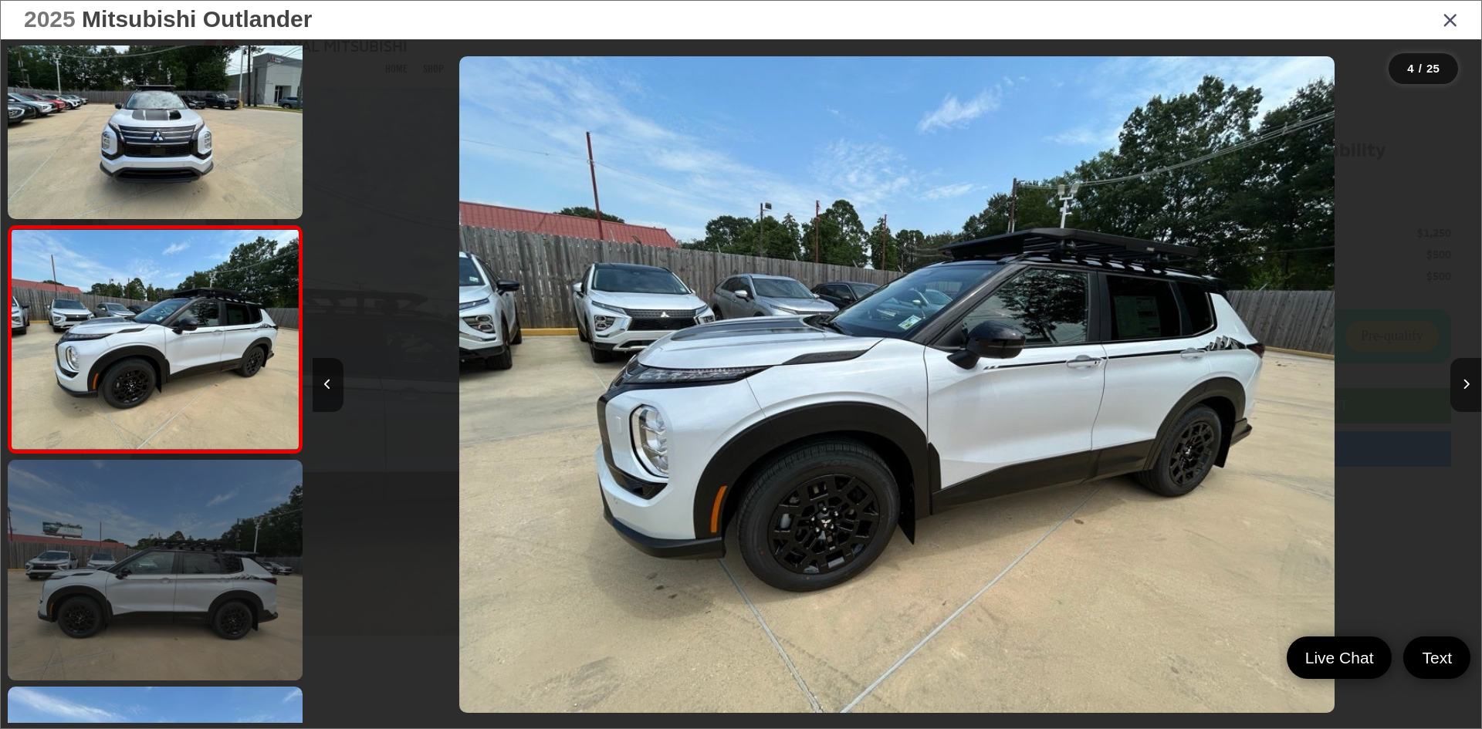
click at [211, 534] on link at bounding box center [155, 570] width 295 height 221
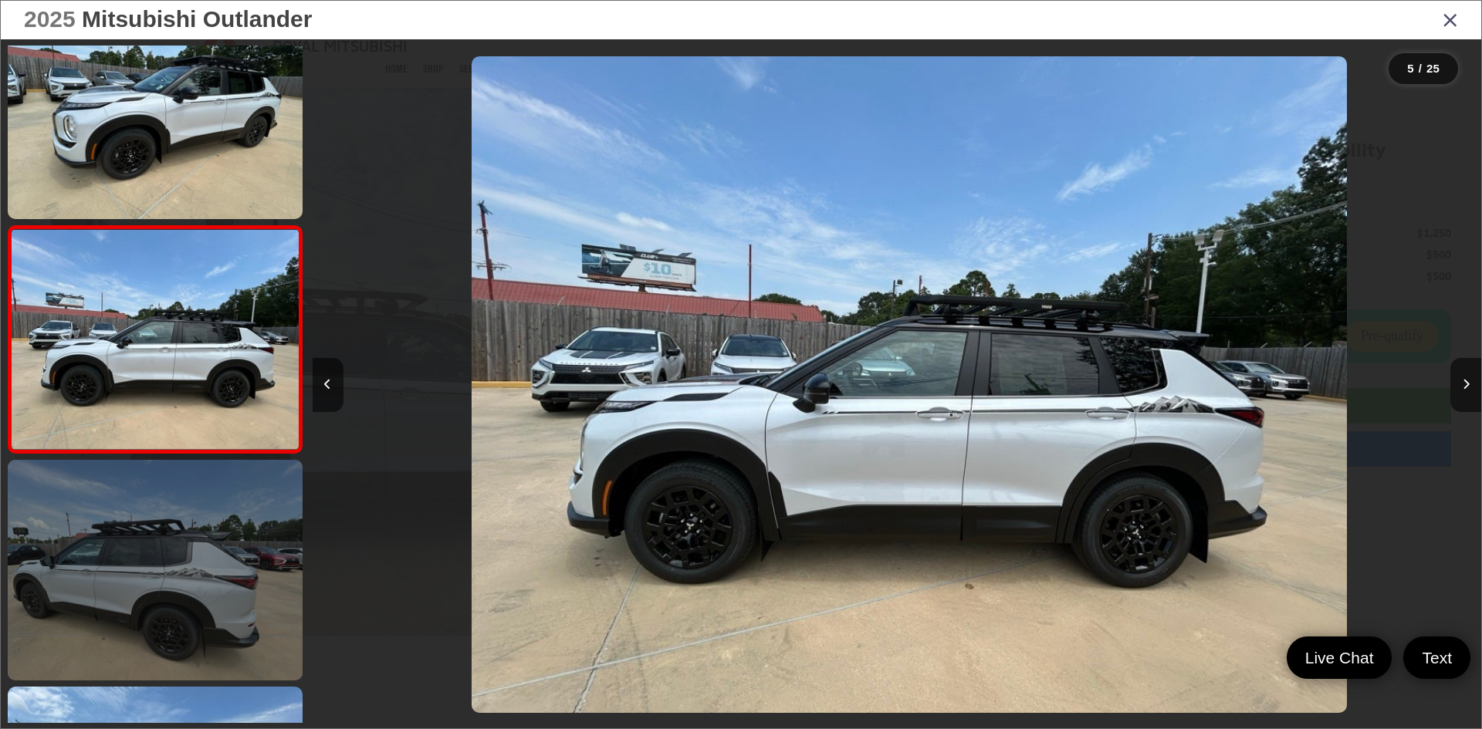
scroll to position [0, 4676]
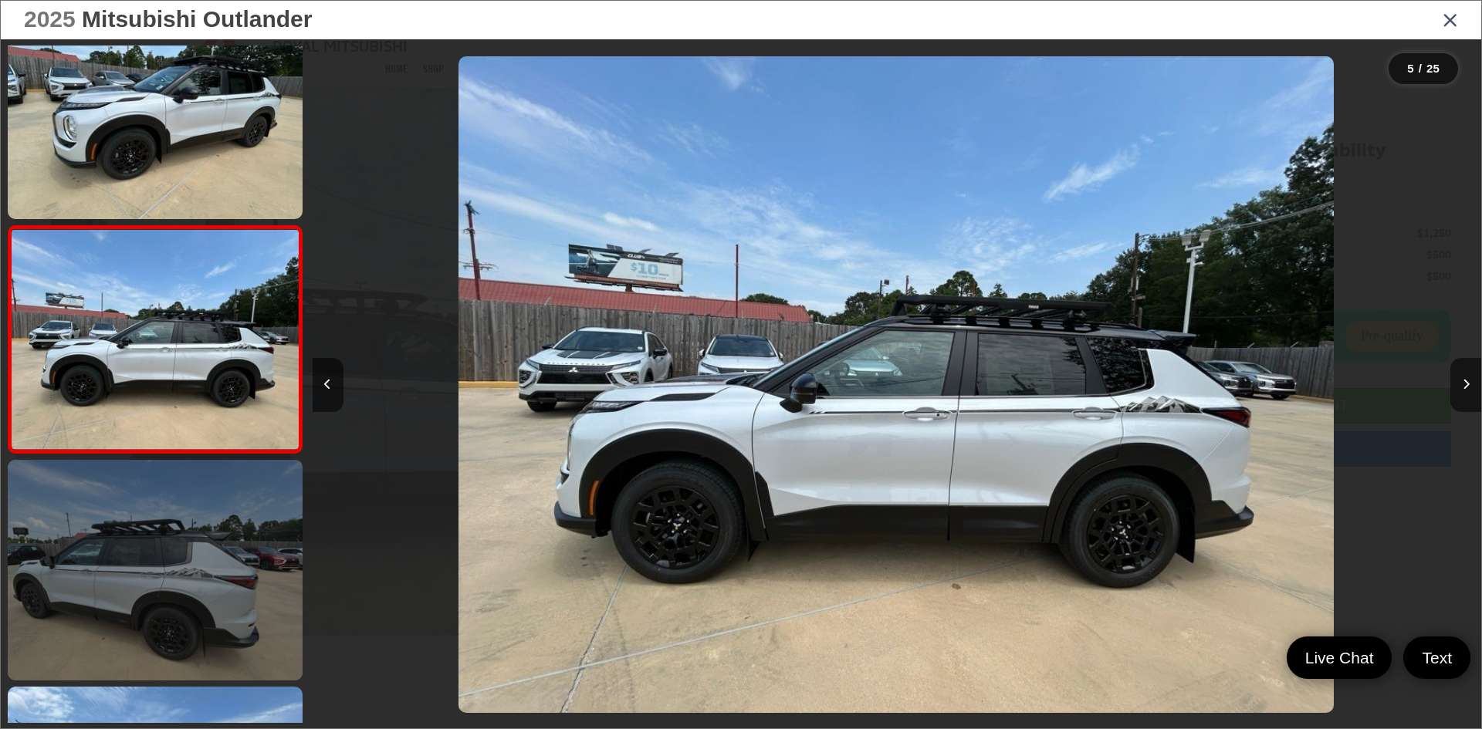
click at [172, 594] on link at bounding box center [155, 570] width 295 height 221
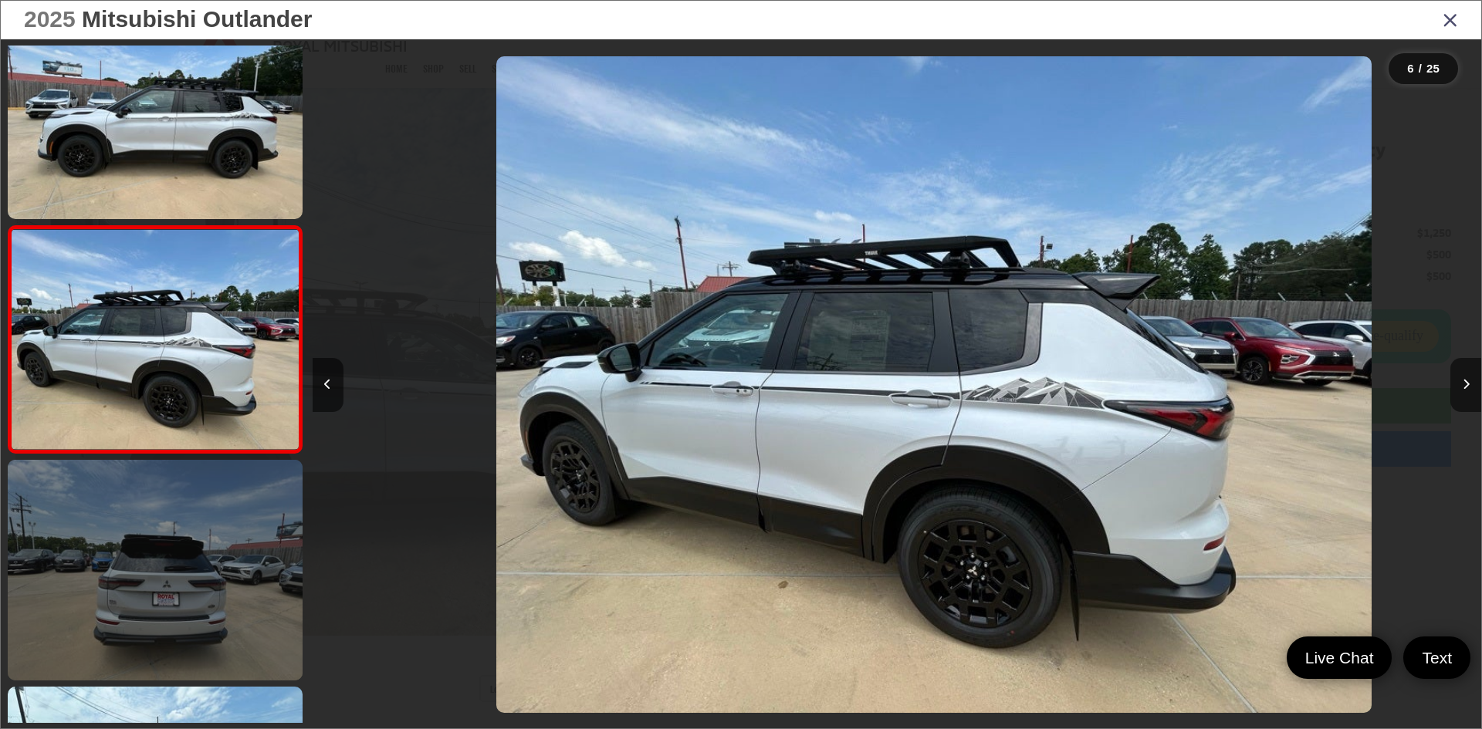
scroll to position [0, 5845]
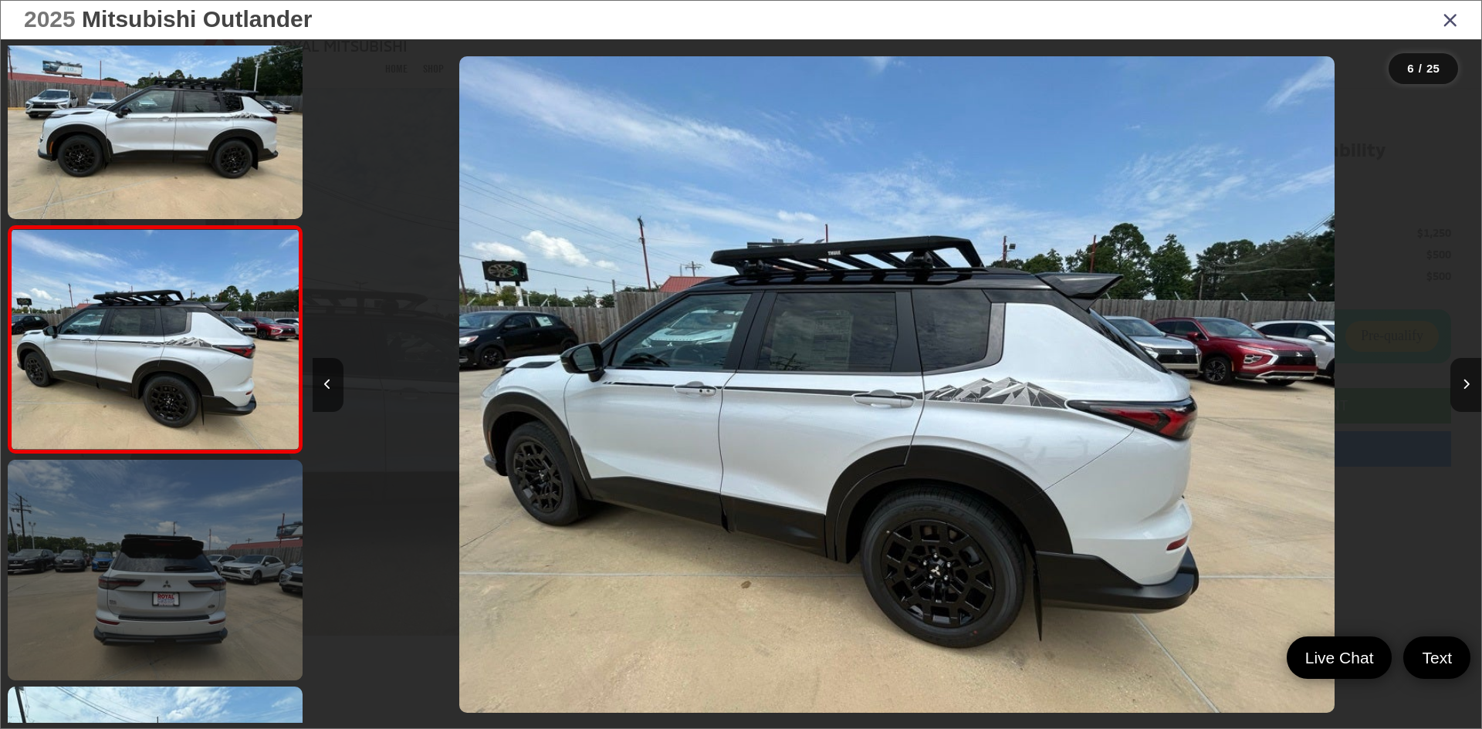
click at [147, 551] on link at bounding box center [155, 570] width 295 height 221
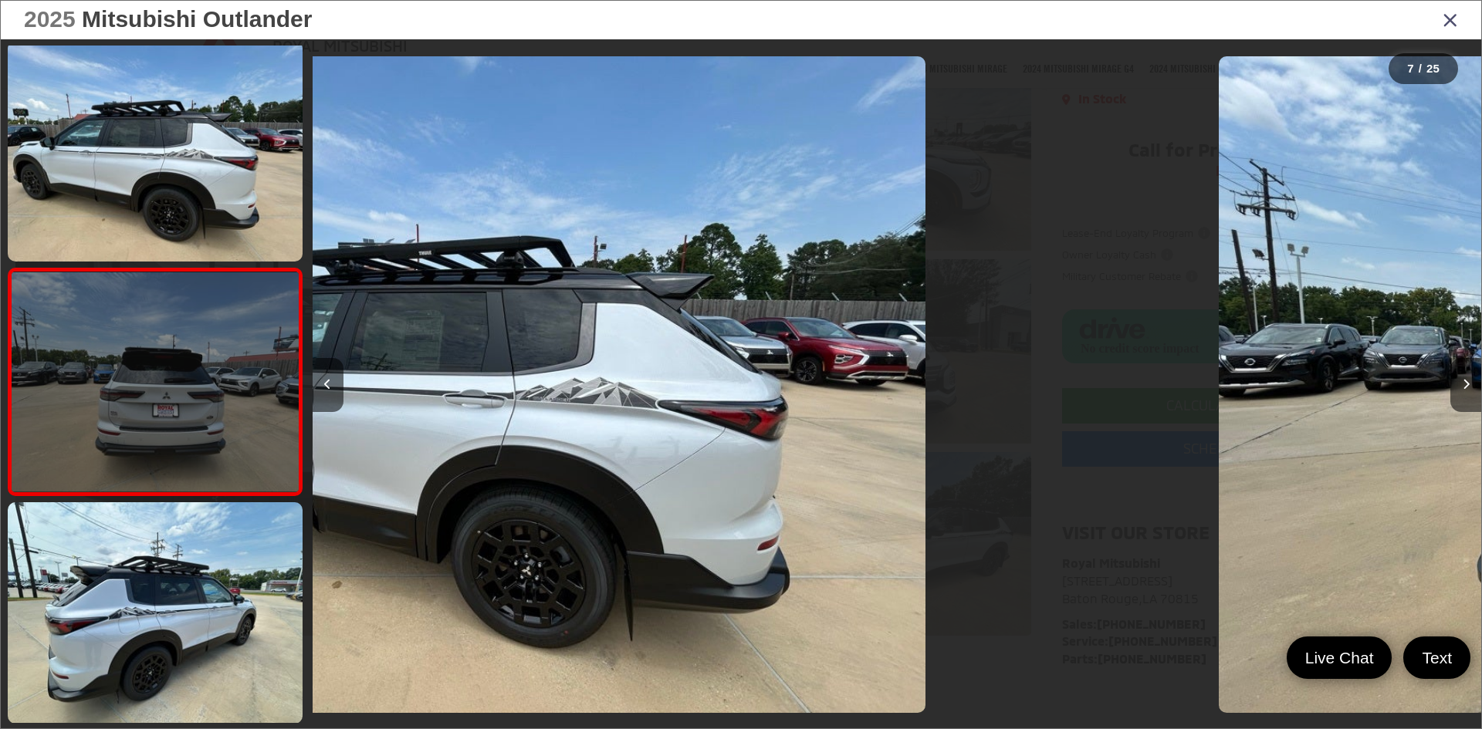
scroll to position [1183, 0]
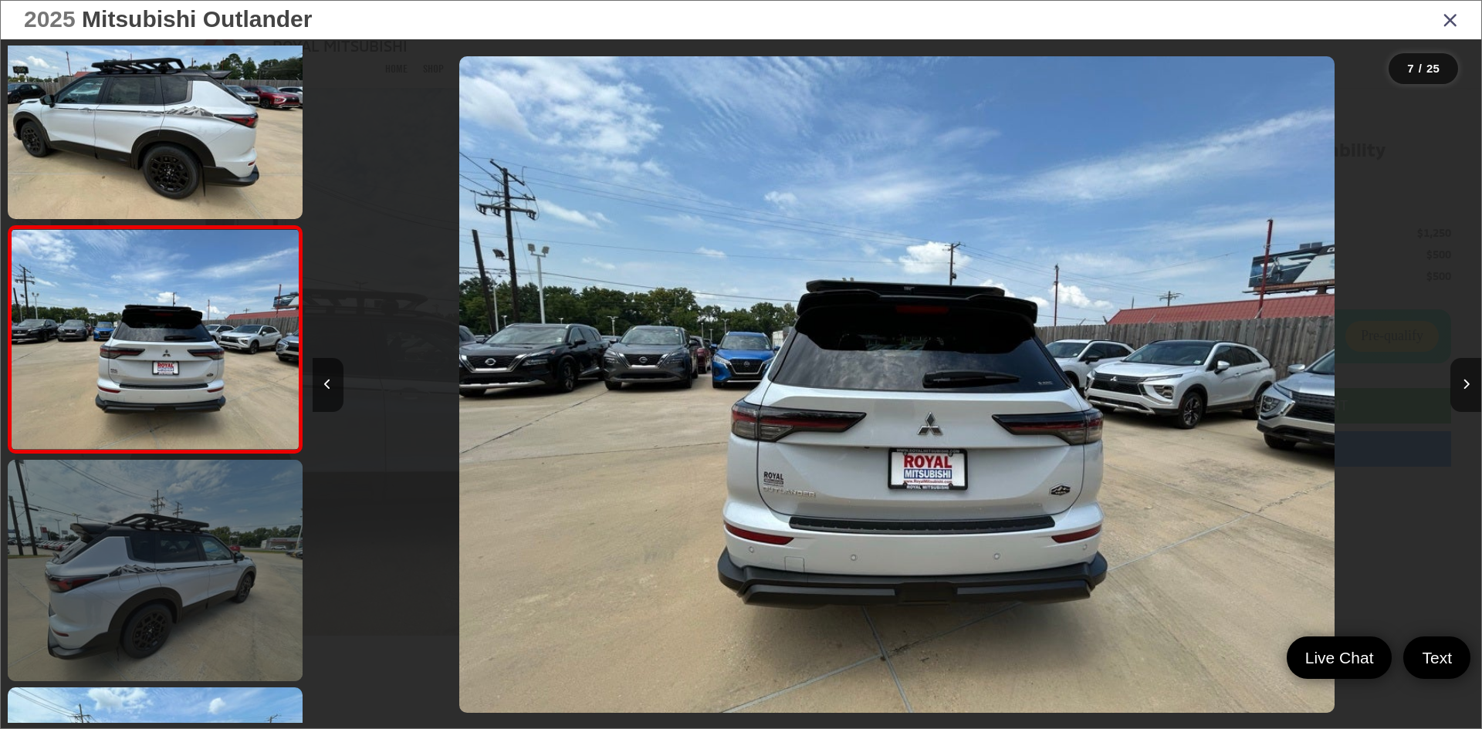
click at [214, 611] on link at bounding box center [155, 570] width 295 height 221
